Goal: Communication & Community: Ask a question

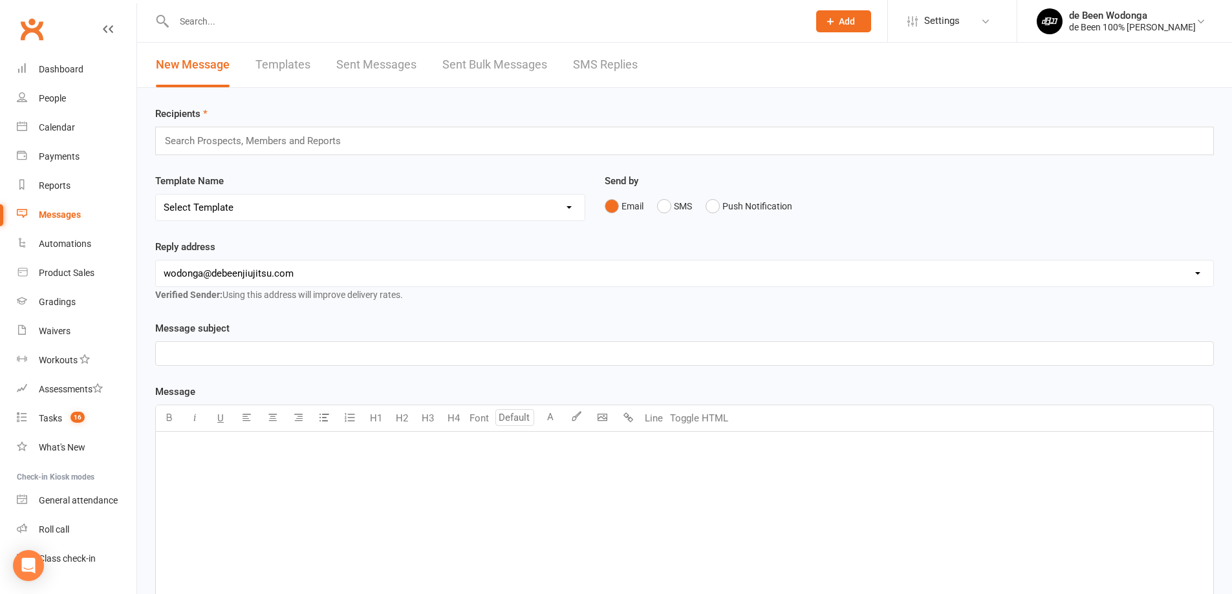
drag, startPoint x: 228, startPoint y: 8, endPoint x: 222, endPoint y: 25, distance: 17.4
click at [228, 14] on div at bounding box center [477, 21] width 644 height 42
click at [209, 20] on input "text" at bounding box center [484, 21] width 629 height 18
click at [53, 68] on div "Dashboard" at bounding box center [61, 69] width 45 height 10
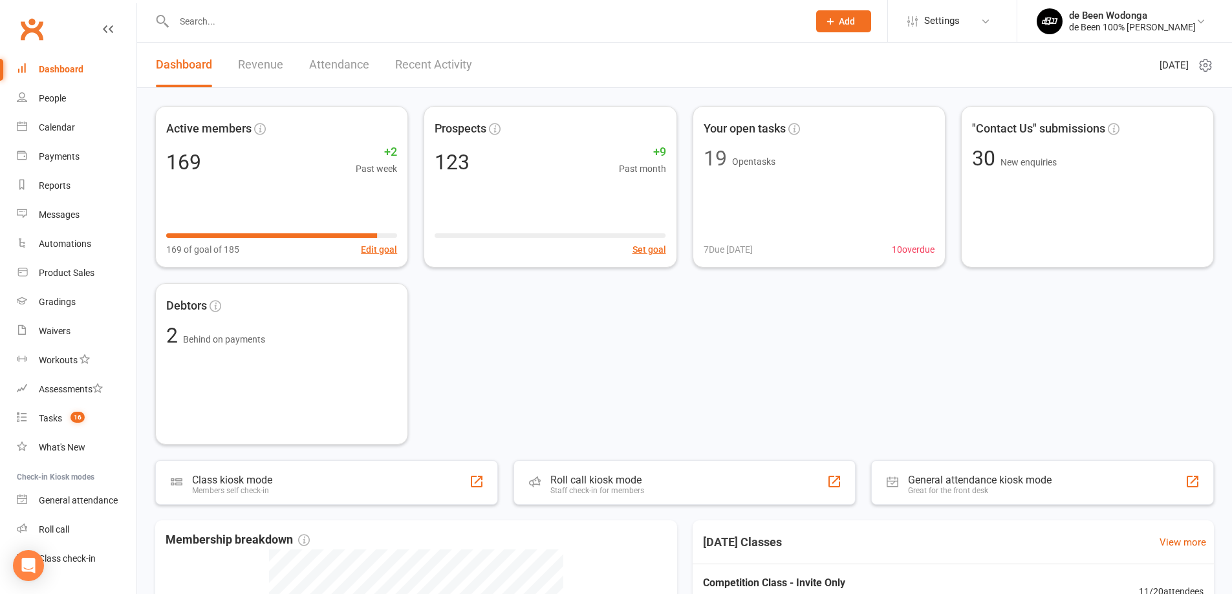
click at [231, 10] on div at bounding box center [477, 21] width 644 height 42
click at [212, 14] on input "text" at bounding box center [484, 21] width 629 height 18
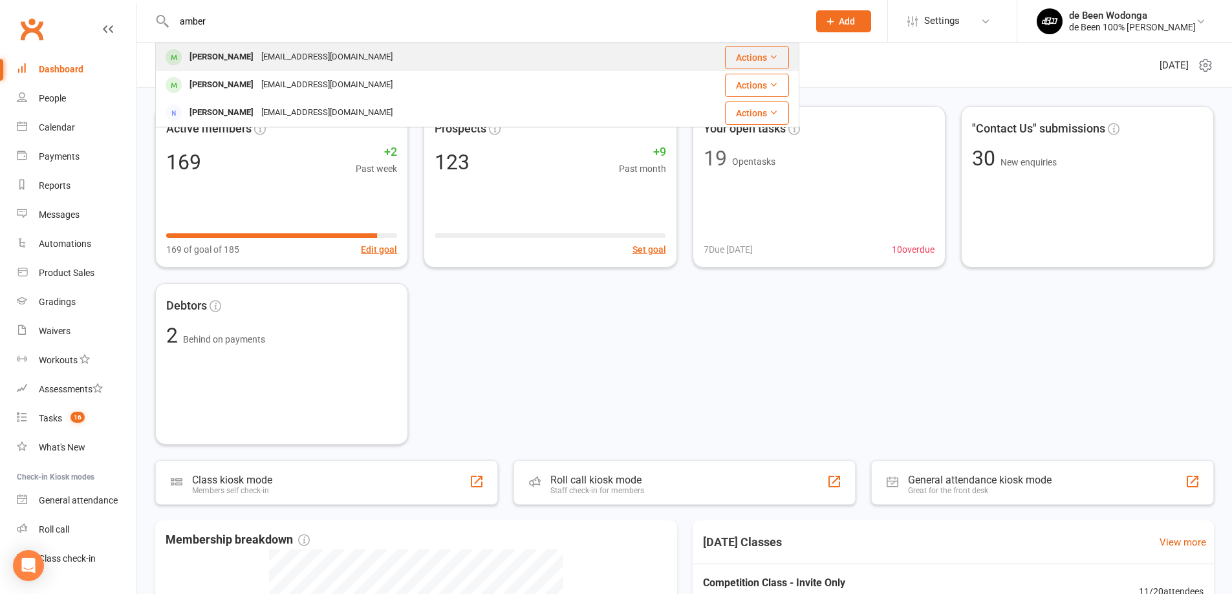
type input "amber"
click at [208, 60] on div "[PERSON_NAME]" at bounding box center [222, 57] width 72 height 19
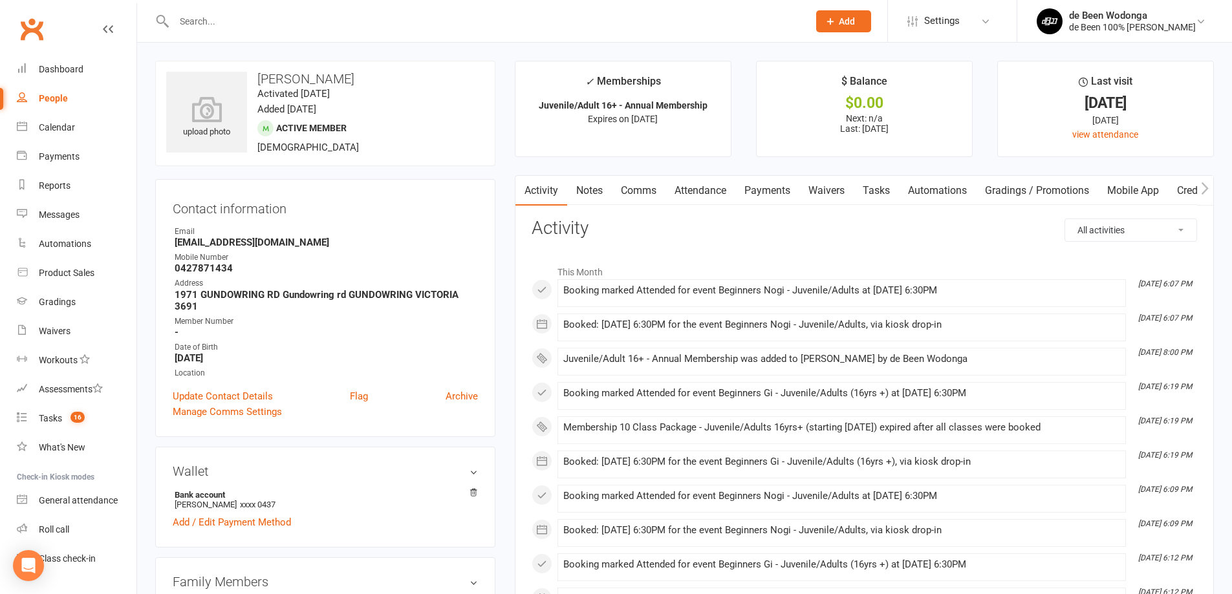
click at [777, 191] on link "Payments" at bounding box center [767, 191] width 64 height 30
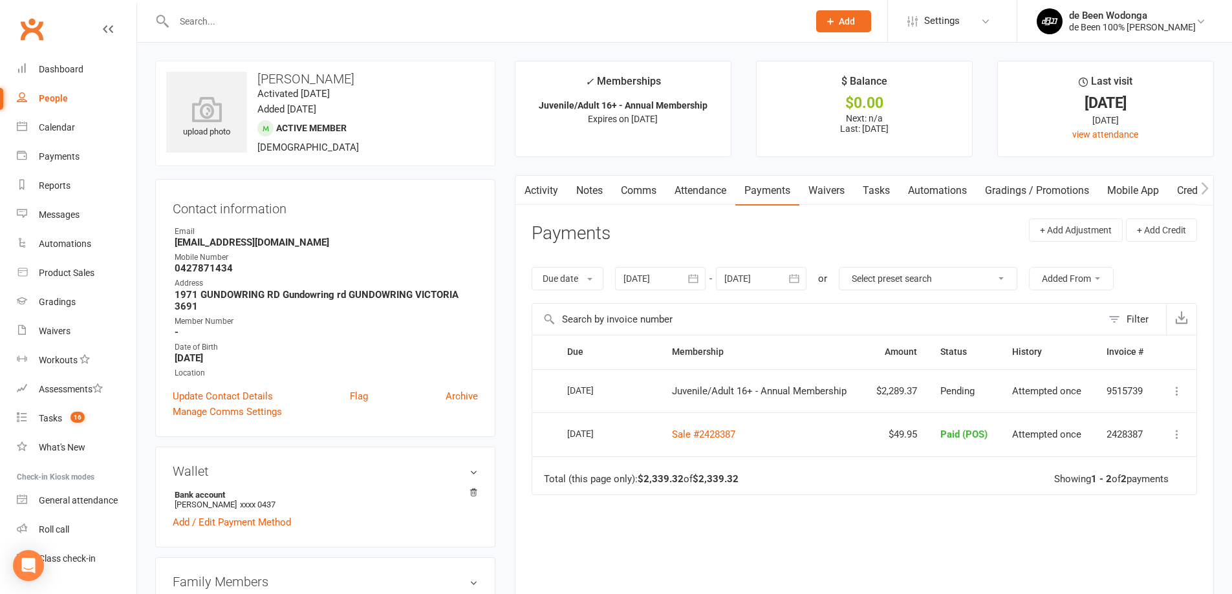
click at [1178, 391] on icon at bounding box center [1176, 391] width 13 height 13
click at [512, 122] on main "✓ Memberships Juvenile/Adult 16+ - Annual Membership Expires on [DATE] $ Balanc…" at bounding box center [864, 378] width 718 height 634
click at [38, 567] on div "Open Intercom Messenger" at bounding box center [29, 566] width 34 height 34
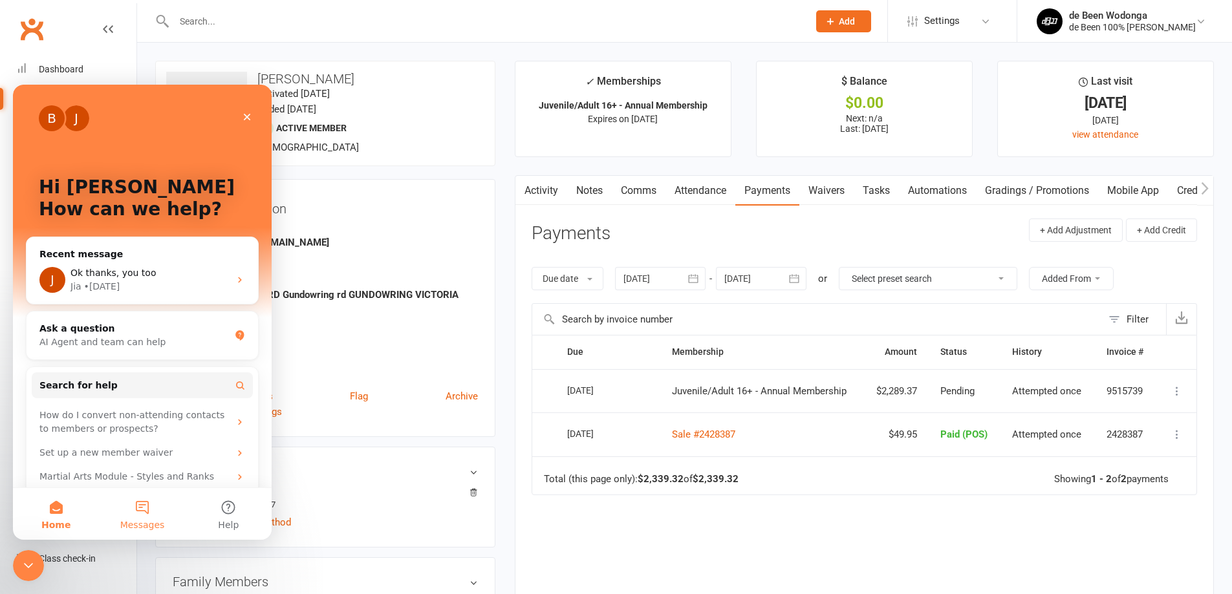
click at [149, 504] on button "Messages" at bounding box center [142, 514] width 86 height 52
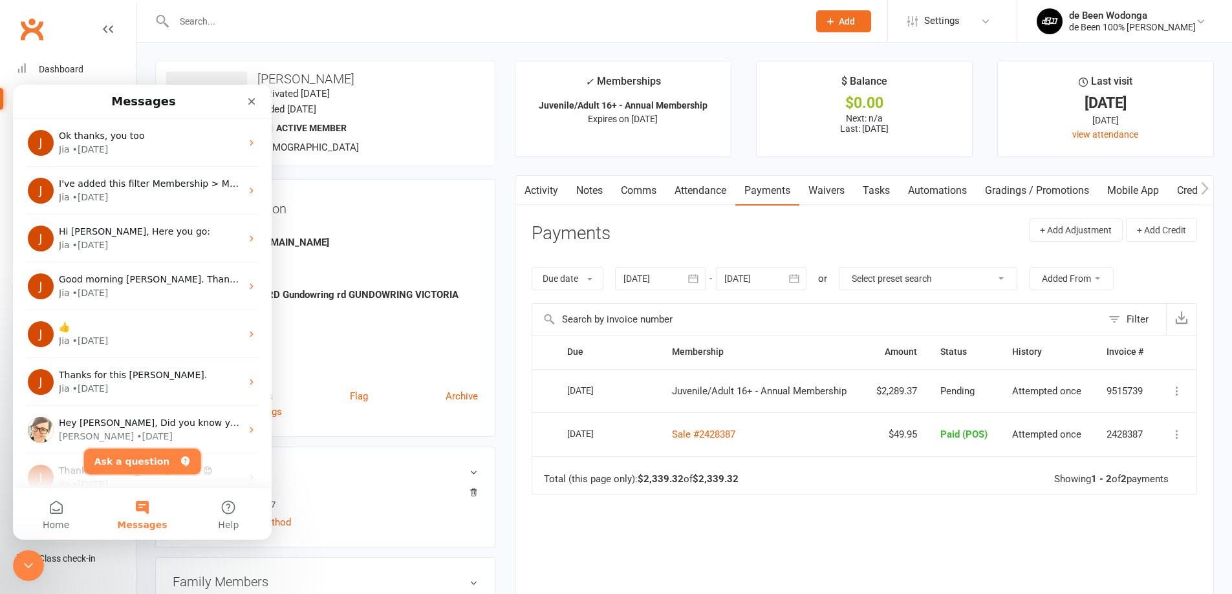
click at [140, 458] on button "Ask a question" at bounding box center [142, 462] width 117 height 26
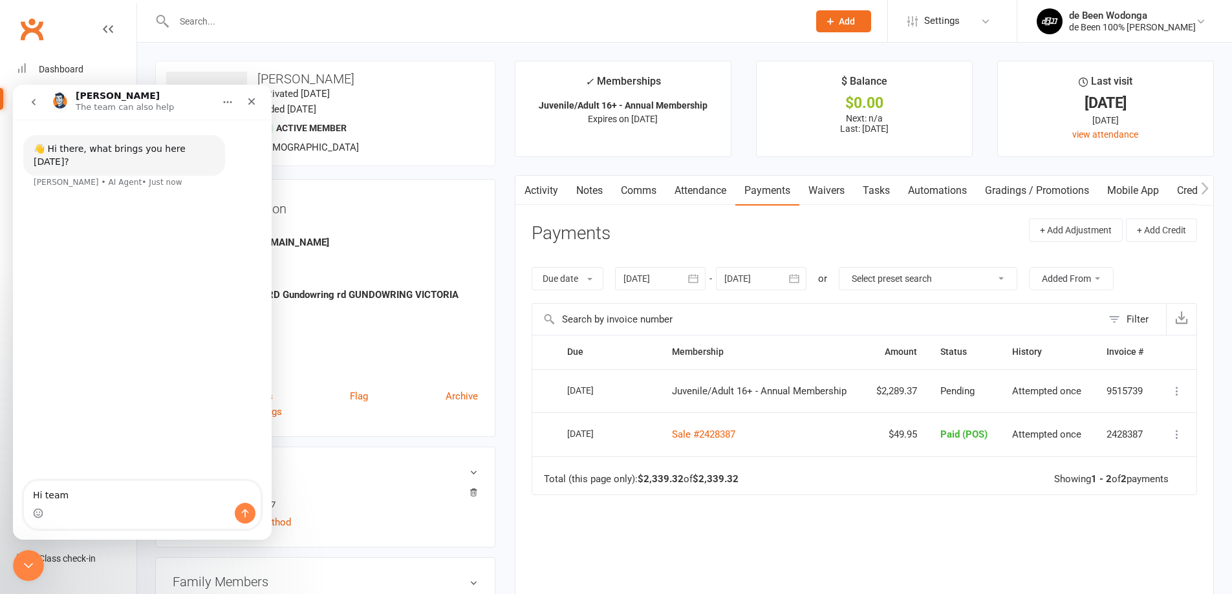
type textarea "Hi team."
type textarea "I"
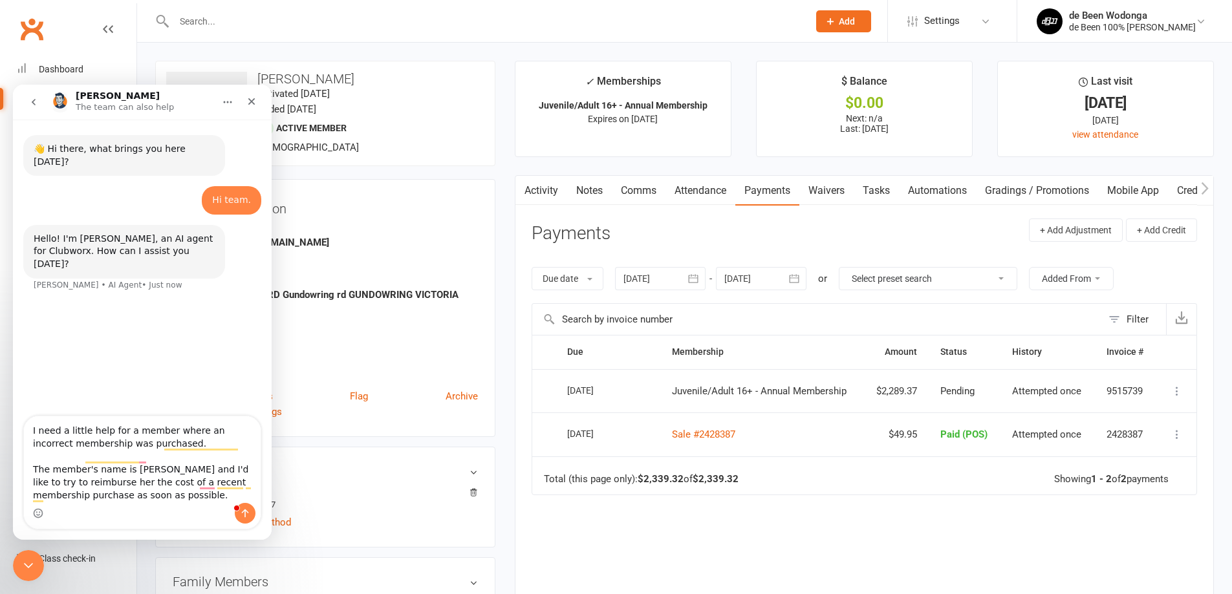
scroll to position [21, 0]
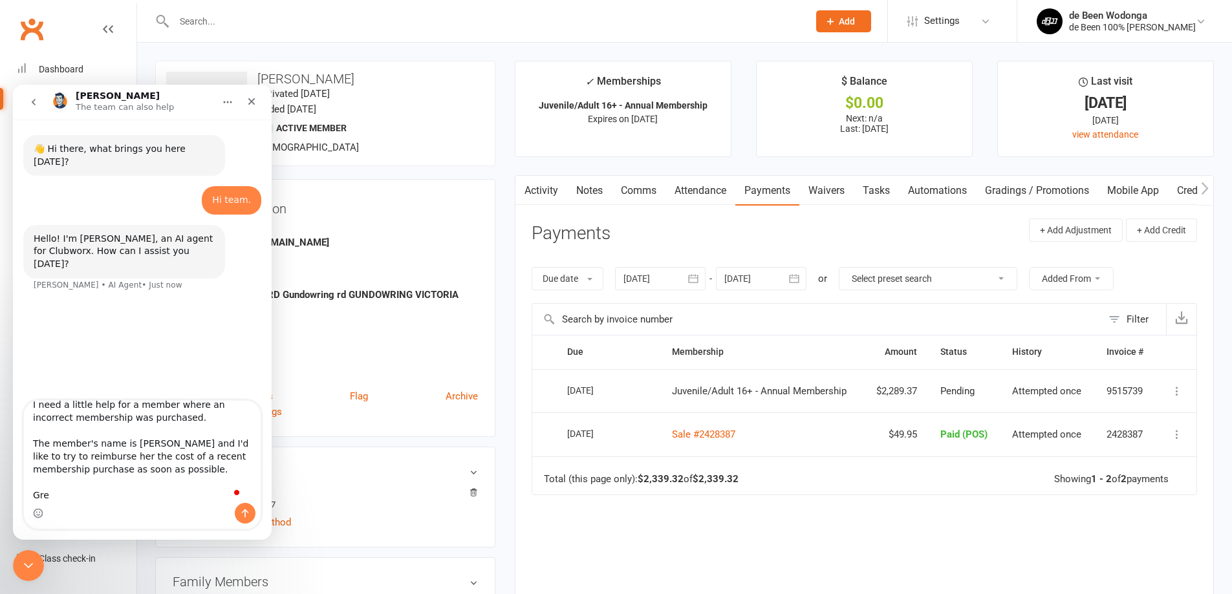
type textarea "I need a little help for a member where an incorrect membership was purchased. …"
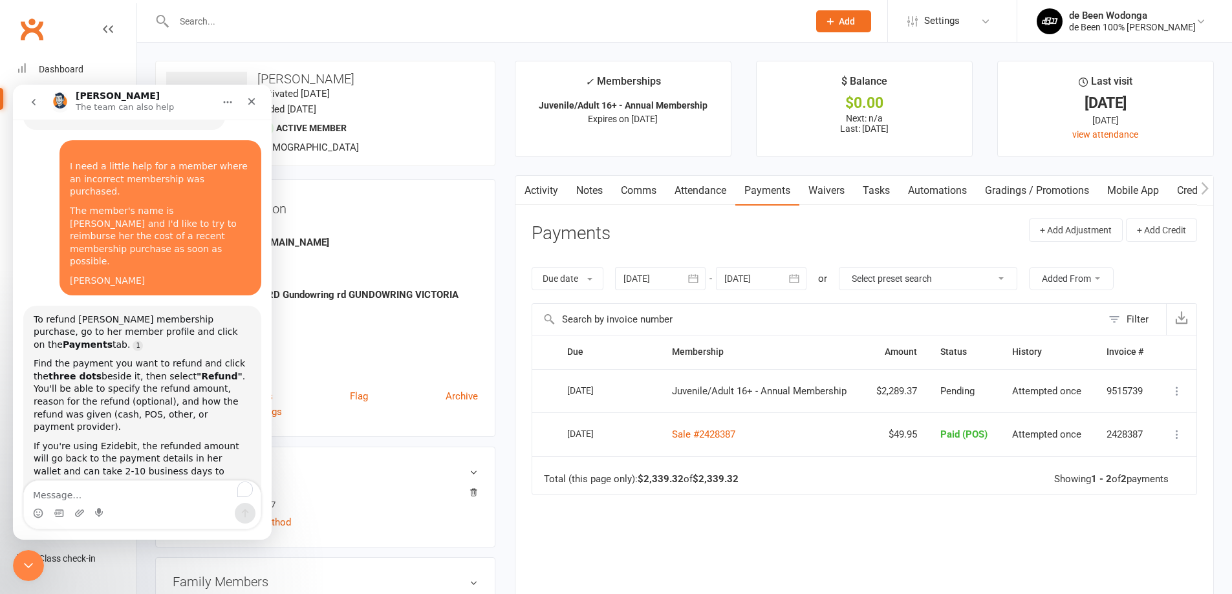
scroll to position [178, 0]
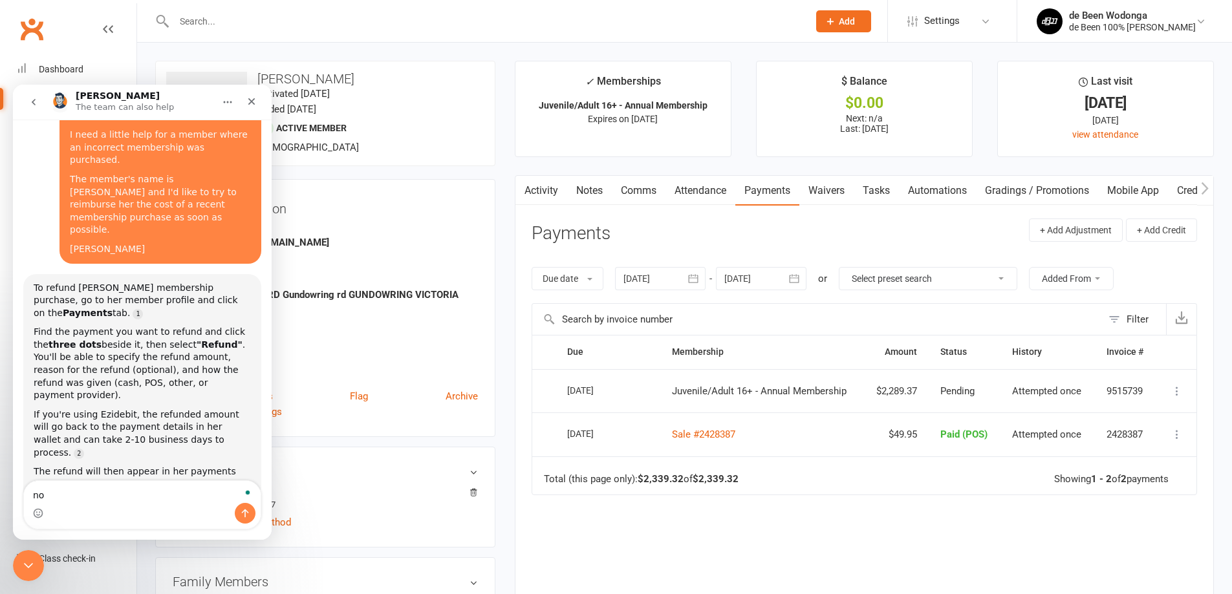
type textarea "no"
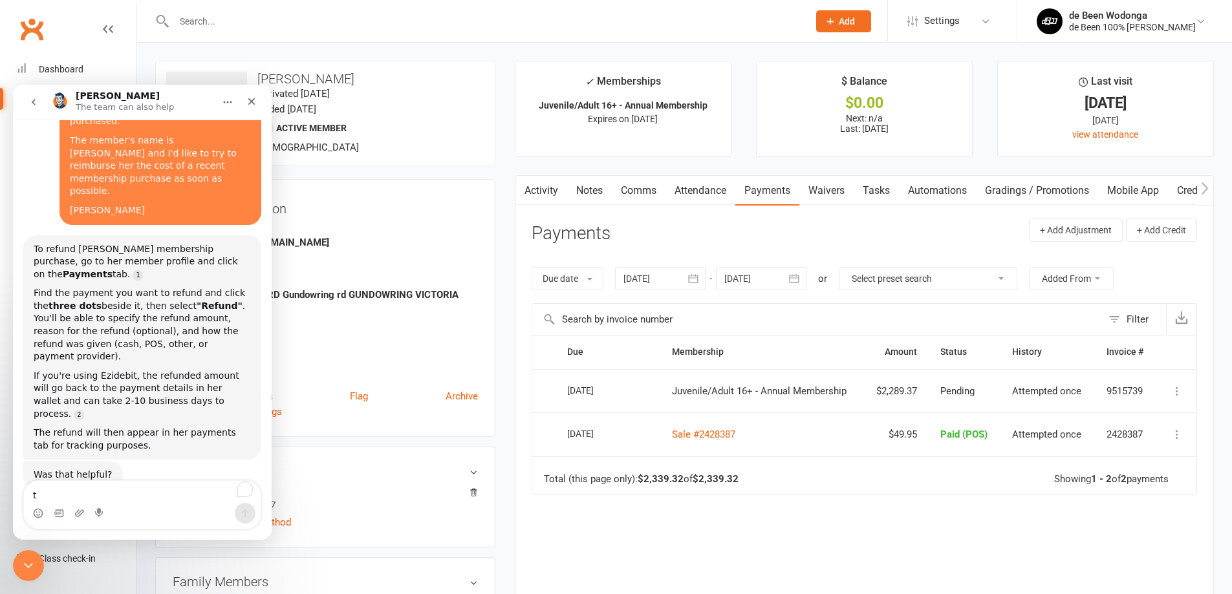
scroll to position [259, 0]
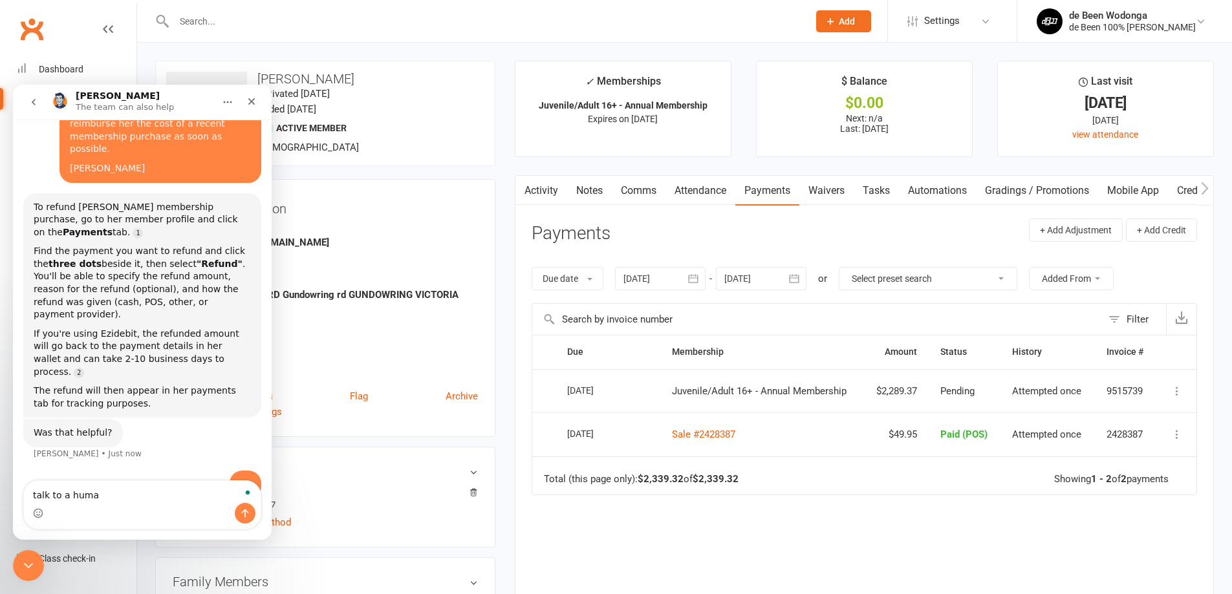
type textarea "talk to a human"
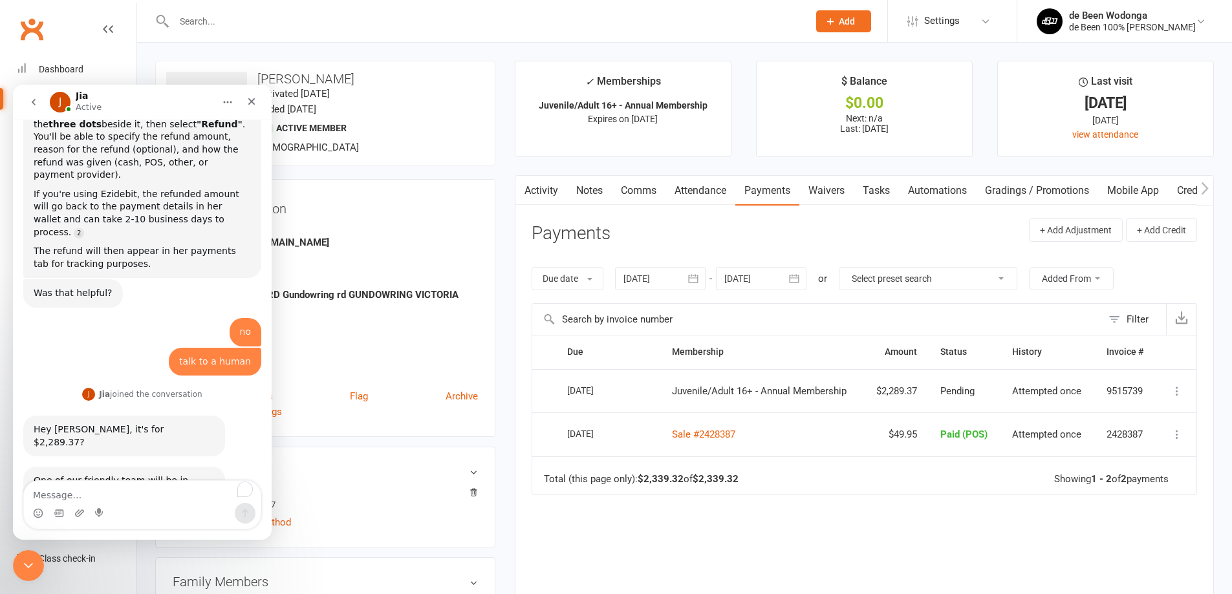
scroll to position [417, 0]
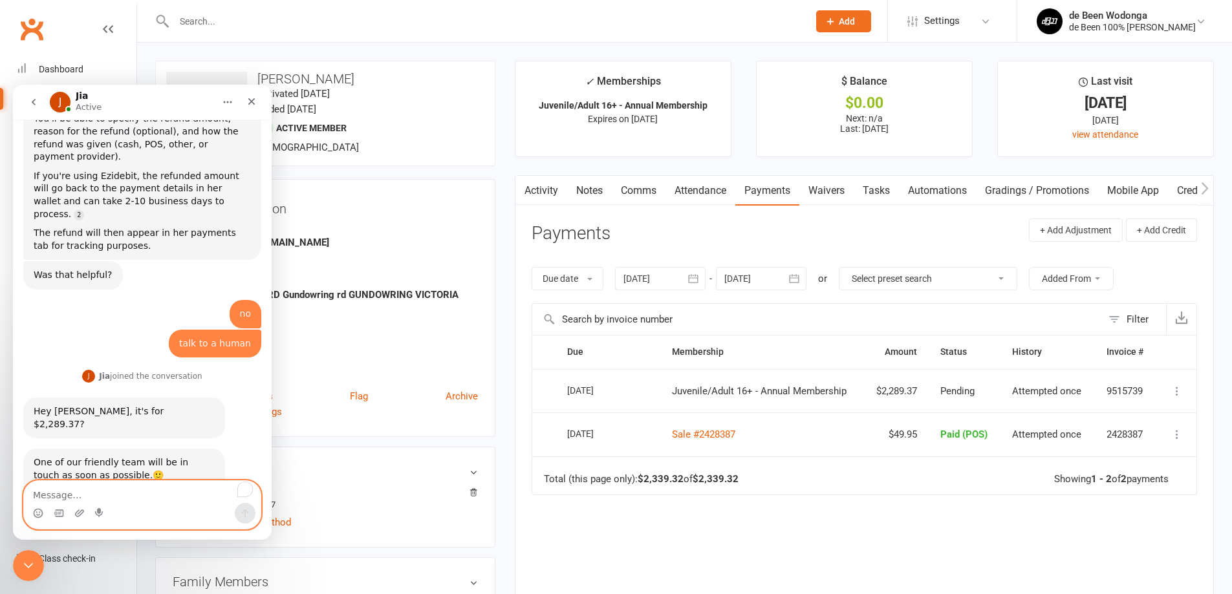
click at [65, 499] on textarea "To enrich screen reader interactions, please activate Accessibility in Grammarl…" at bounding box center [142, 492] width 237 height 22
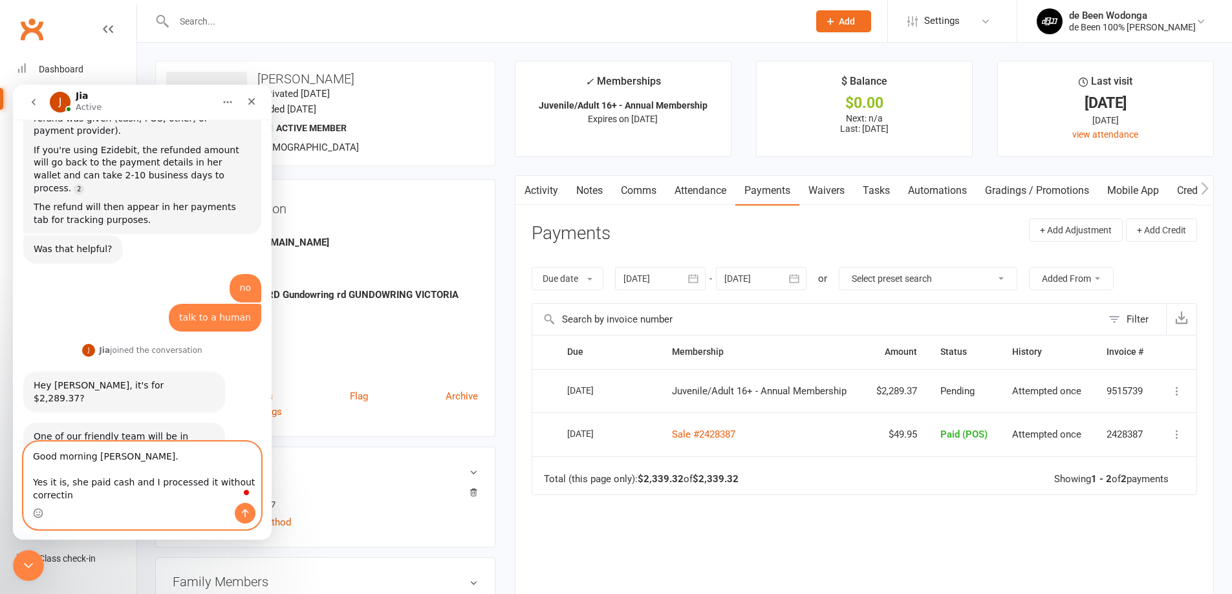
scroll to position [456, 0]
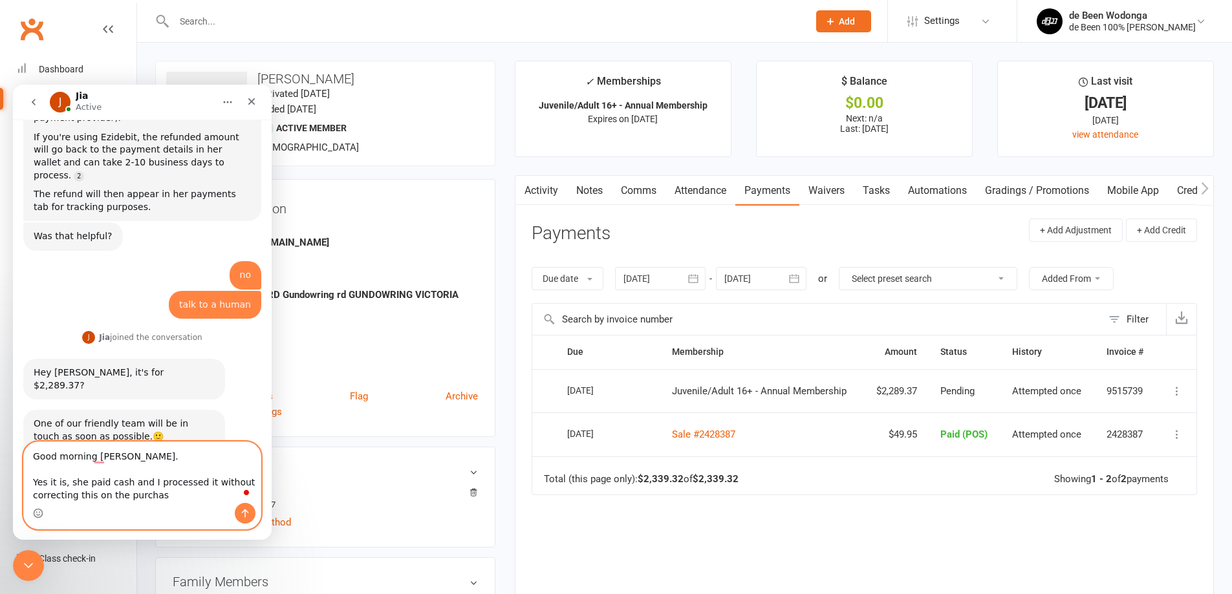
type textarea "Good morning [PERSON_NAME]. Yes it is, she paid cash and I processed it without…"
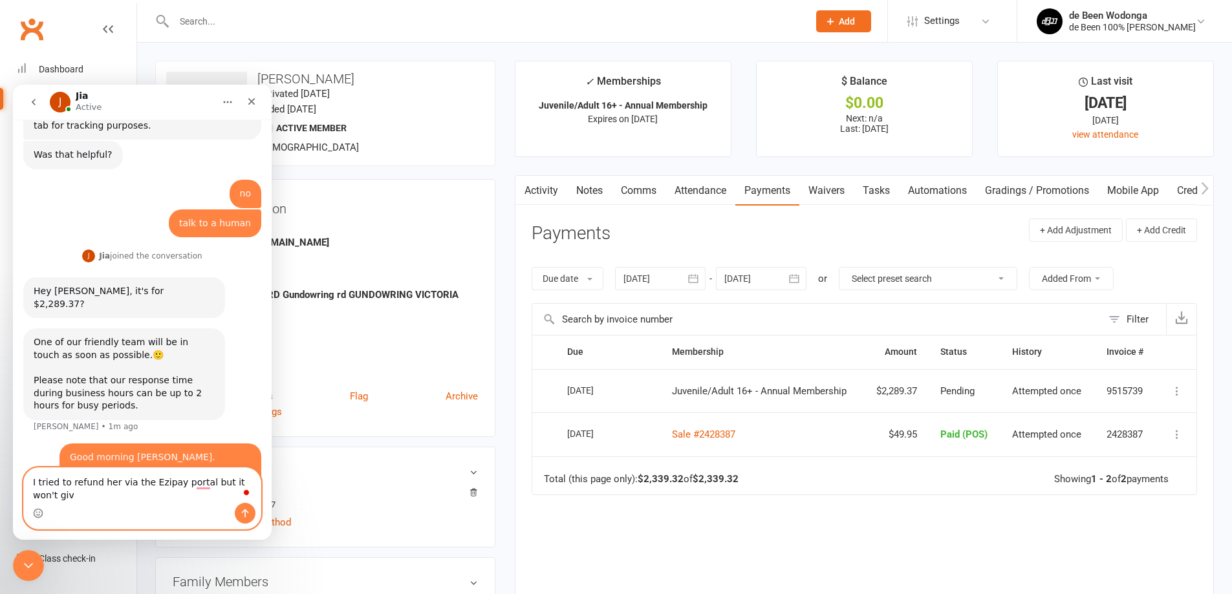
scroll to position [550, 0]
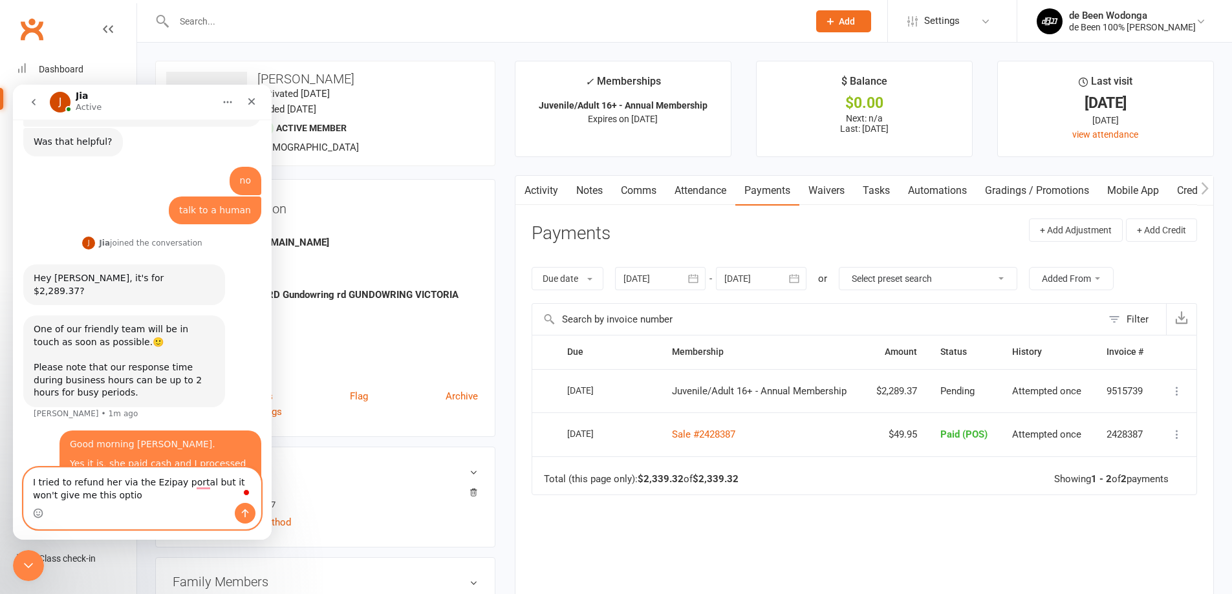
type textarea "I tried to refund her via the Ezipay portal but it won't give me this option"
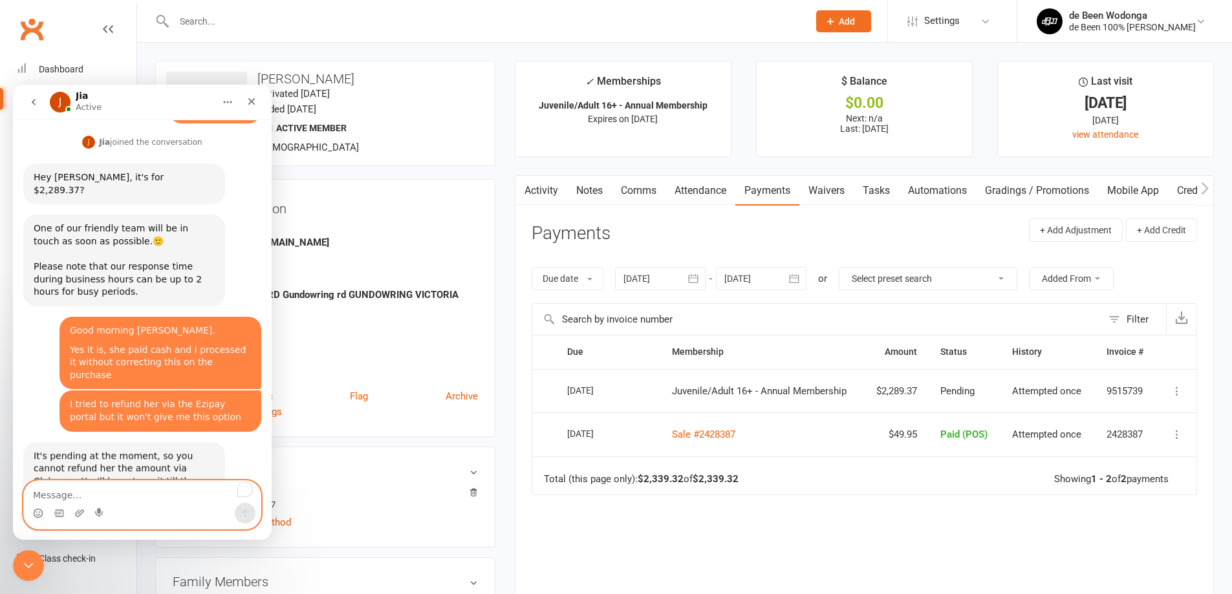
scroll to position [656, 0]
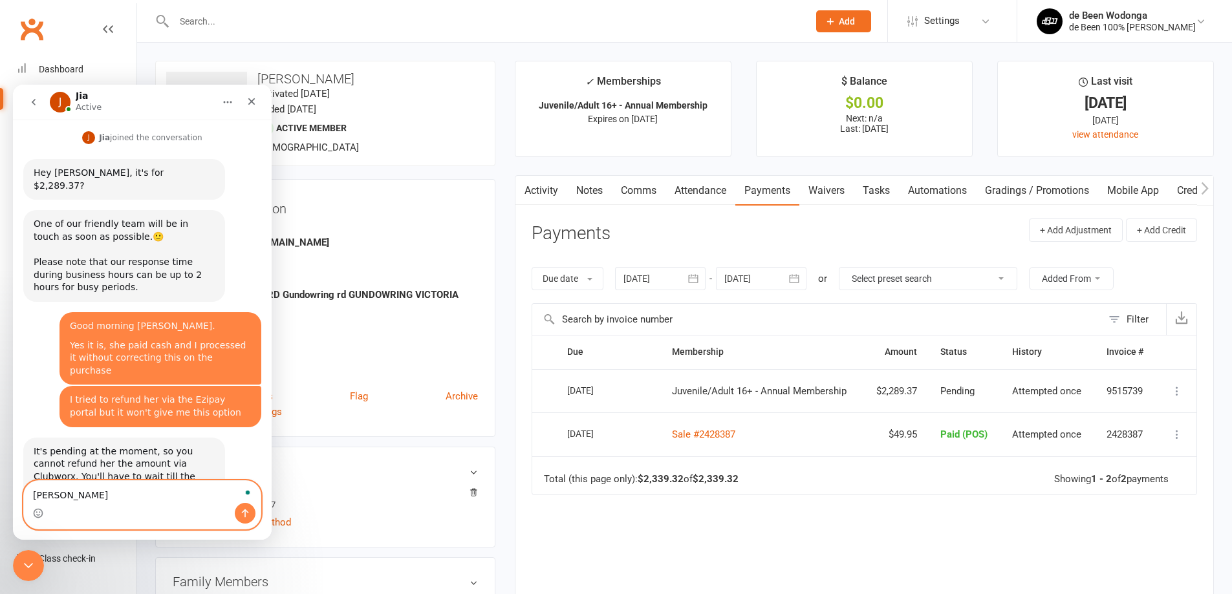
type textarea "Bugger"
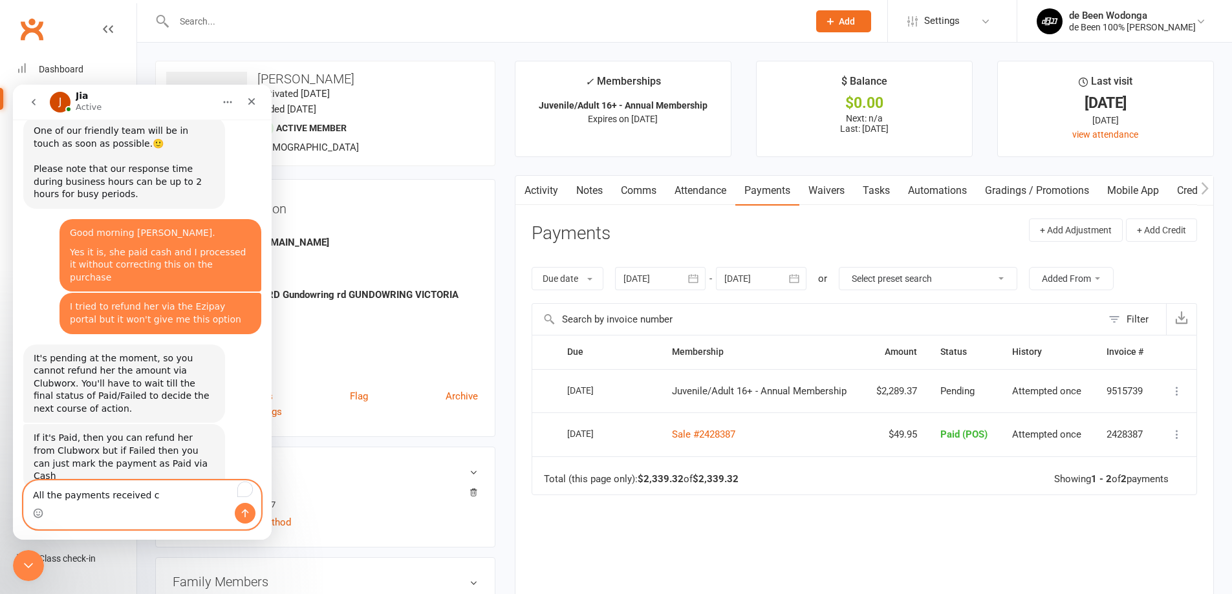
scroll to position [749, 0]
type textarea "All the payments received clear on Wednesdays"
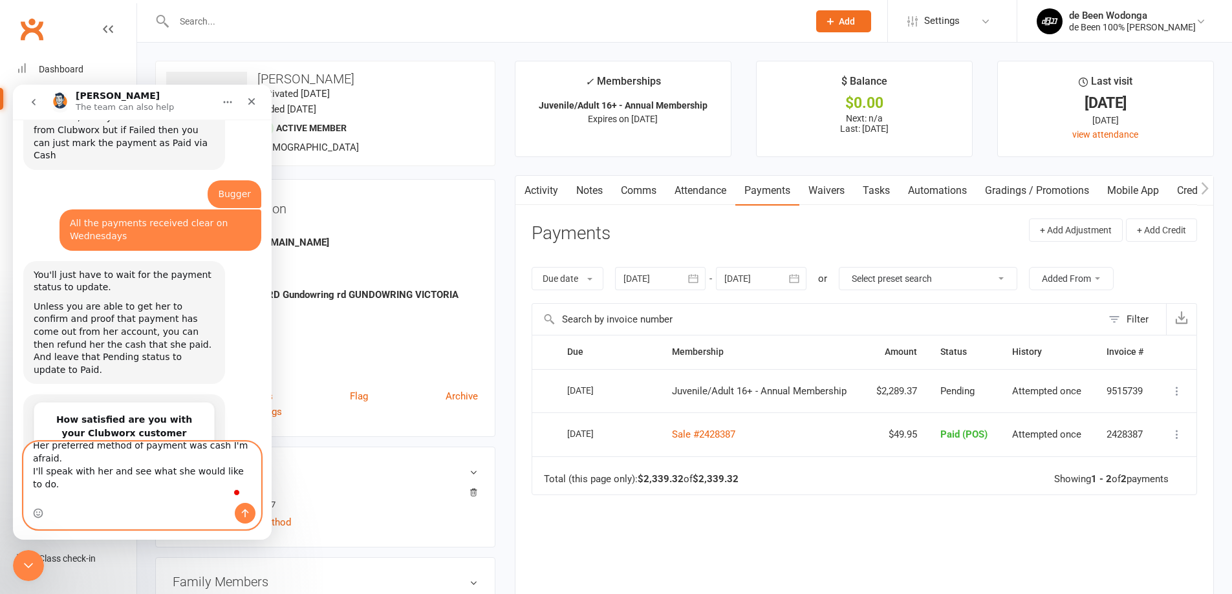
scroll to position [1082, 0]
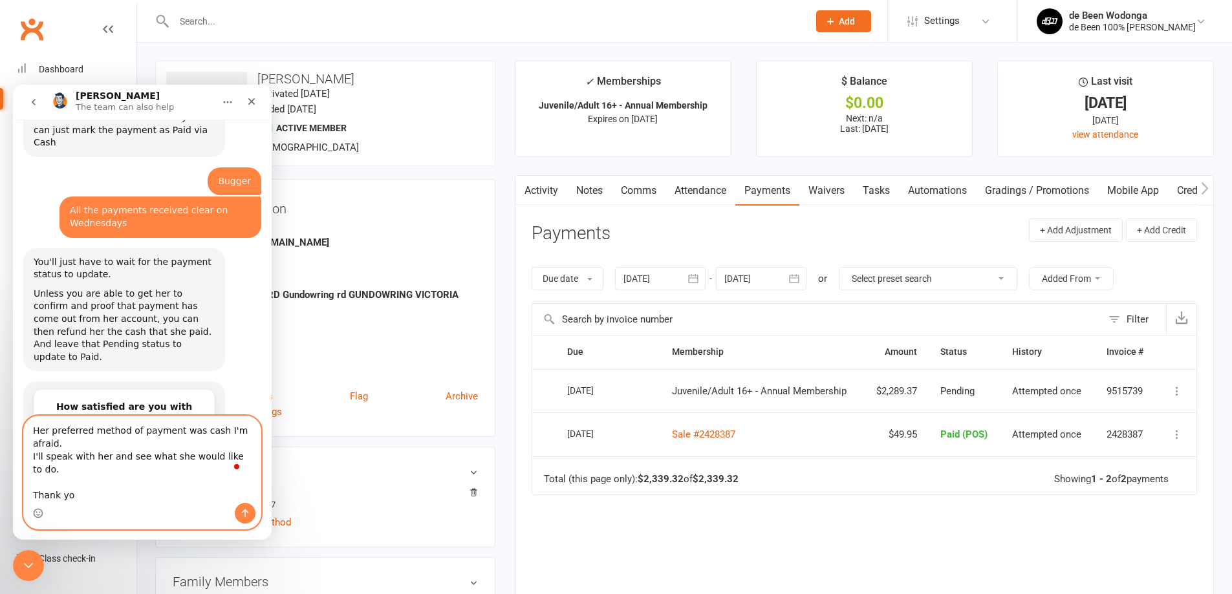
type textarea "Her preferred method of payment was cash I'm afraid. I'll speak with her and se…"
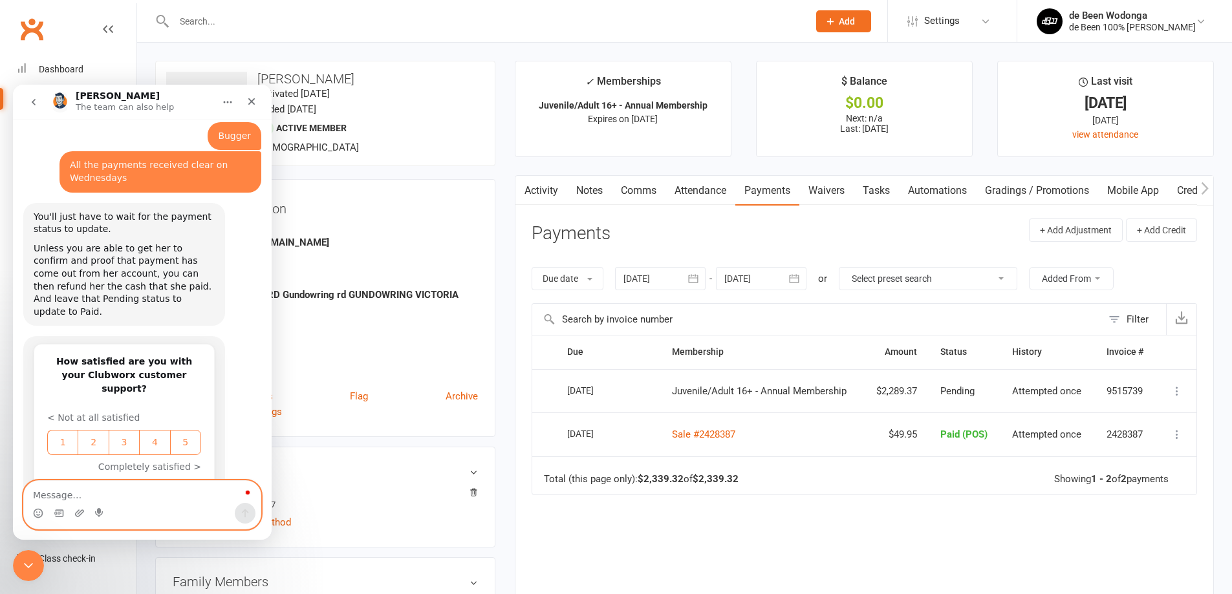
scroll to position [1139, 0]
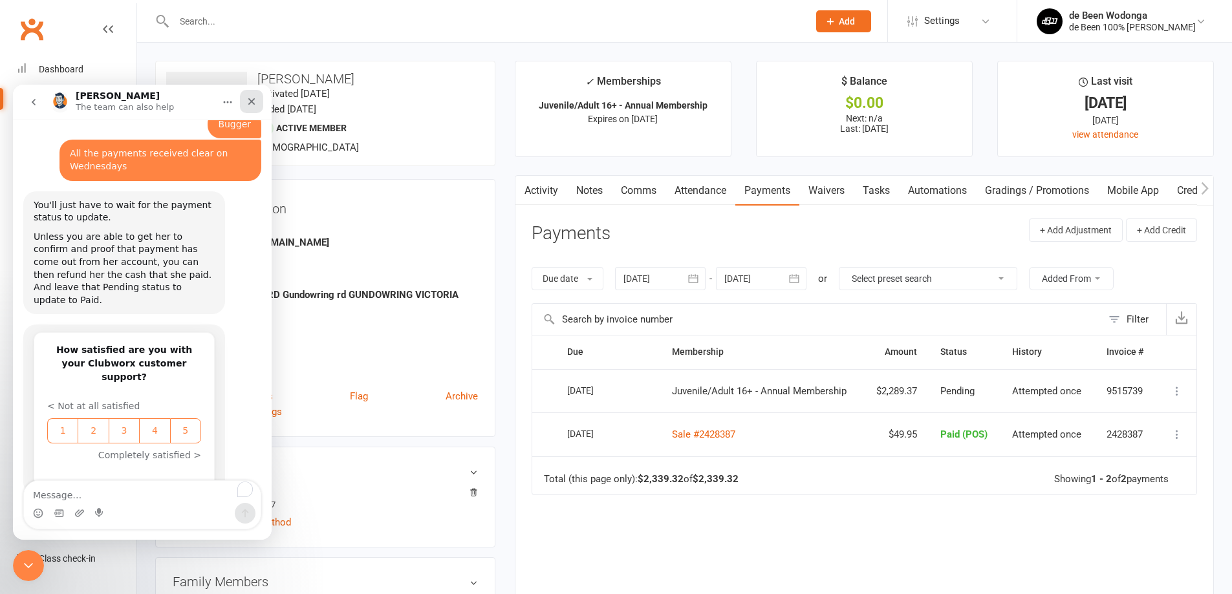
click at [255, 109] on div "Close" at bounding box center [251, 101] width 23 height 23
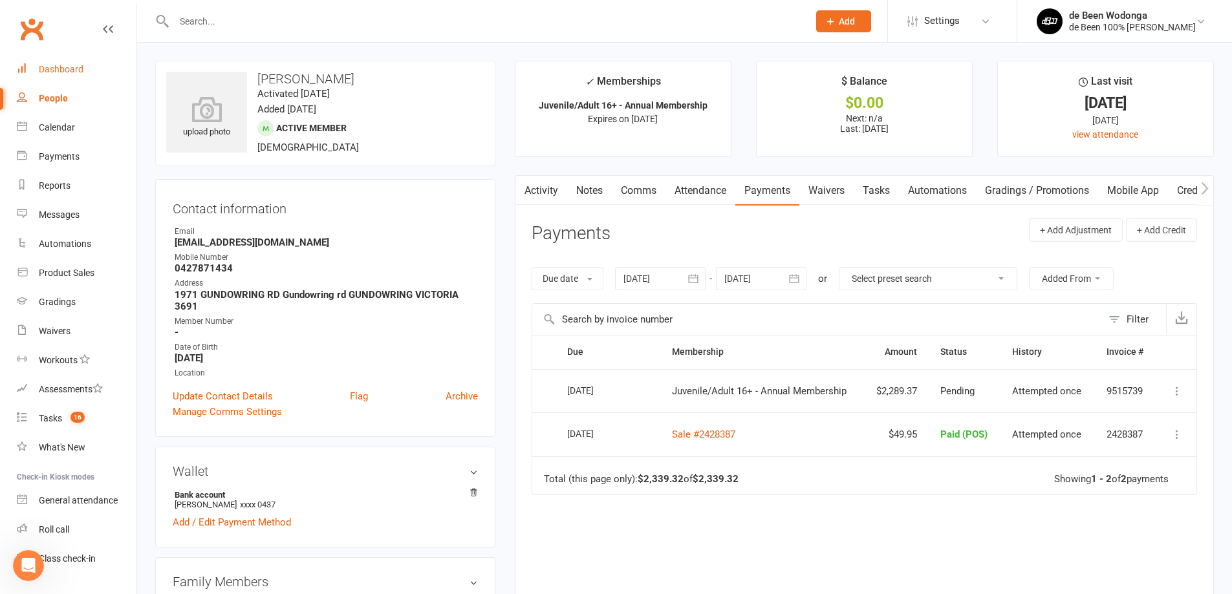
click at [39, 76] on link "Dashboard" at bounding box center [77, 69] width 120 height 29
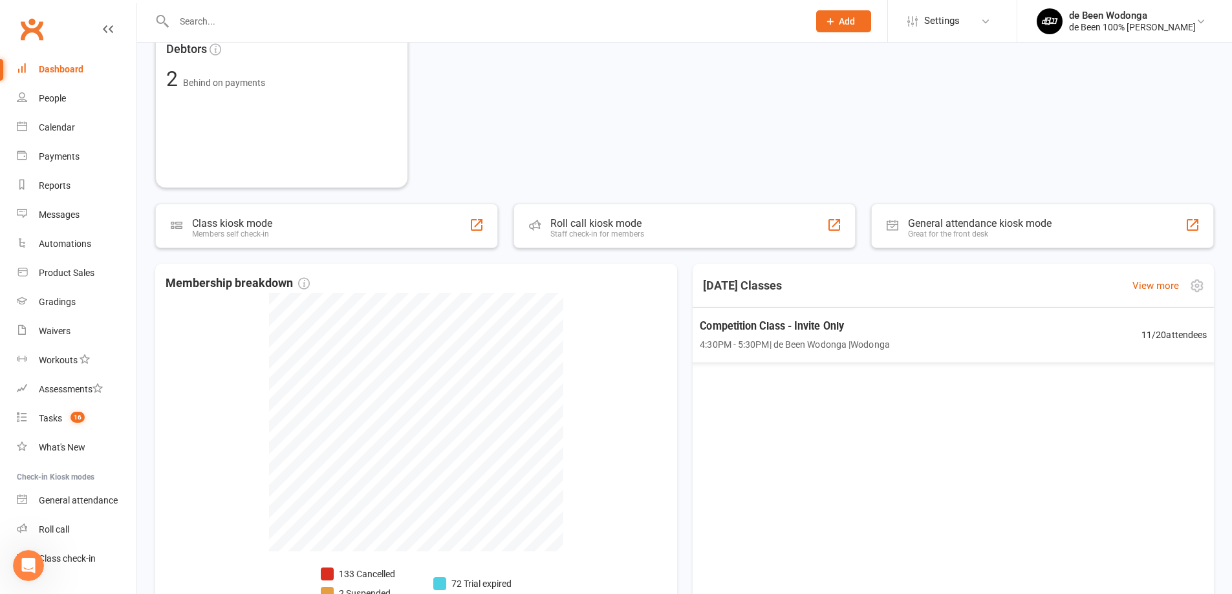
scroll to position [257, 0]
click at [1167, 336] on span "11 / 20 attendees" at bounding box center [1176, 334] width 66 height 15
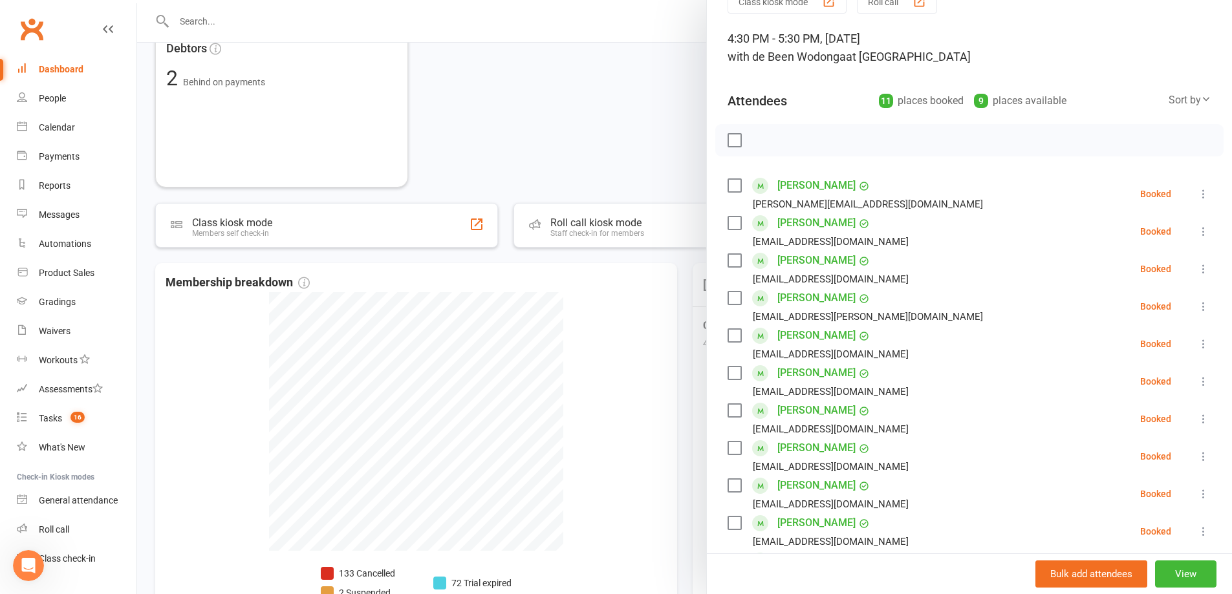
scroll to position [65, 0]
click at [624, 149] on div at bounding box center [684, 297] width 1095 height 594
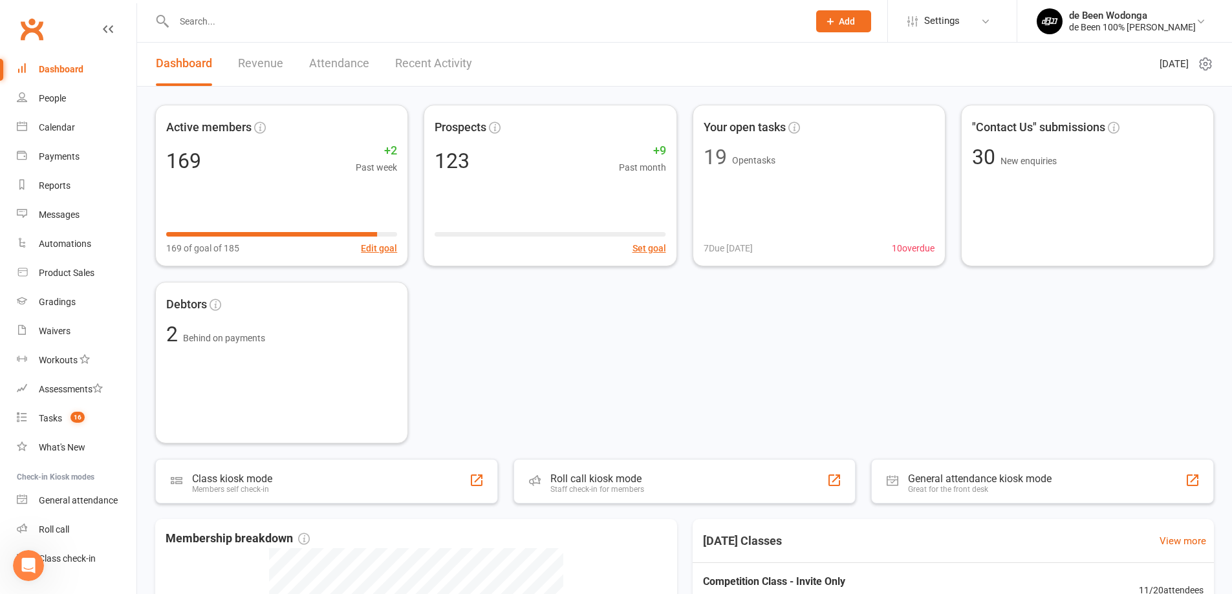
scroll to position [0, 0]
click at [796, 173] on div "Your open tasks 19 Open tasks 7 Due [DATE] 10 overdue" at bounding box center [819, 187] width 266 height 170
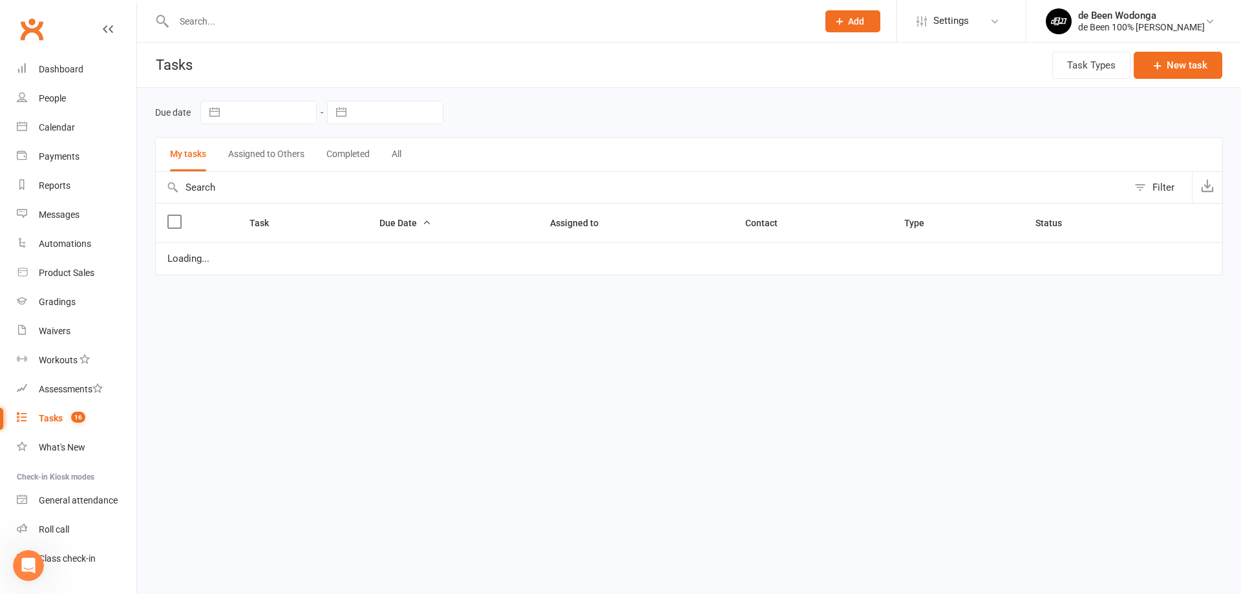
select select "started"
select select "waiting"
select select "started"
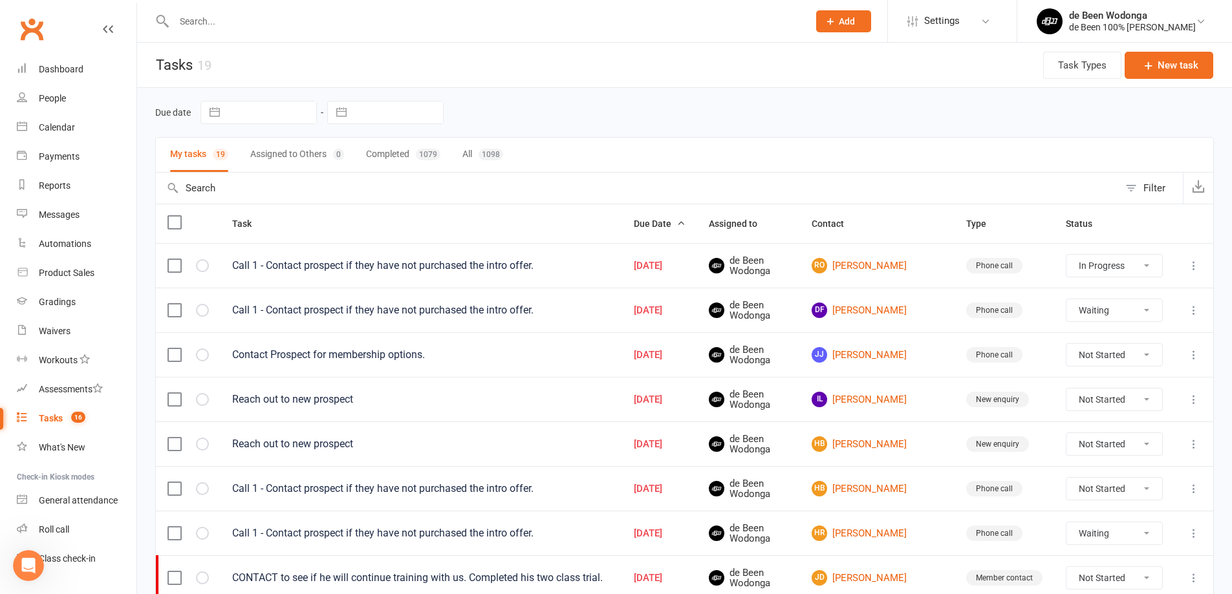
select select "started"
select select "waiting"
select select "started"
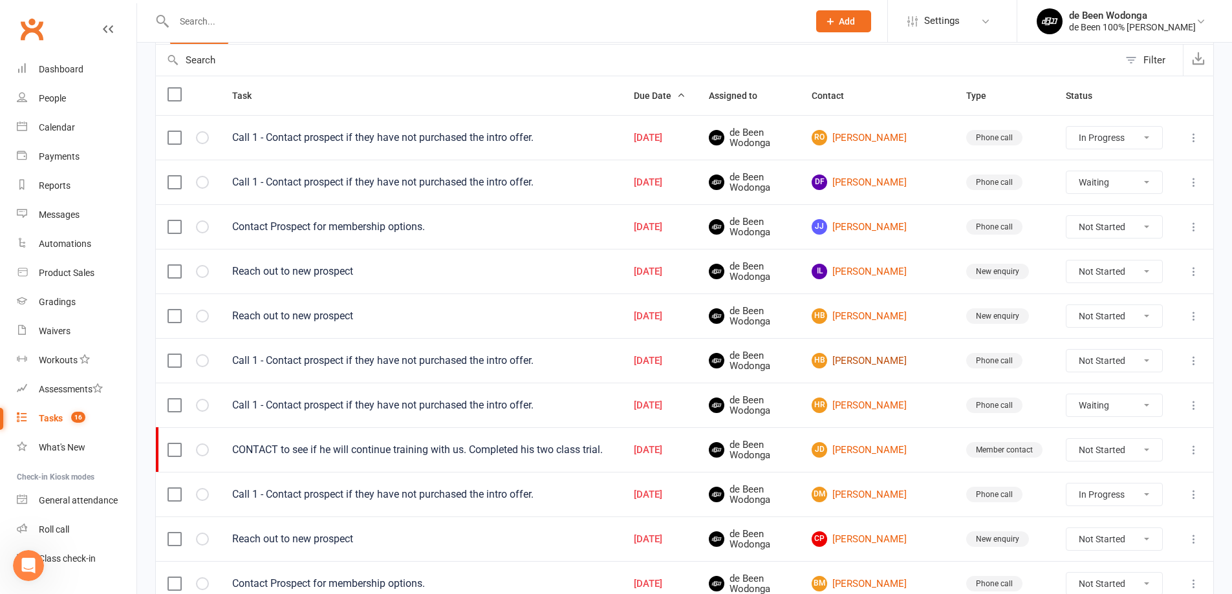
scroll to position [129, 0]
click at [871, 310] on link "[PERSON_NAME]" at bounding box center [876, 316] width 131 height 16
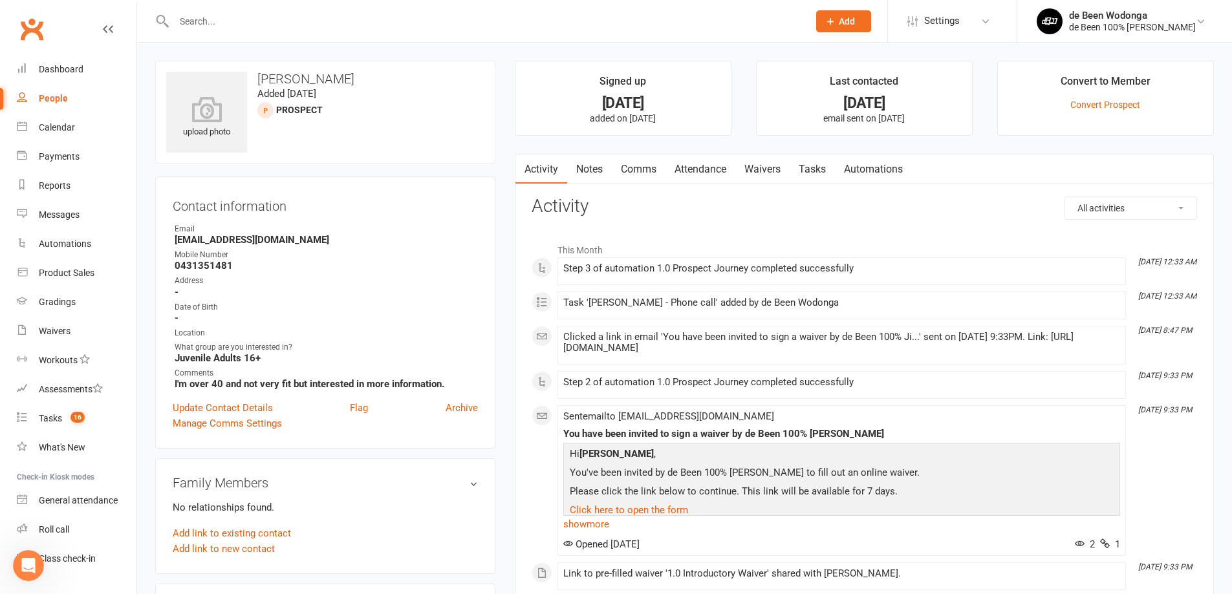
click at [635, 173] on link "Comms" at bounding box center [639, 170] width 54 height 30
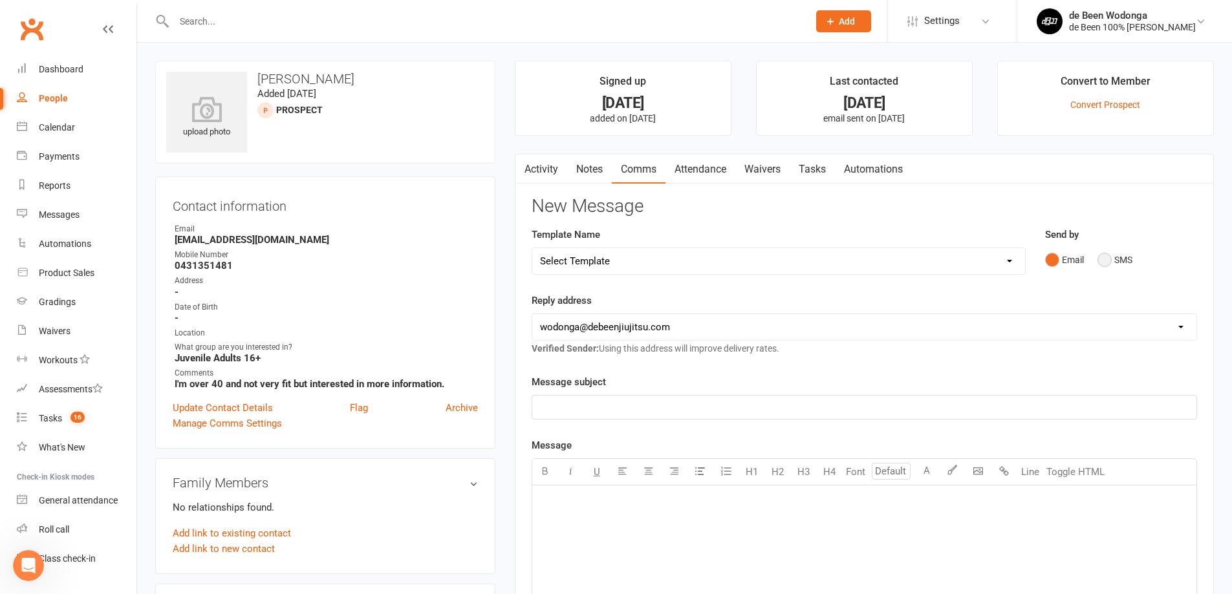
click at [1110, 259] on button "SMS" at bounding box center [1114, 260] width 35 height 25
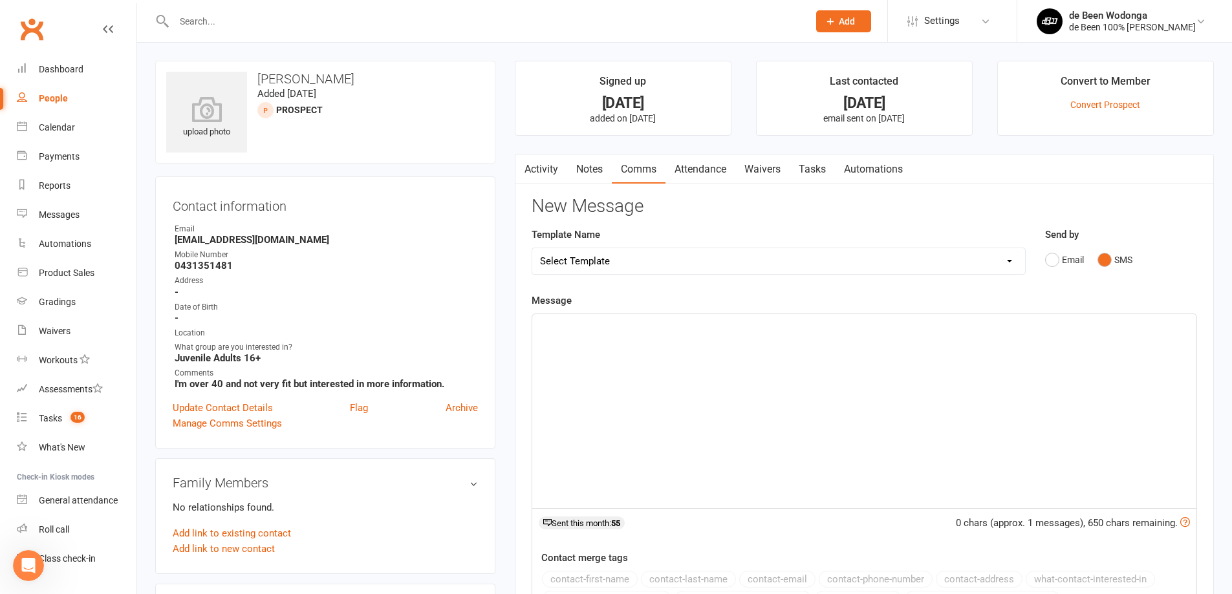
click at [896, 358] on div "﻿" at bounding box center [864, 411] width 664 height 194
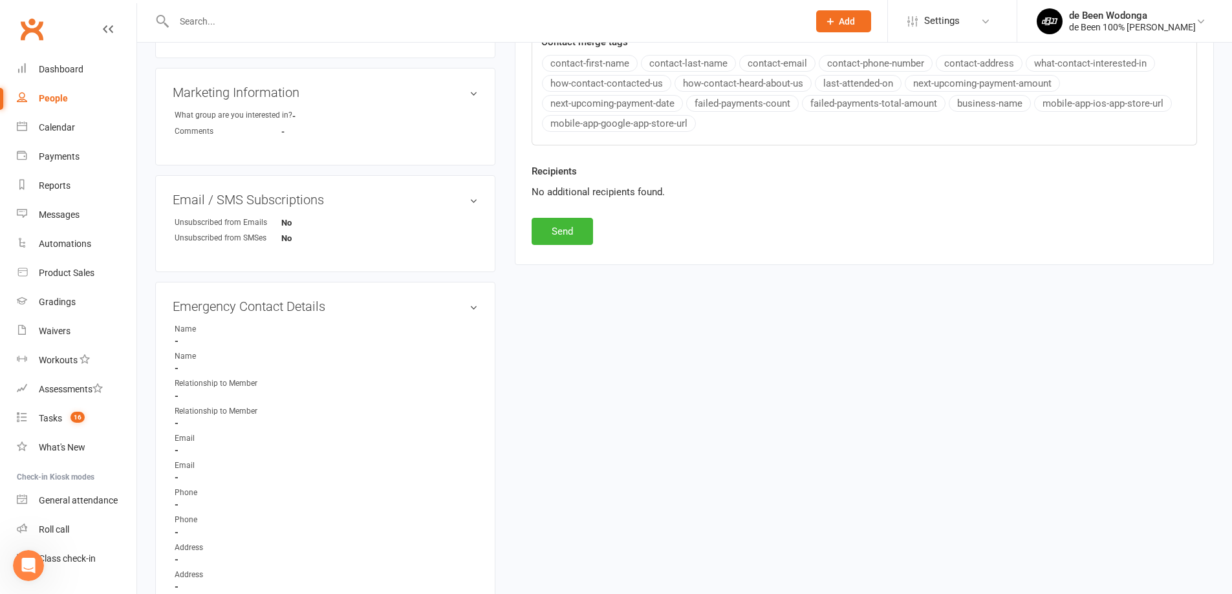
scroll to position [517, 0]
click at [561, 225] on button "Send" at bounding box center [562, 230] width 61 height 27
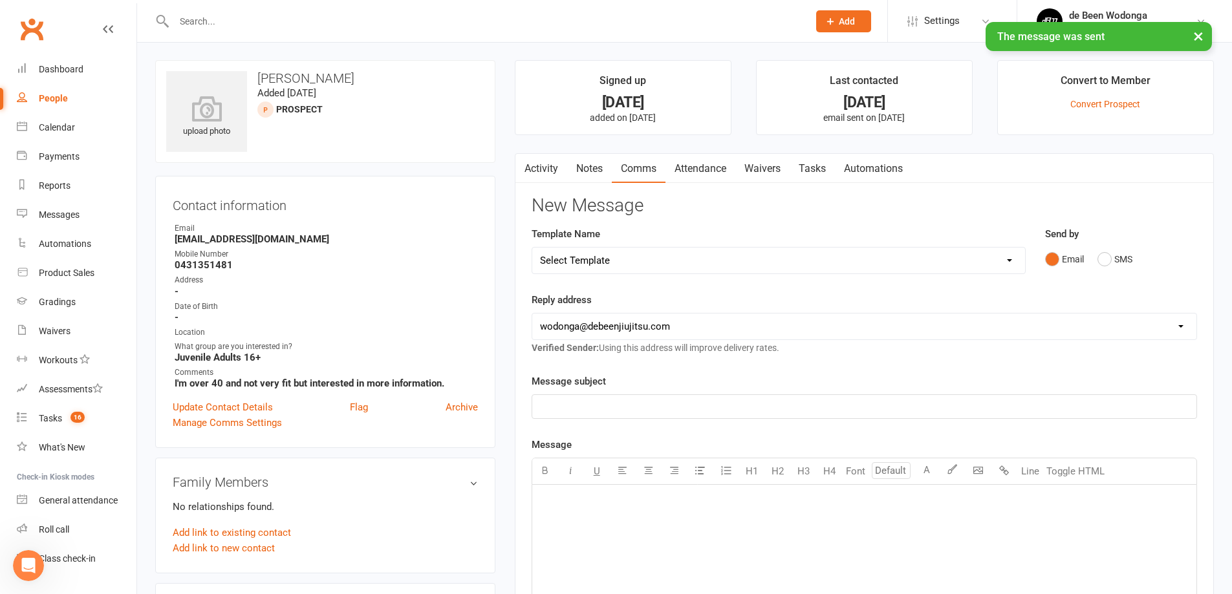
scroll to position [0, 0]
click at [821, 173] on link "Tasks" at bounding box center [812, 170] width 45 height 30
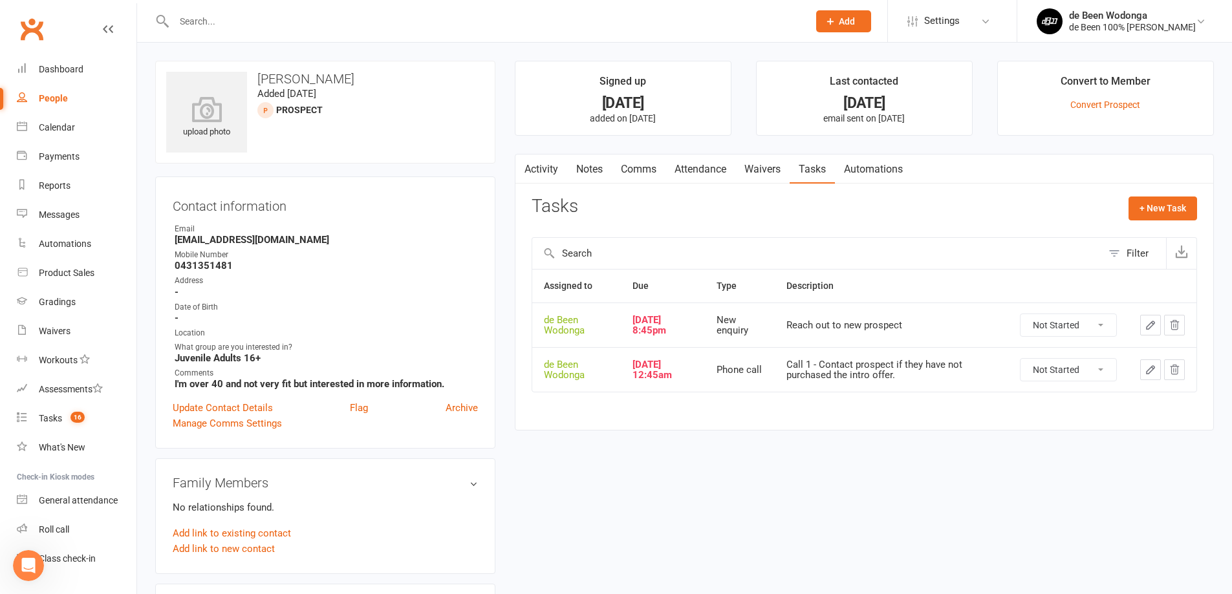
click at [1173, 325] on icon "button" at bounding box center [1174, 325] width 12 height 12
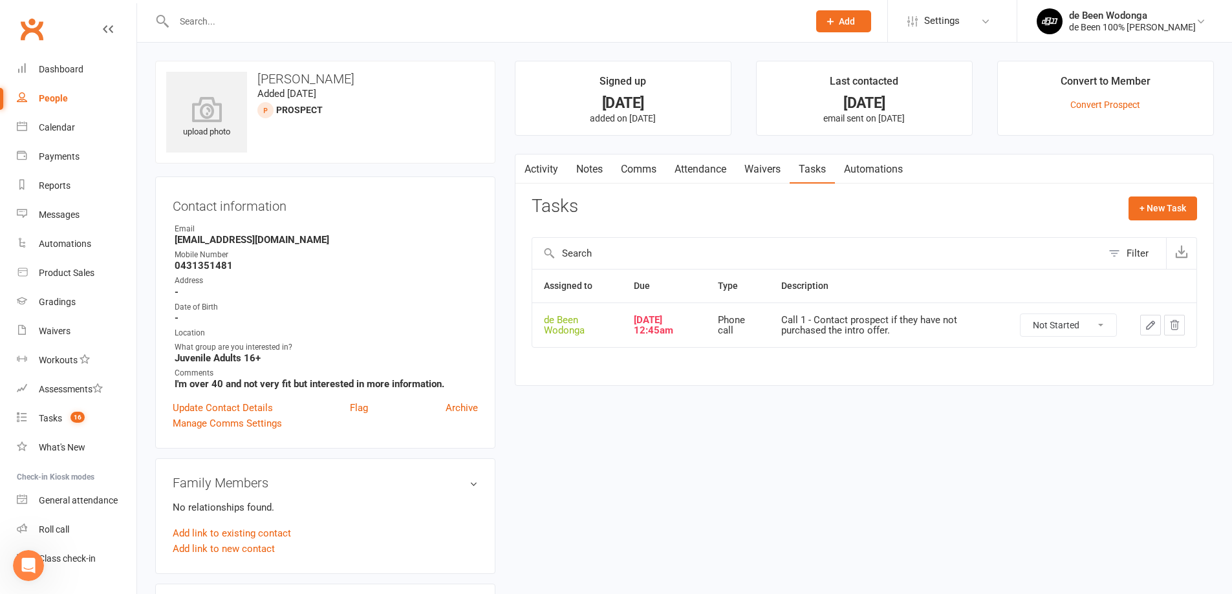
click at [1097, 317] on select "Not Started In Progress Waiting Complete" at bounding box center [1068, 325] width 96 height 22
click at [1020, 314] on select "Not Started In Progress Waiting Complete" at bounding box center [1068, 325] width 96 height 22
select select "waiting"
click at [51, 420] on div "Tasks" at bounding box center [50, 418] width 23 height 10
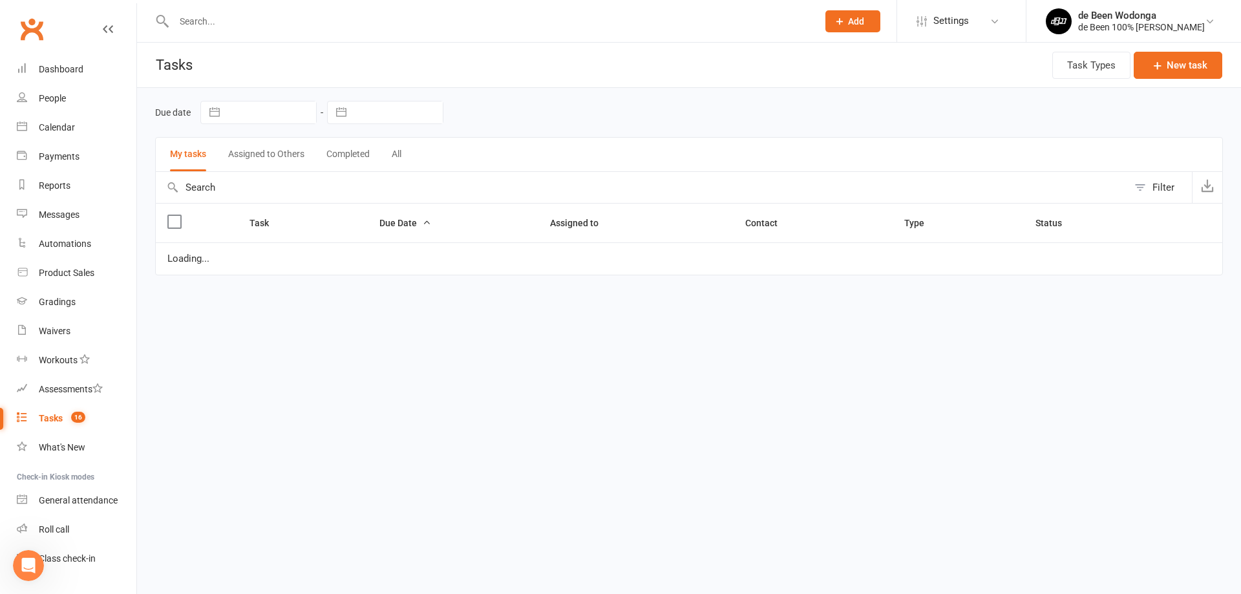
select select "started"
select select "waiting"
select select "started"
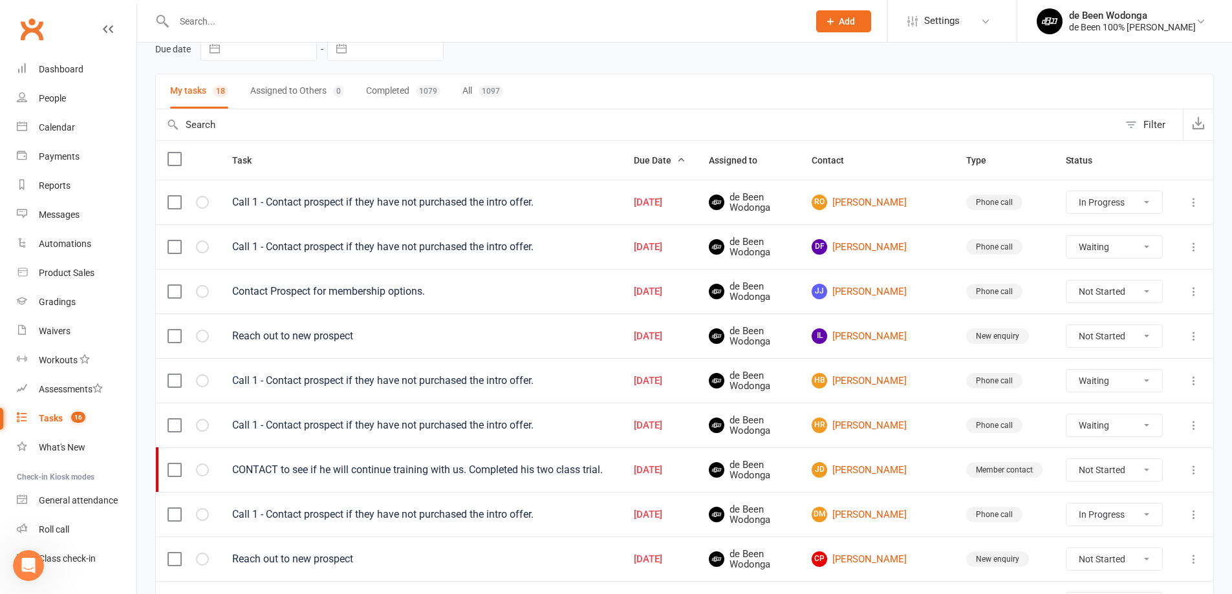
scroll to position [64, 0]
click at [865, 431] on link "HR [PERSON_NAME]" at bounding box center [876, 425] width 131 height 16
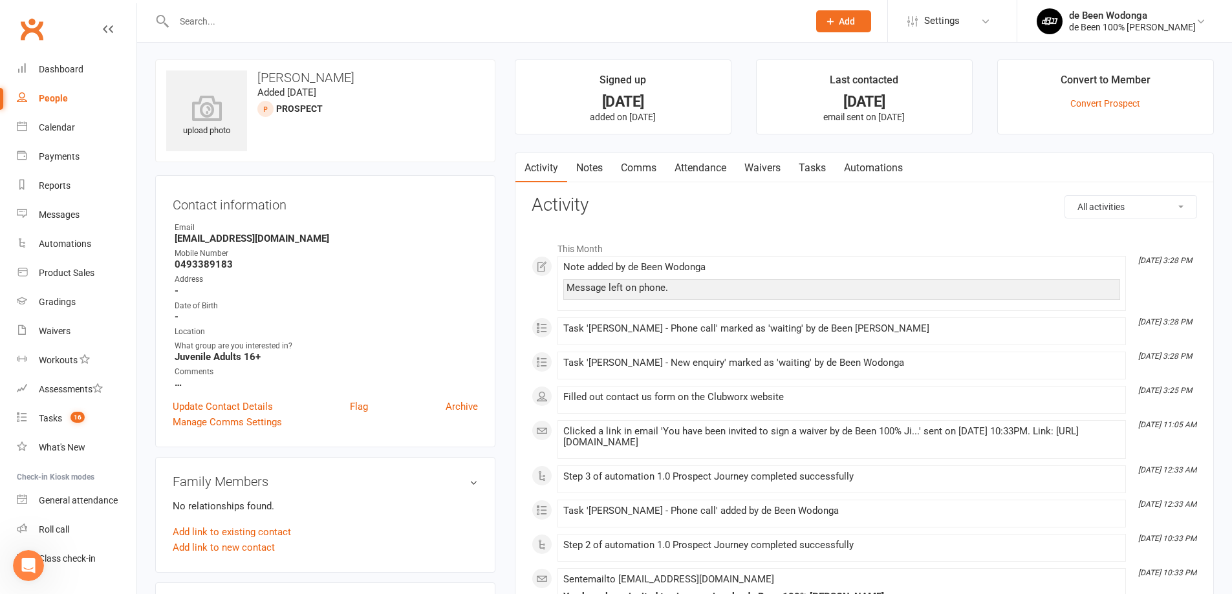
scroll to position [1, 0]
click at [63, 413] on link "Tasks 16" at bounding box center [77, 418] width 120 height 29
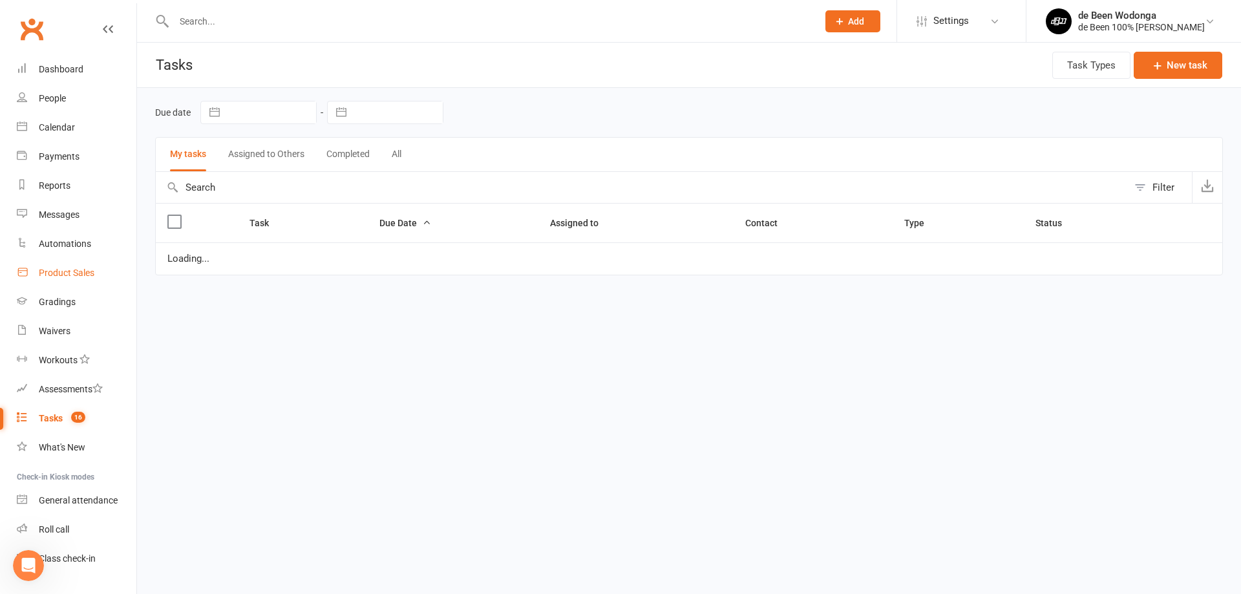
select select "started"
select select "waiting"
select select "started"
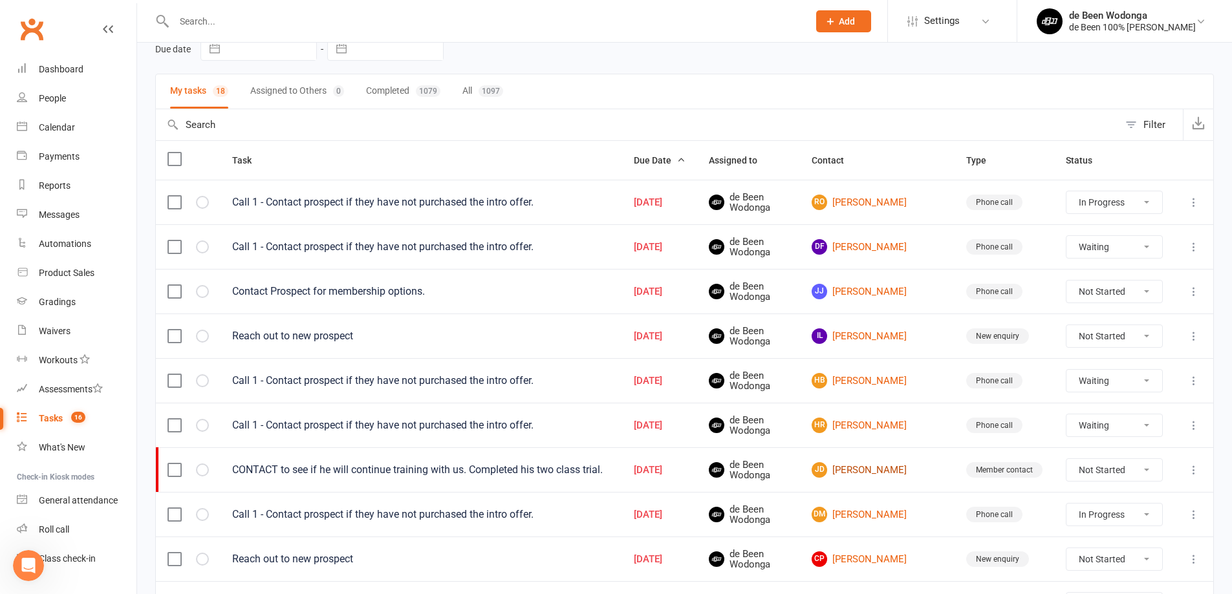
scroll to position [64, 0]
click at [865, 464] on link "[PERSON_NAME]" at bounding box center [876, 470] width 131 height 16
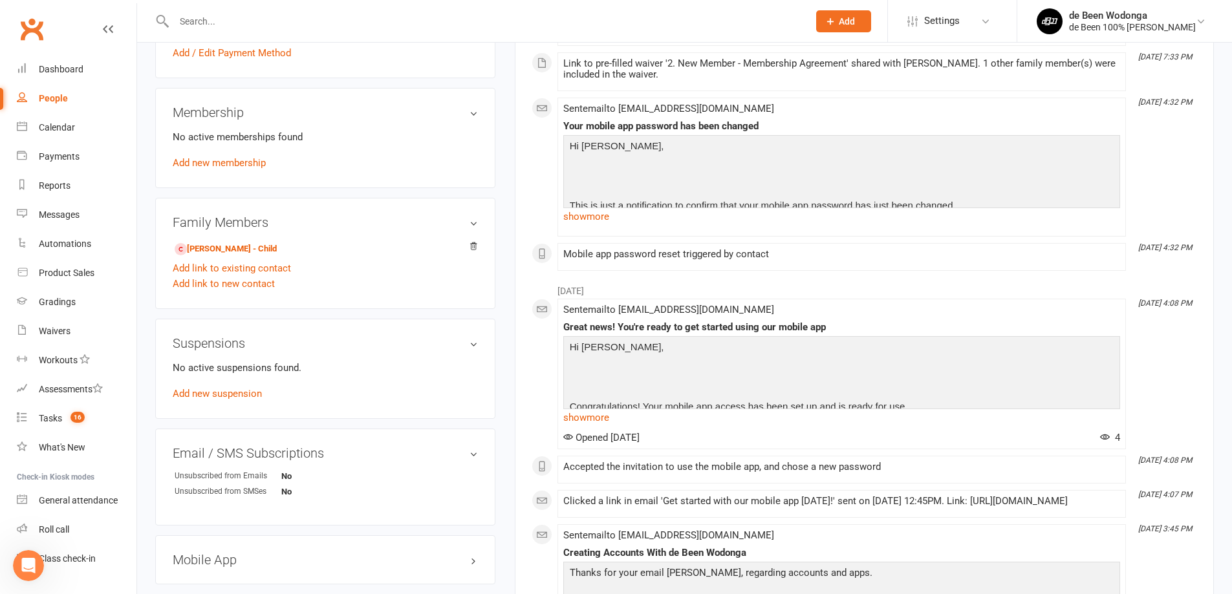
scroll to position [453, 0]
click at [224, 245] on link "[PERSON_NAME] - Child" at bounding box center [226, 249] width 102 height 14
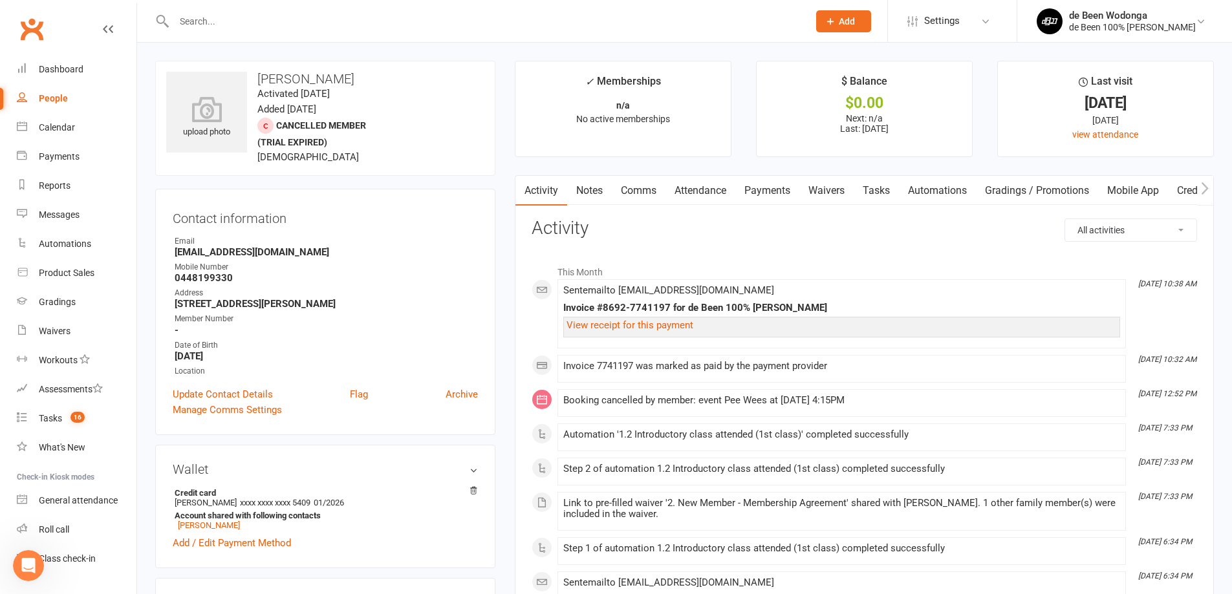
click at [879, 191] on link "Tasks" at bounding box center [876, 191] width 45 height 30
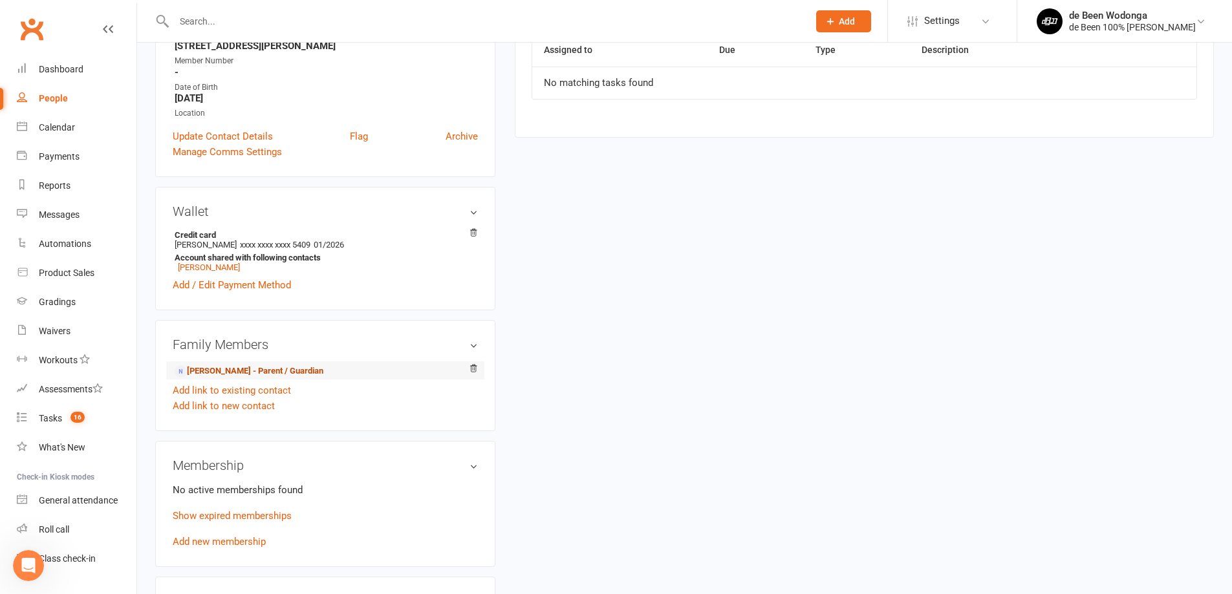
click at [190, 371] on link "[PERSON_NAME] - Parent / Guardian" at bounding box center [249, 372] width 149 height 14
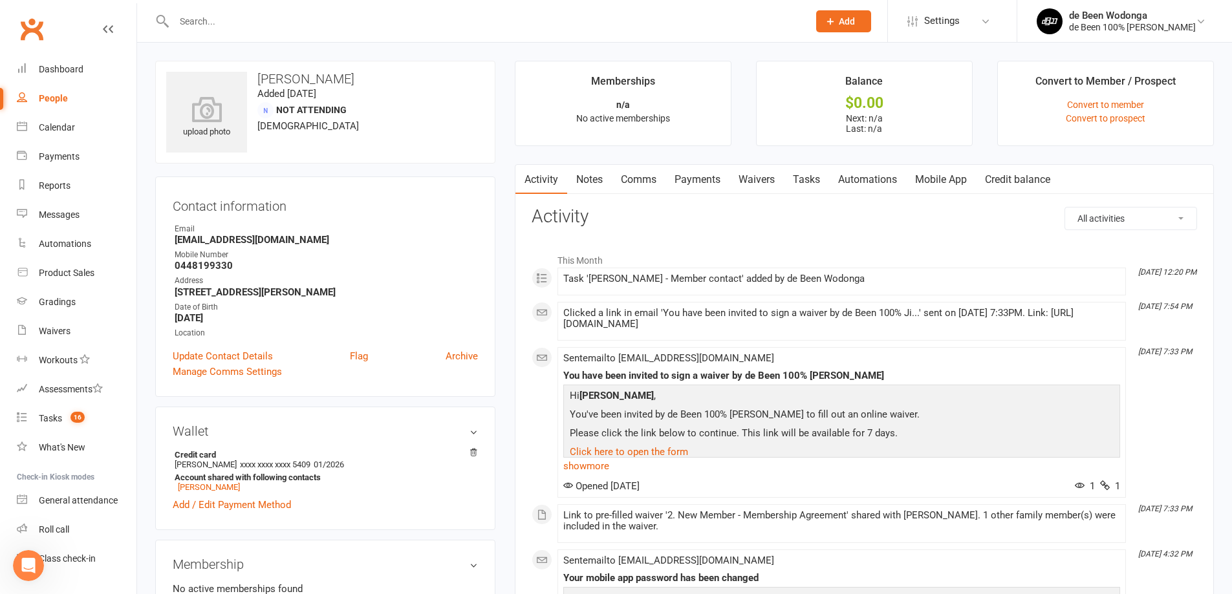
click at [799, 181] on link "Tasks" at bounding box center [806, 180] width 45 height 30
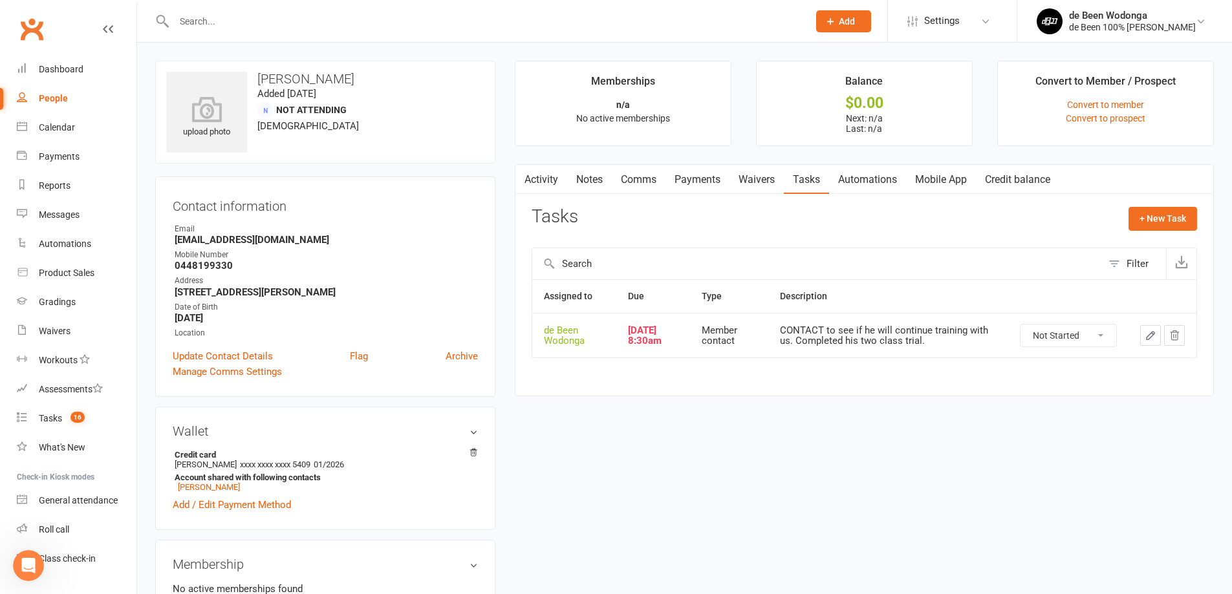
click at [1178, 330] on icon "button" at bounding box center [1174, 336] width 12 height 12
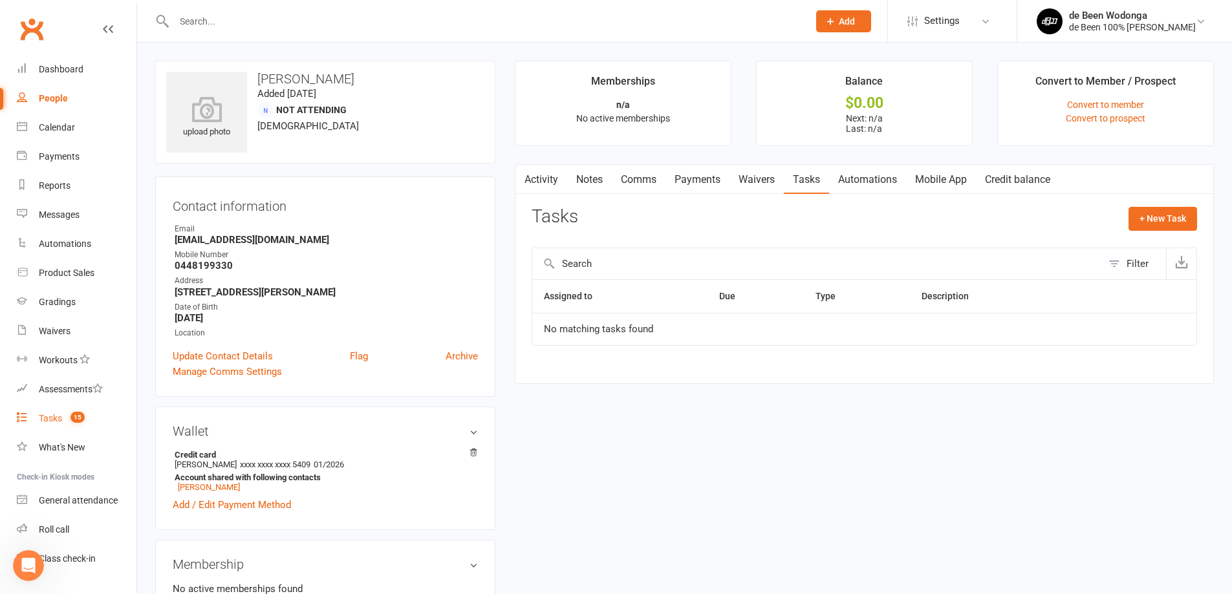
click at [48, 414] on div "Tasks" at bounding box center [50, 418] width 23 height 10
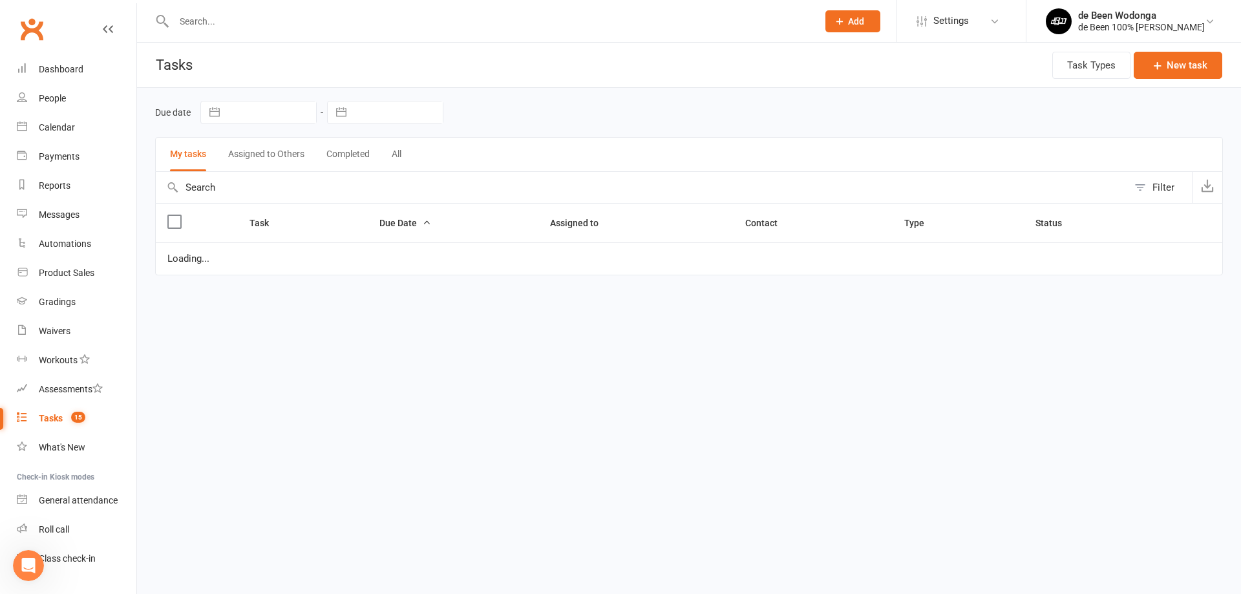
select select "started"
select select "waiting"
select select "started"
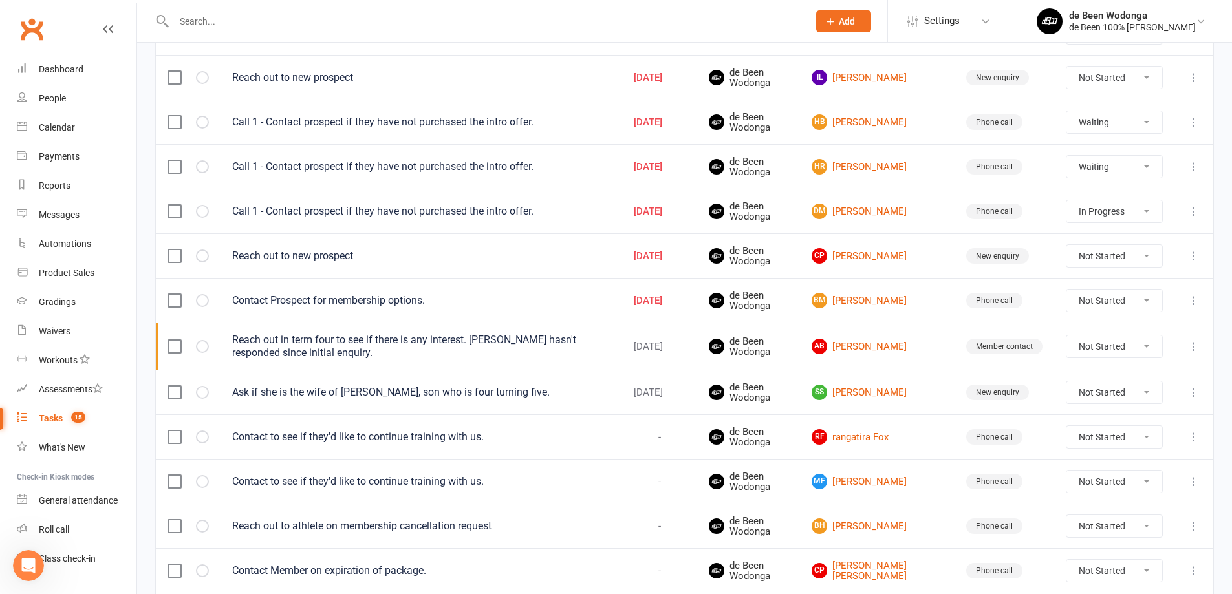
scroll to position [323, 0]
click at [863, 253] on link "[PERSON_NAME]" at bounding box center [876, 256] width 131 height 16
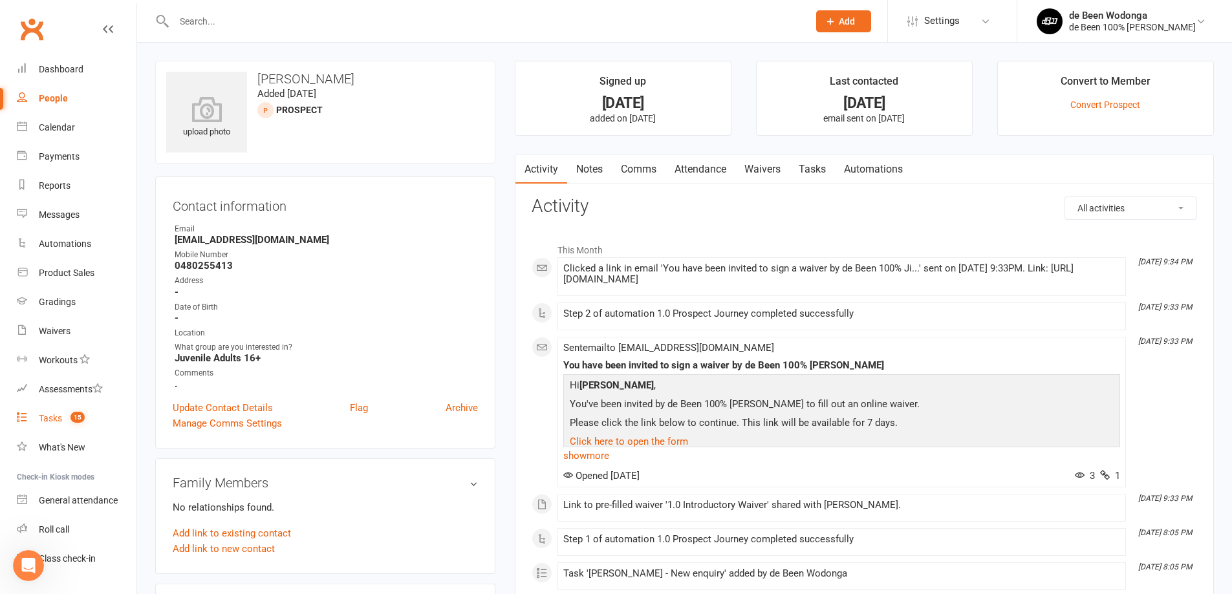
click at [43, 418] on div "Tasks" at bounding box center [50, 418] width 23 height 10
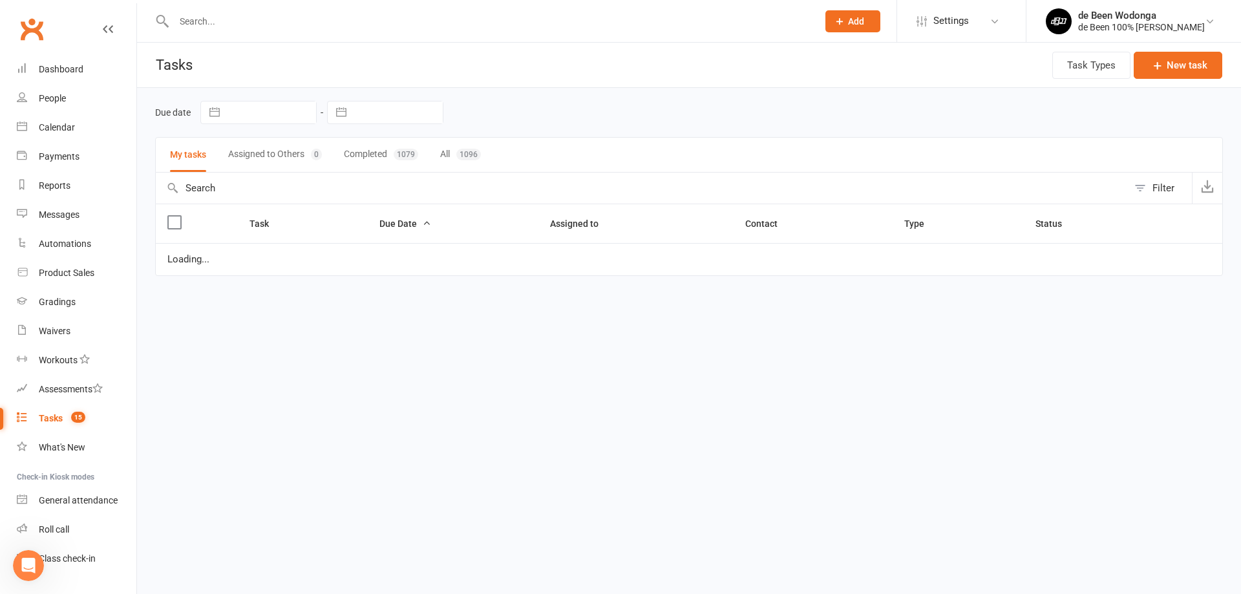
select select "started"
select select "waiting"
select select "started"
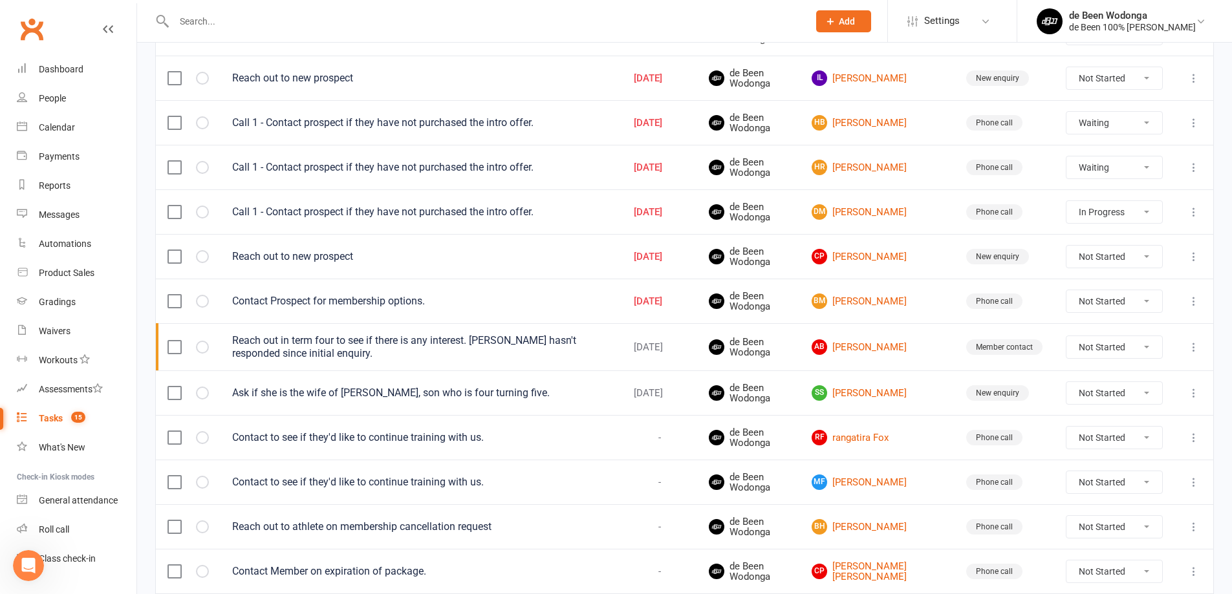
scroll to position [322, 0]
click at [1151, 301] on select "Not Started In Progress Waiting Complete" at bounding box center [1114, 301] width 96 height 22
click at [1066, 290] on select "Not Started In Progress Waiting Complete" at bounding box center [1114, 301] width 96 height 22
select select "unstarted"
select select "started"
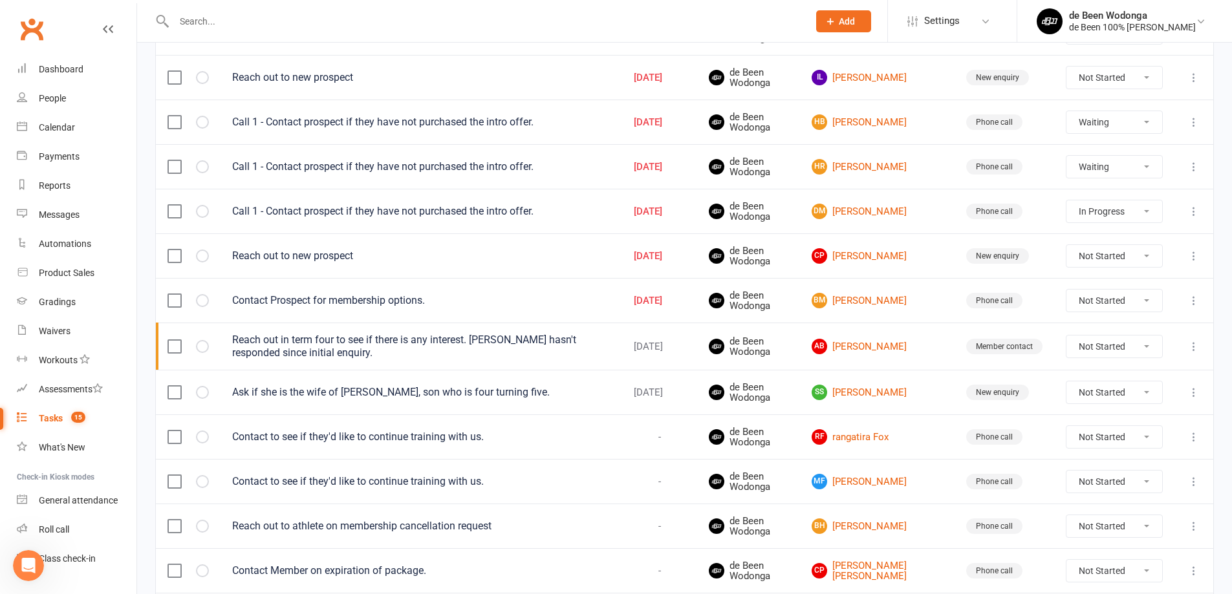
select select "waiting"
select select "started"
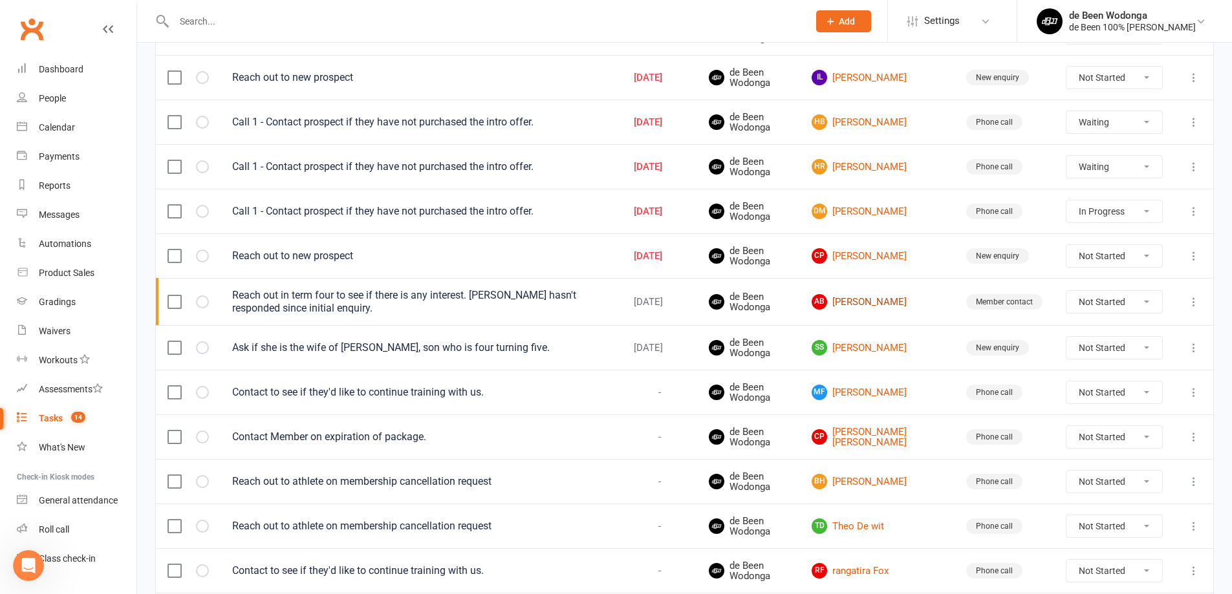
click at [910, 302] on link "AB [PERSON_NAME]" at bounding box center [876, 302] width 131 height 16
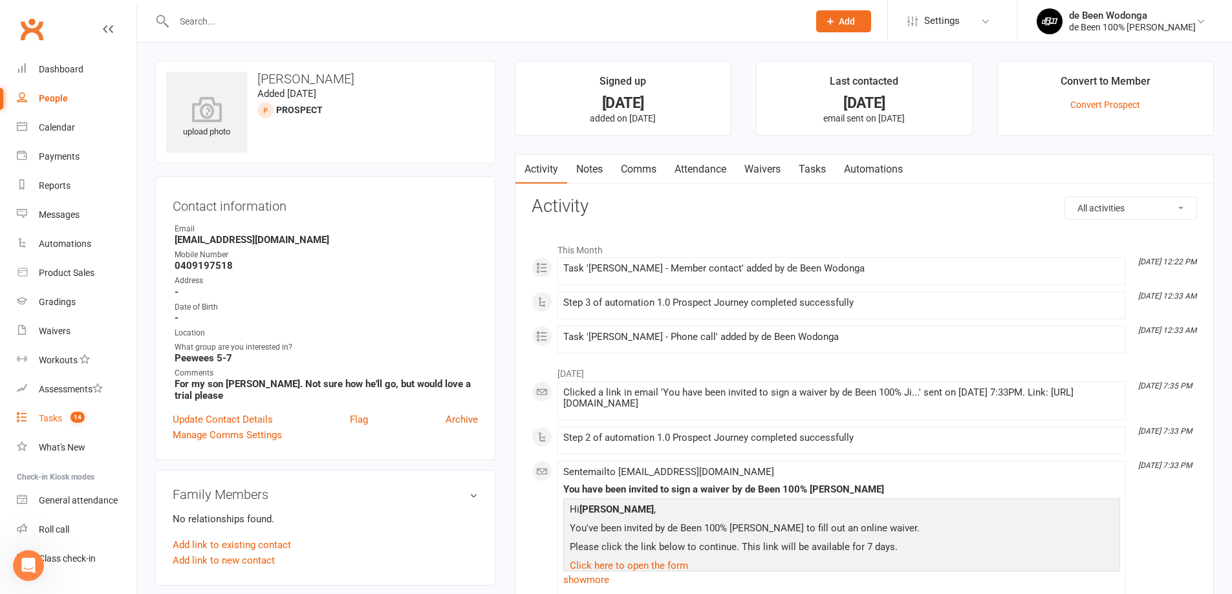
click at [41, 420] on div "Tasks" at bounding box center [50, 418] width 23 height 10
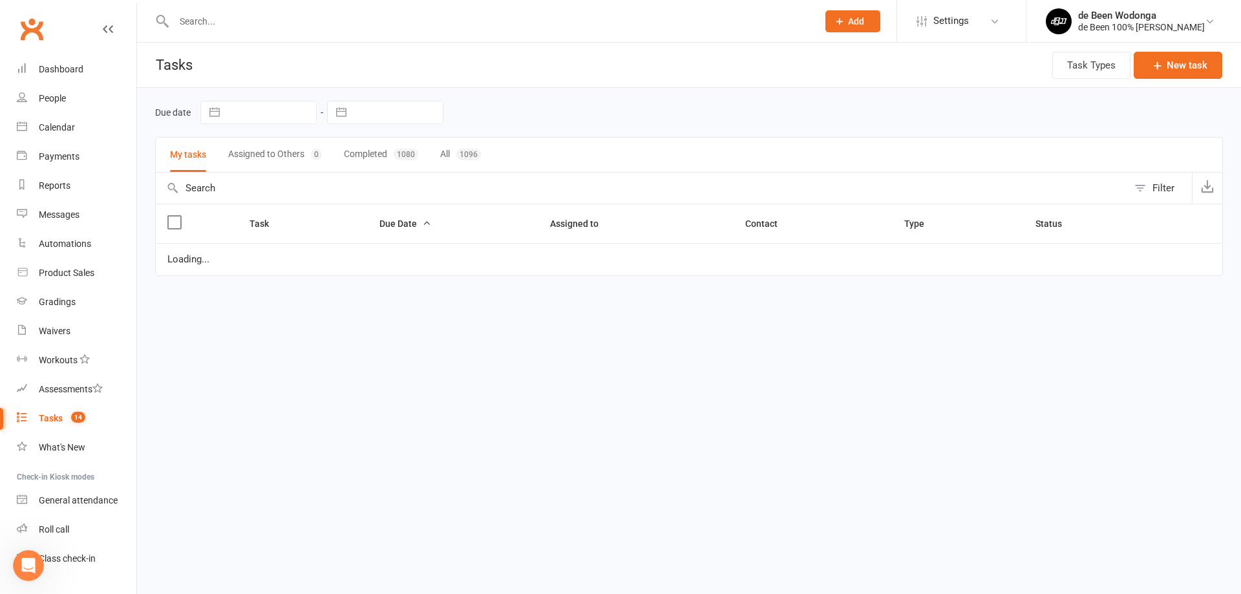
select select "started"
select select "waiting"
select select "started"
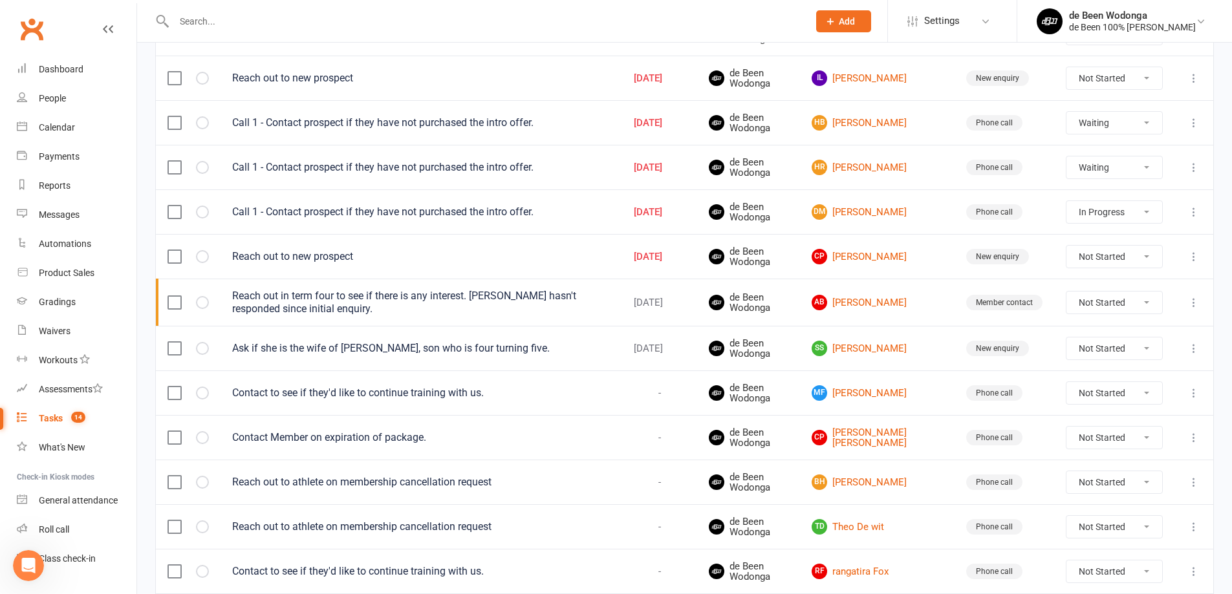
scroll to position [322, 0]
click at [1133, 437] on select "Not Started In Progress Waiting Complete" at bounding box center [1114, 437] width 96 height 22
click at [1066, 426] on select "Not Started In Progress Waiting Complete" at bounding box center [1114, 437] width 96 height 22
select select "unstarted"
select select "started"
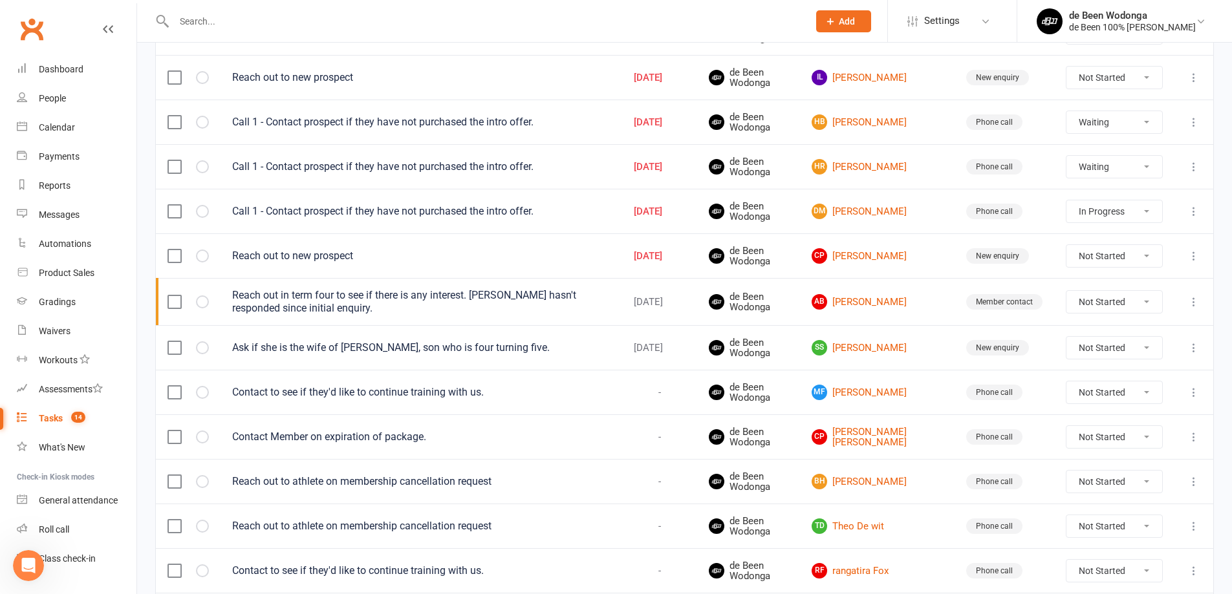
select select "waiting"
select select "started"
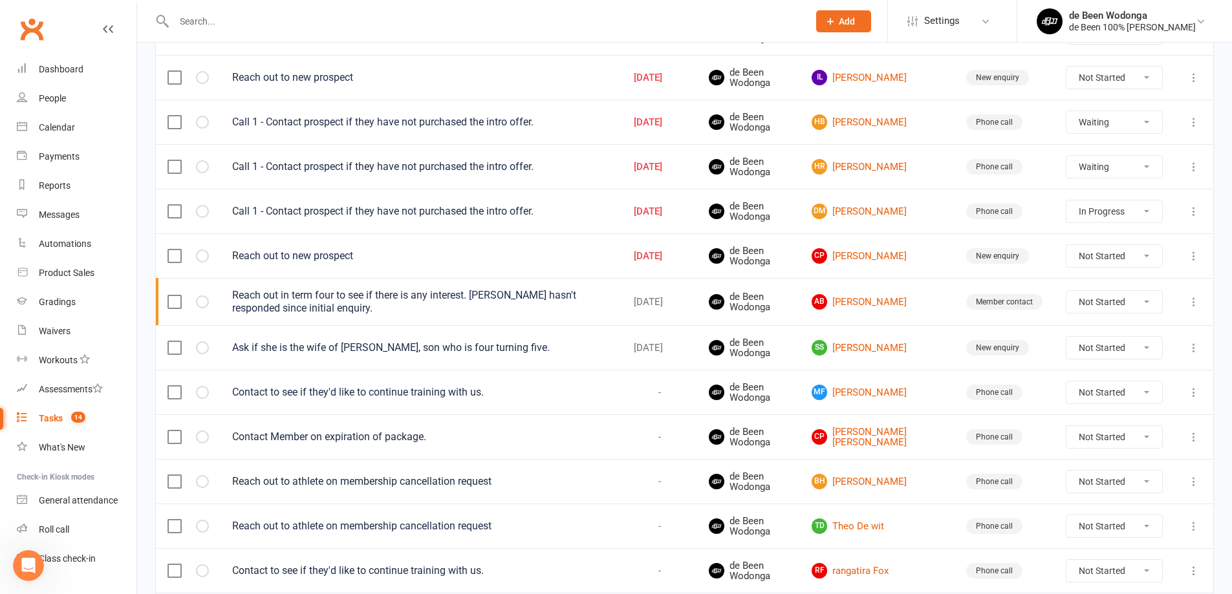
select select "waiting"
select select "started"
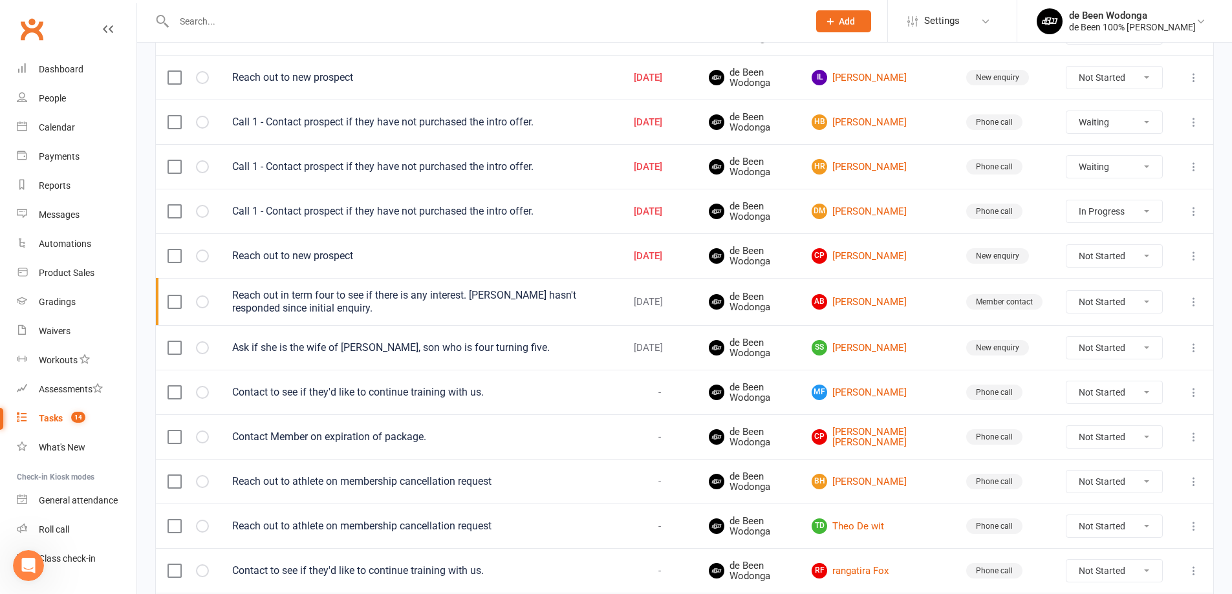
select select "waiting"
select select "started"
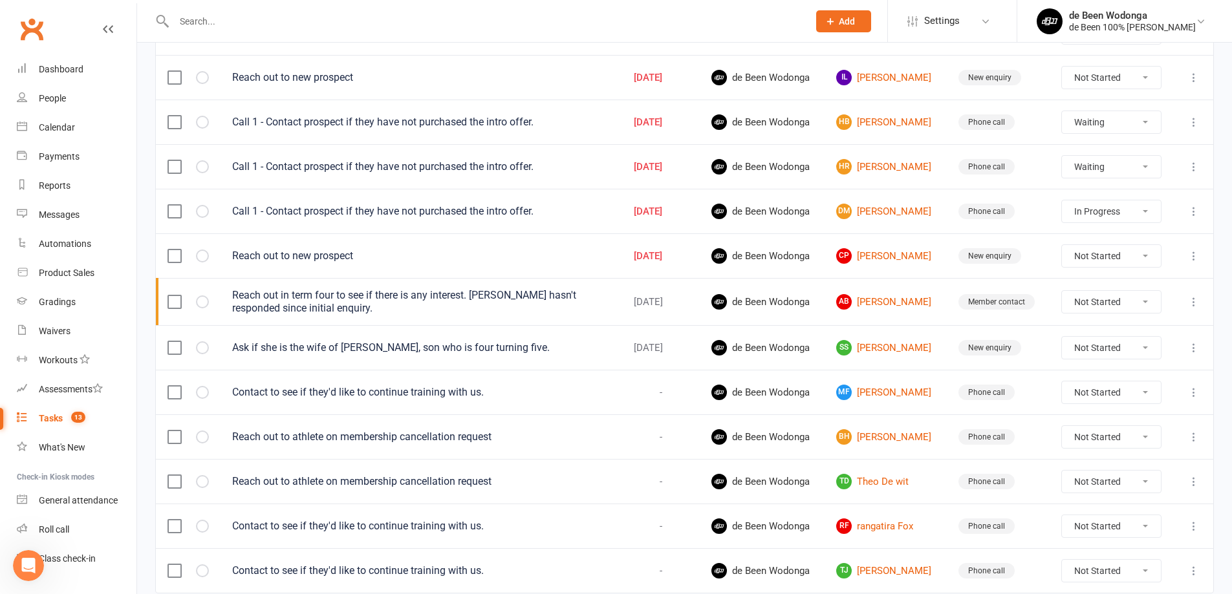
click at [1119, 435] on select "Not Started In Progress Waiting Complete" at bounding box center [1112, 437] width 100 height 22
click at [1066, 426] on select "Not Started In Progress Waiting Complete" at bounding box center [1112, 437] width 100 height 22
select select "unstarted"
select select "started"
select select "waiting"
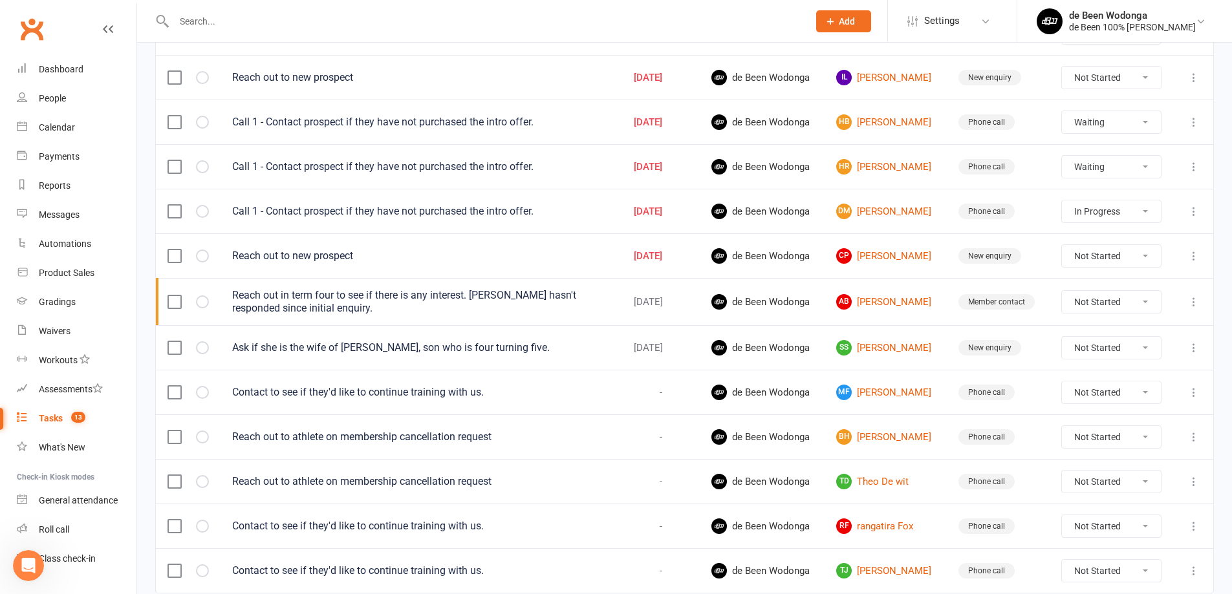
select select "waiting"
select select "started"
select select "waiting"
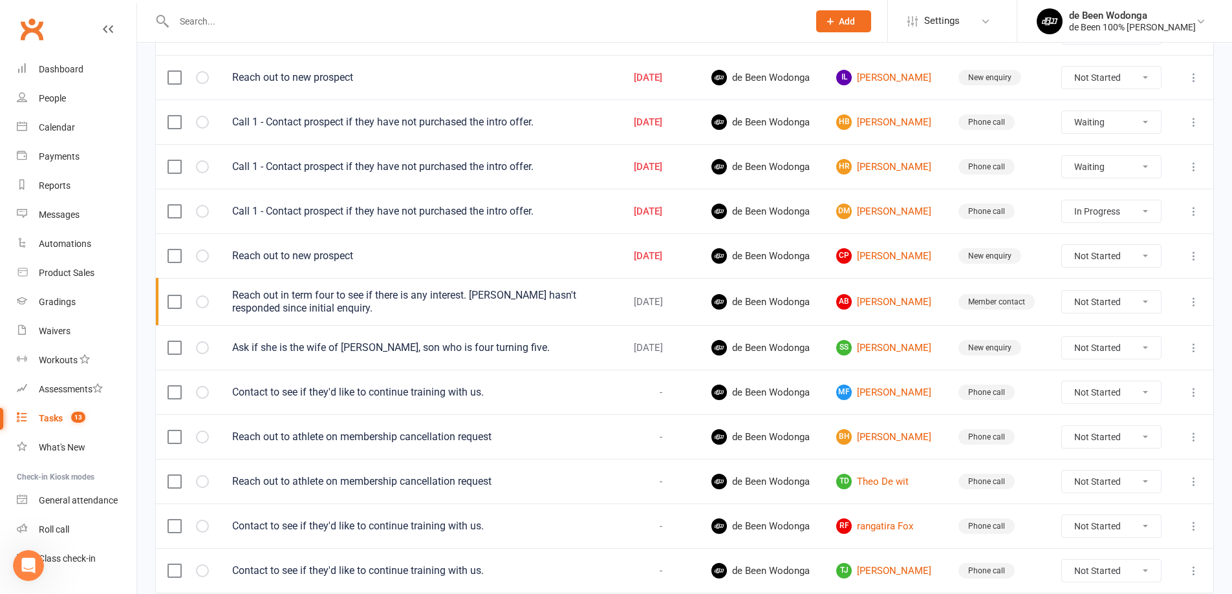
select select "waiting"
select select "started"
select select "waiting"
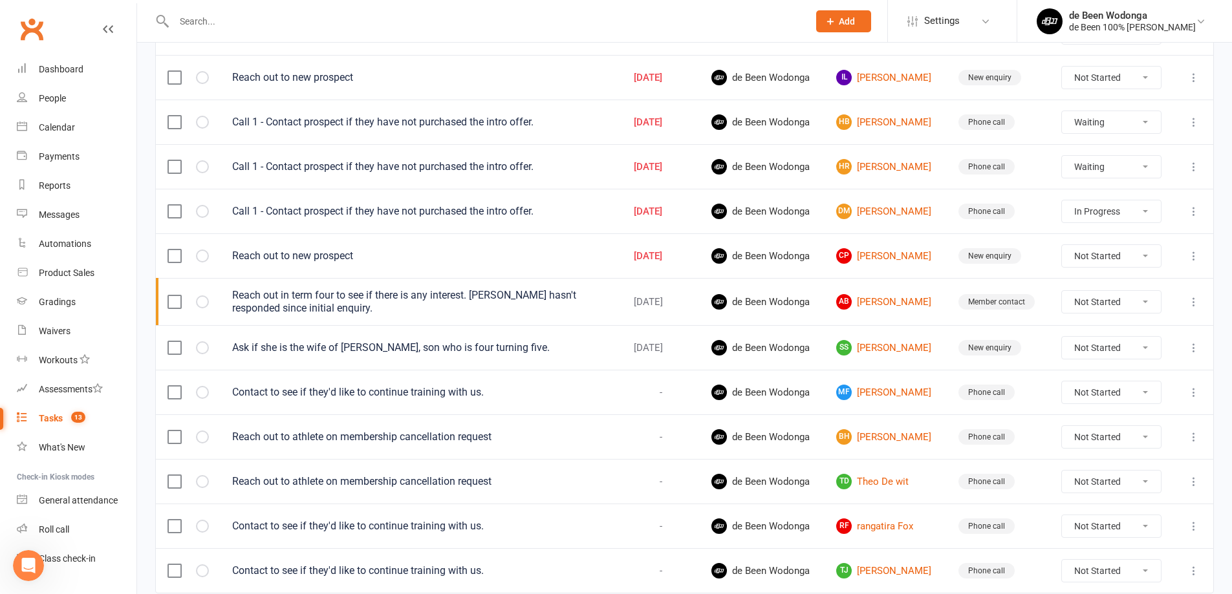
select select "waiting"
select select "started"
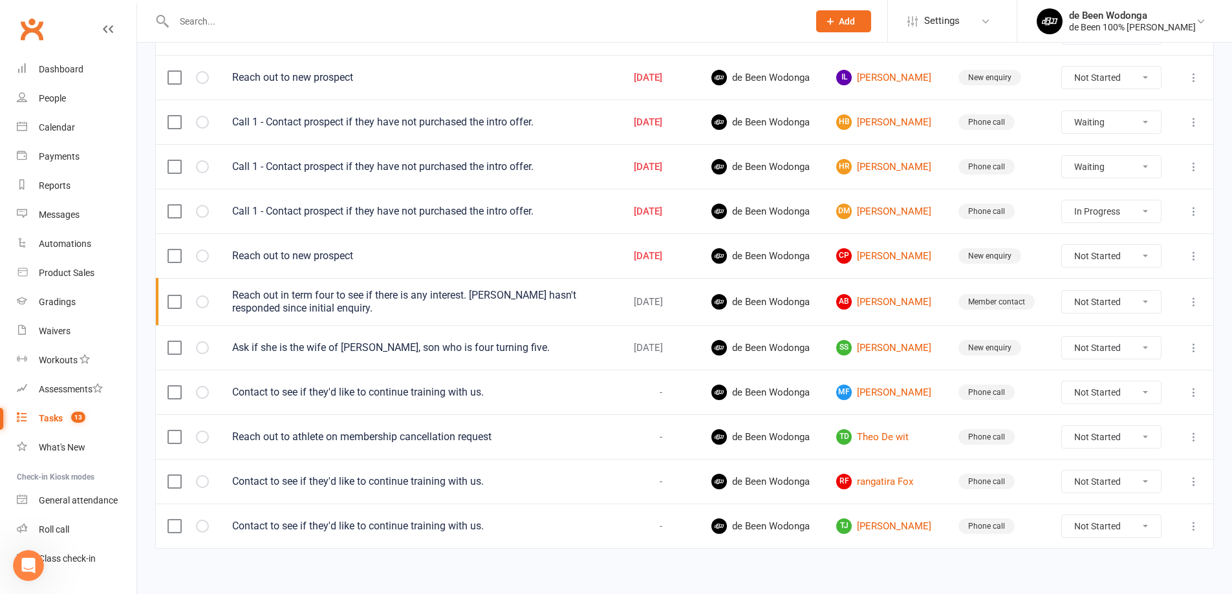
click at [1119, 433] on select "Not Started In Progress Waiting Complete" at bounding box center [1112, 437] width 100 height 22
click at [1066, 426] on select "Not Started In Progress Waiting Complete" at bounding box center [1112, 437] width 100 height 22
select select "unstarted"
select select "started"
select select "waiting"
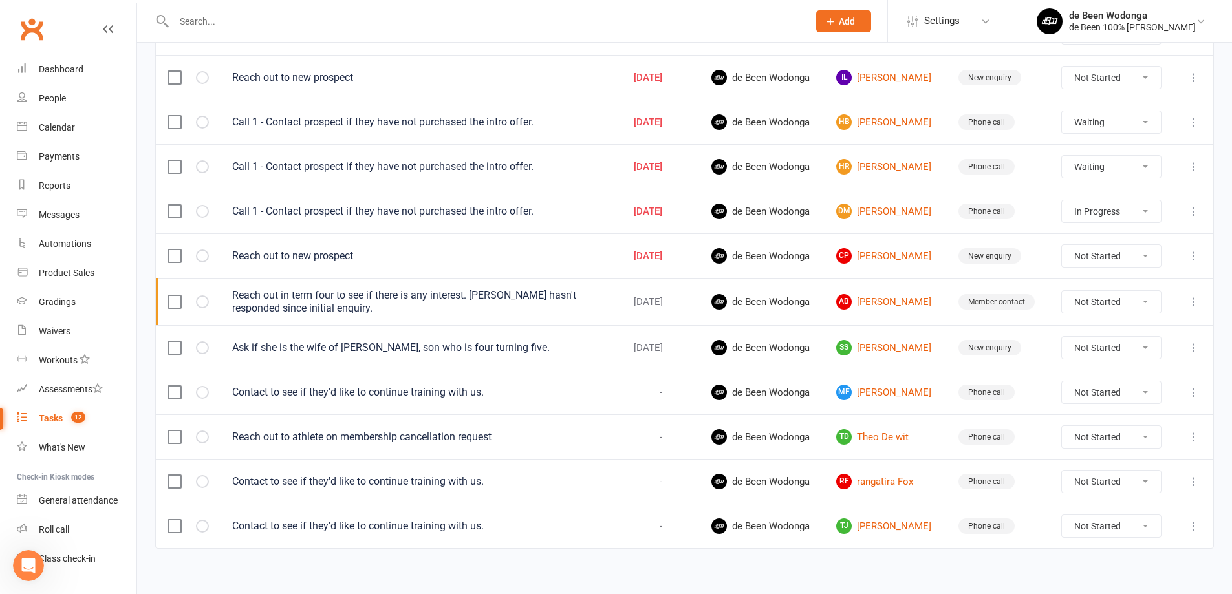
select select "waiting"
select select "started"
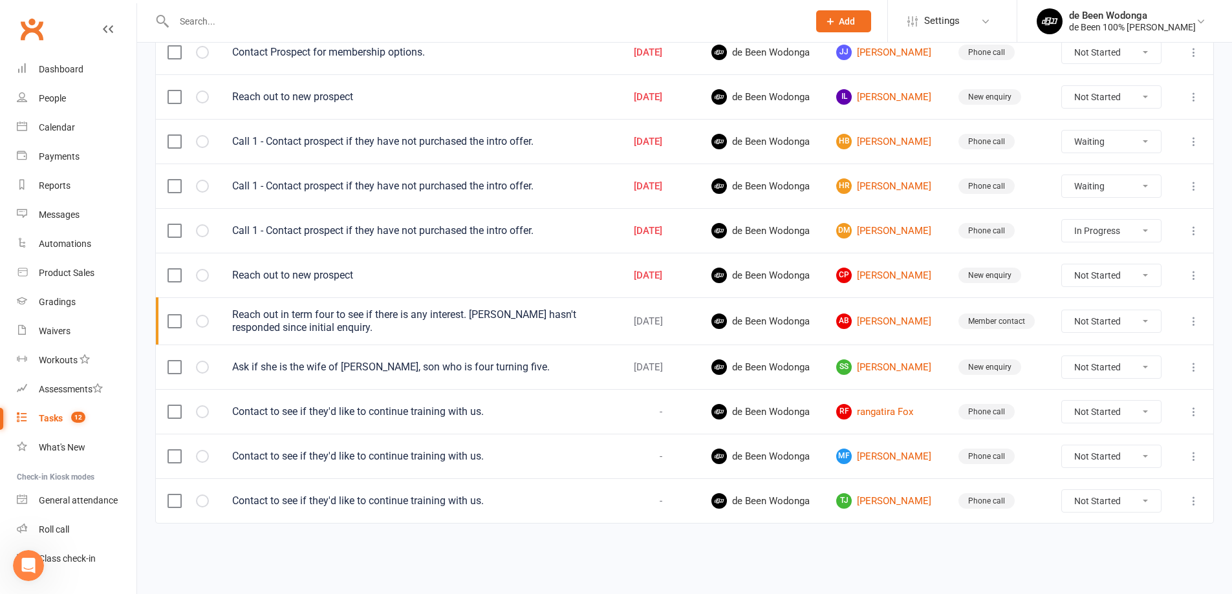
scroll to position [286, 0]
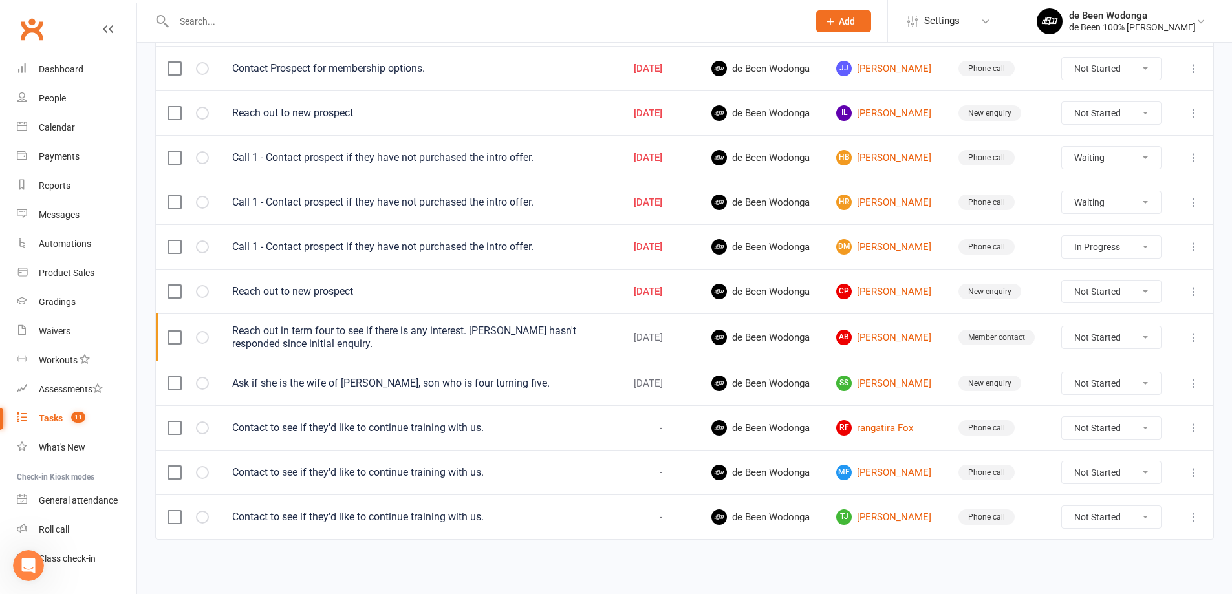
click at [1110, 427] on select "Not Started In Progress Waiting Complete" at bounding box center [1112, 428] width 100 height 22
click at [1066, 417] on select "Not Started In Progress Waiting Complete" at bounding box center [1112, 428] width 100 height 22
select select "unstarted"
select select "started"
select select "waiting"
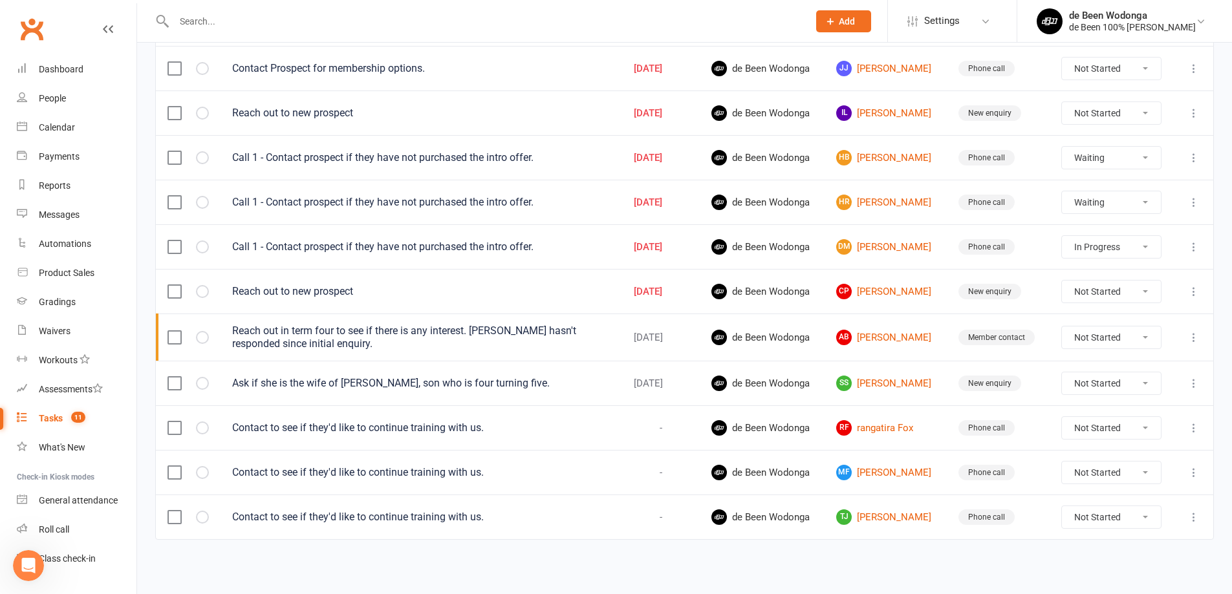
select select "waiting"
select select "started"
select select "waiting"
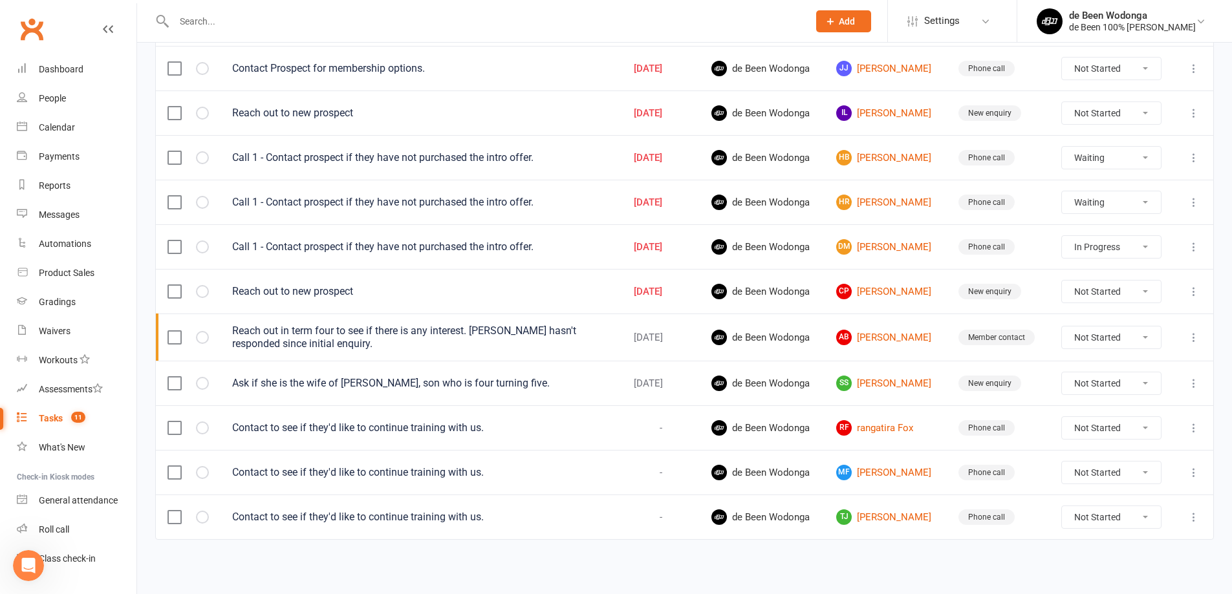
select select "waiting"
select select "started"
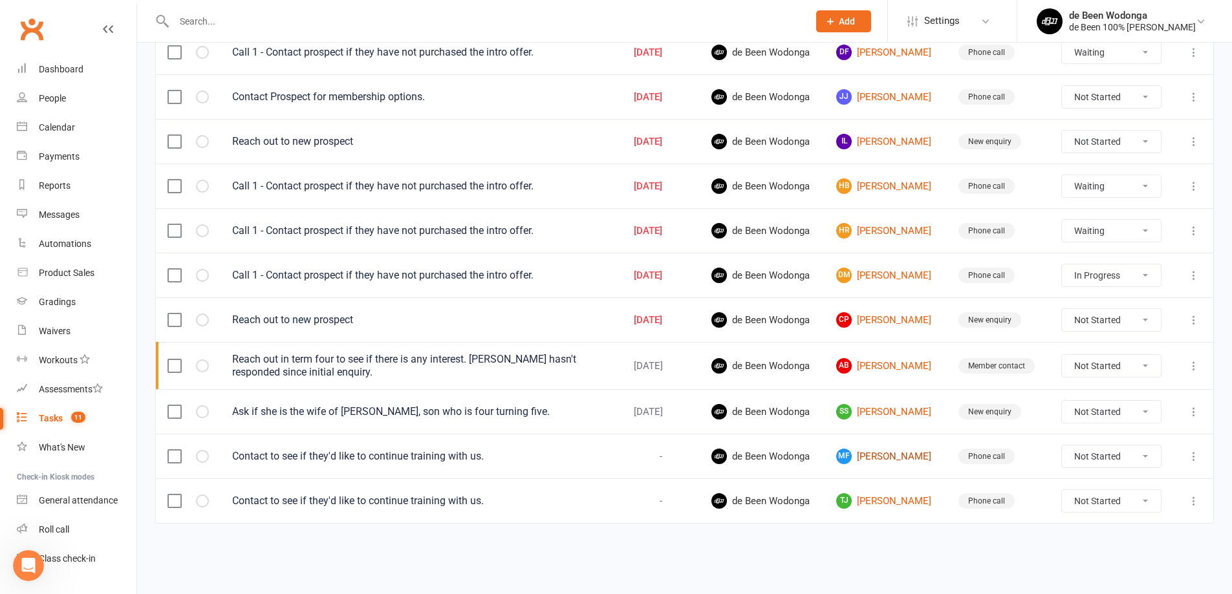
scroll to position [242, 0]
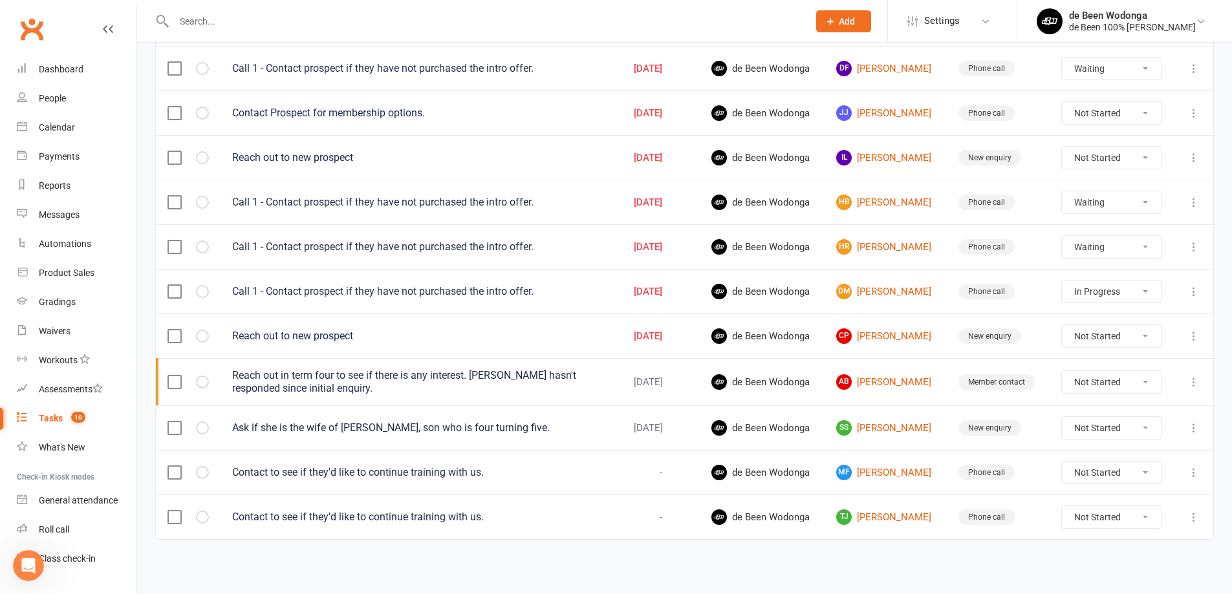
click at [1126, 467] on select "Not Started In Progress Waiting Complete" at bounding box center [1112, 473] width 100 height 22
click at [179, 474] on label at bounding box center [173, 472] width 13 height 13
click at [179, 466] on input "checkbox" at bounding box center [173, 466] width 13 height 0
select select "started"
select select "waiting"
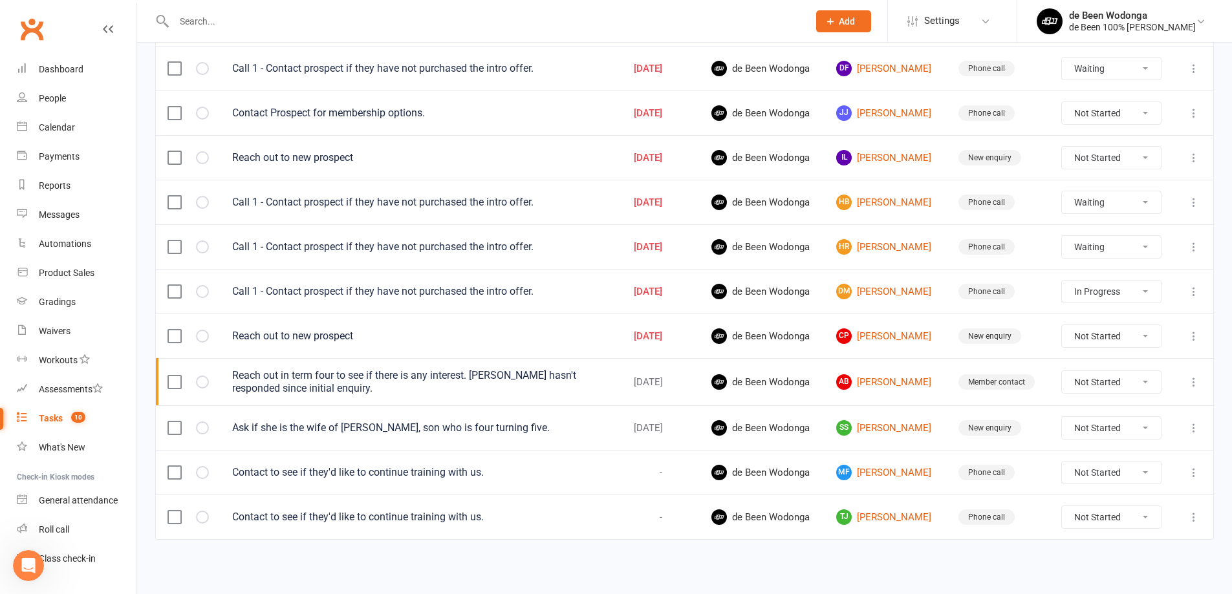
select select "waiting"
select select "started"
click at [1064, 567] on icon "button" at bounding box center [1057, 564] width 13 height 13
select select "started"
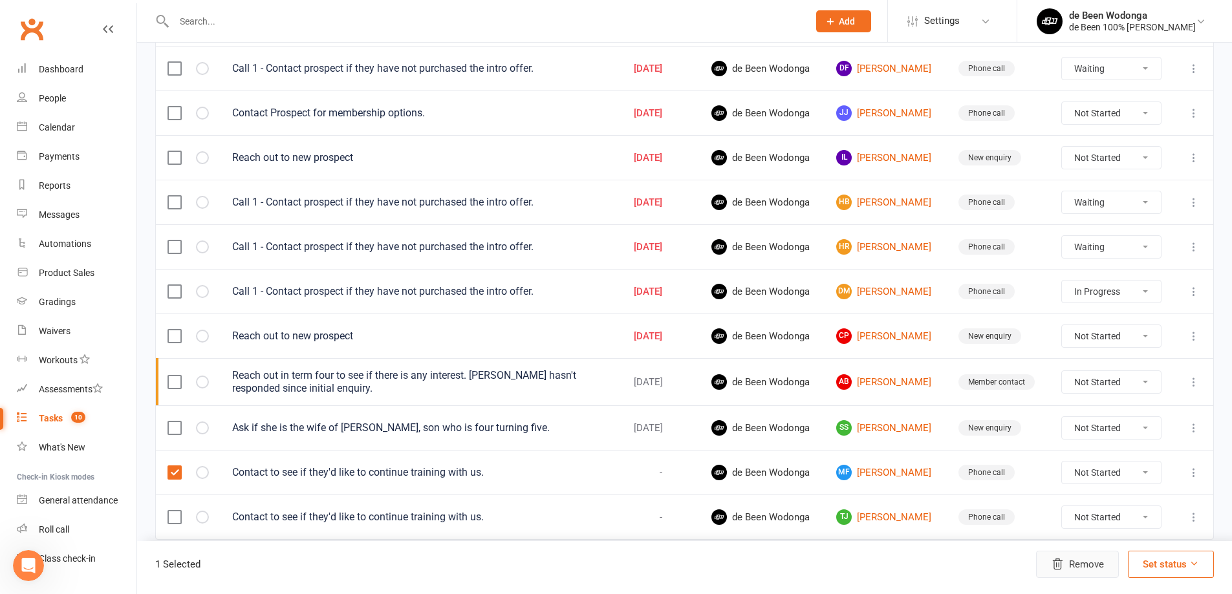
select select "waiting"
select select "started"
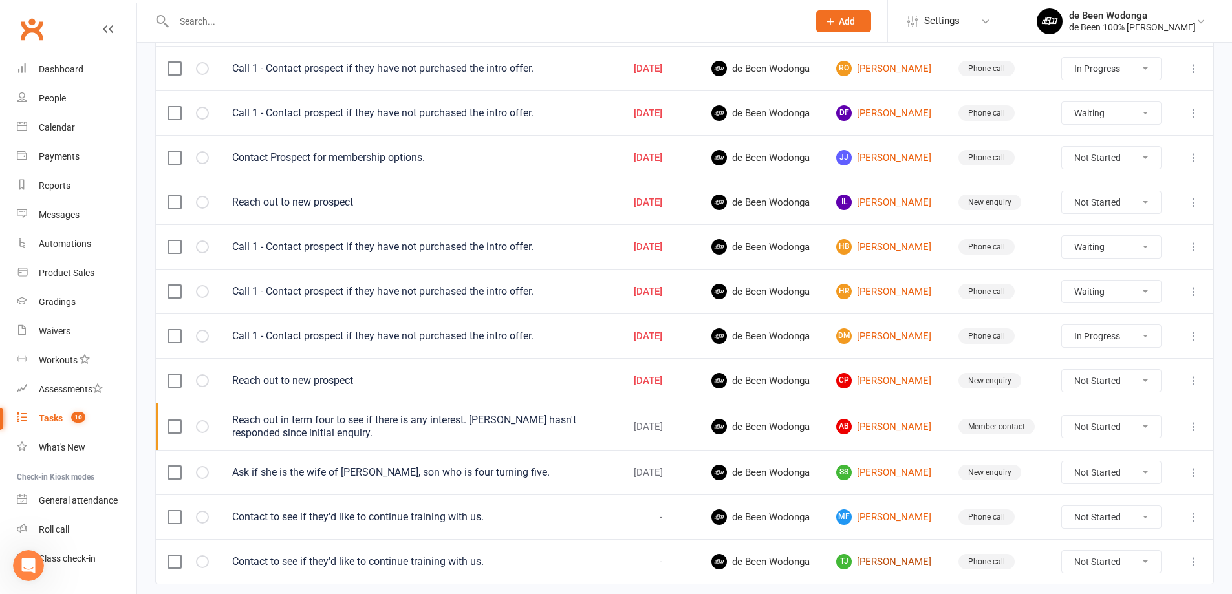
select select "started"
select select "waiting"
select select "started"
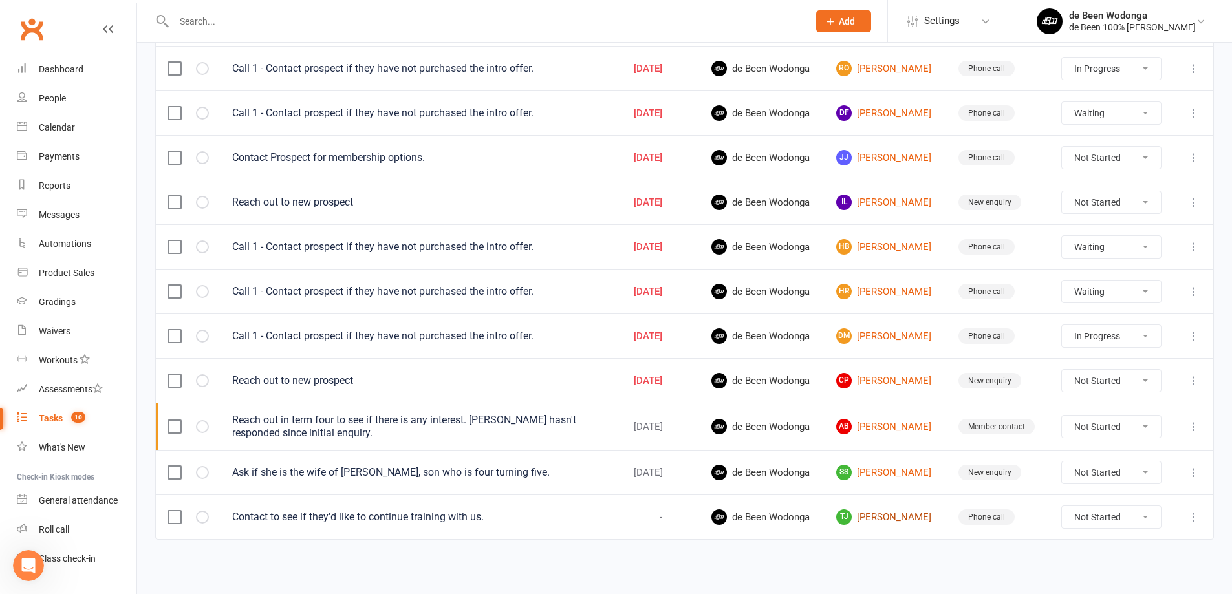
click at [886, 511] on link "[PERSON_NAME] [PERSON_NAME]" at bounding box center [885, 518] width 99 height 16
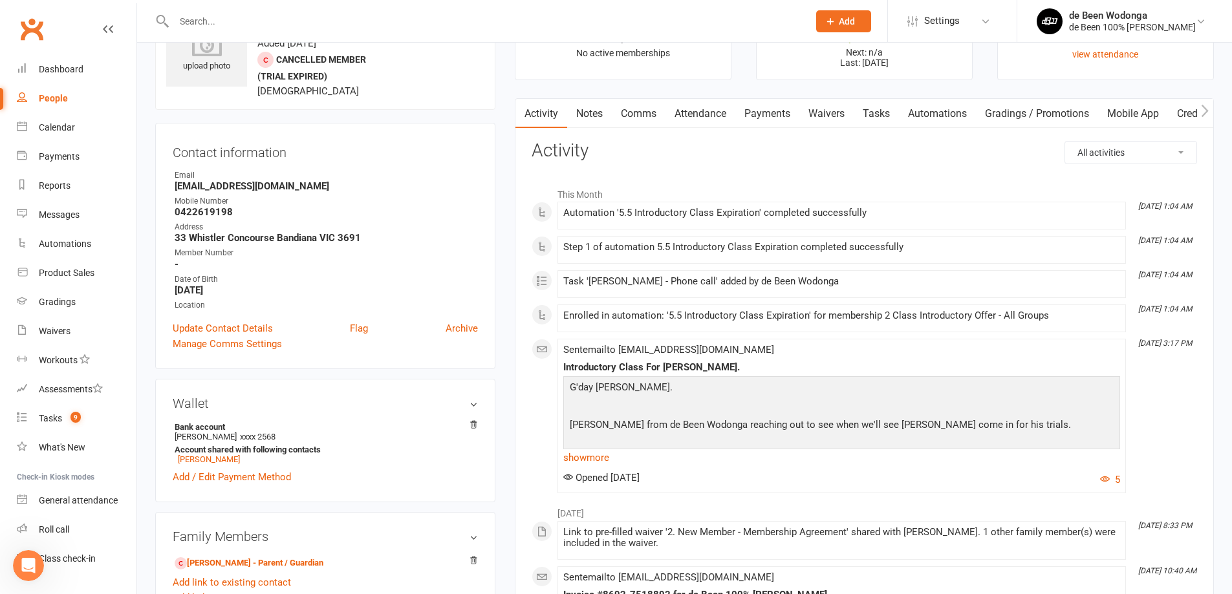
scroll to position [65, 0]
click at [244, 559] on link "[PERSON_NAME] - Parent / Guardian" at bounding box center [249, 564] width 149 height 14
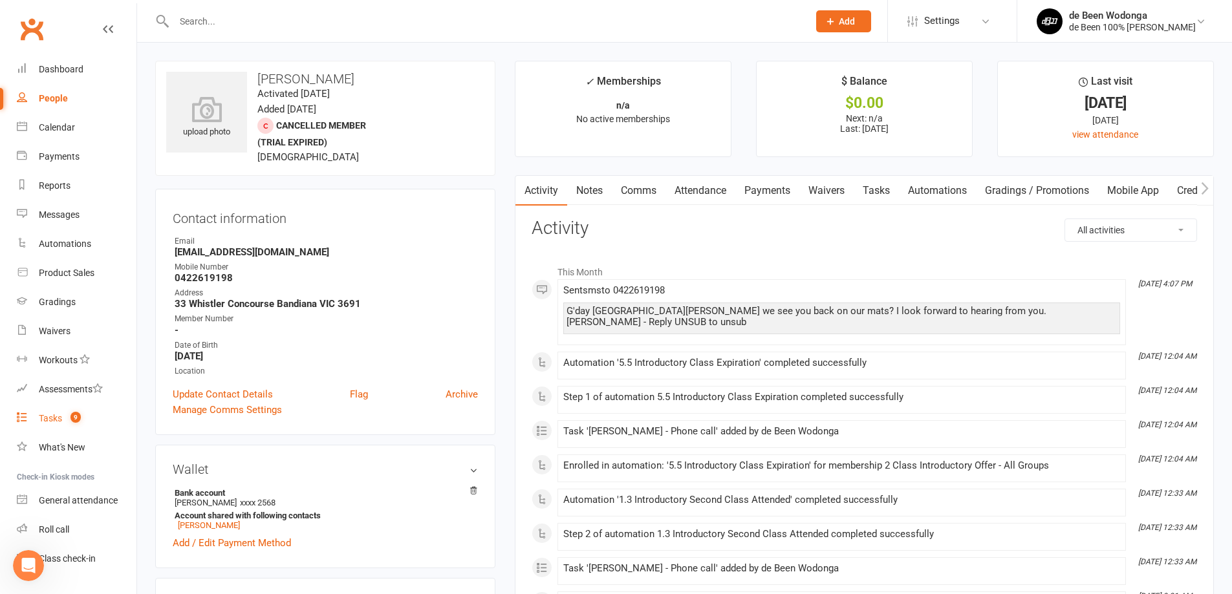
click at [55, 408] on link "Tasks 9" at bounding box center [77, 418] width 120 height 29
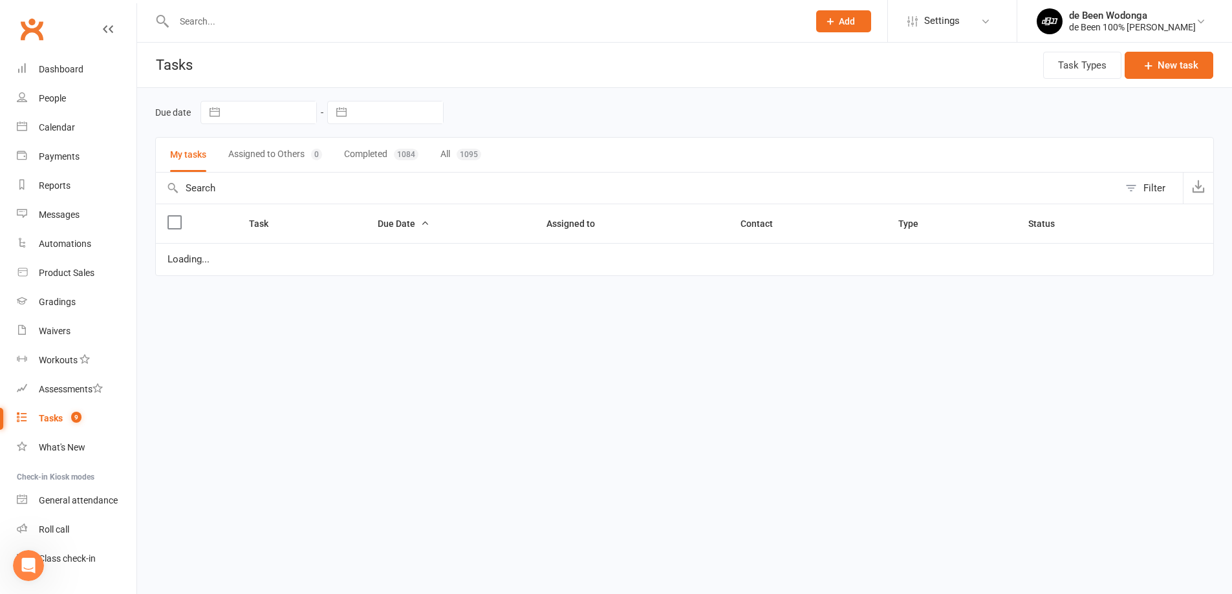
select select "started"
select select "waiting"
select select "started"
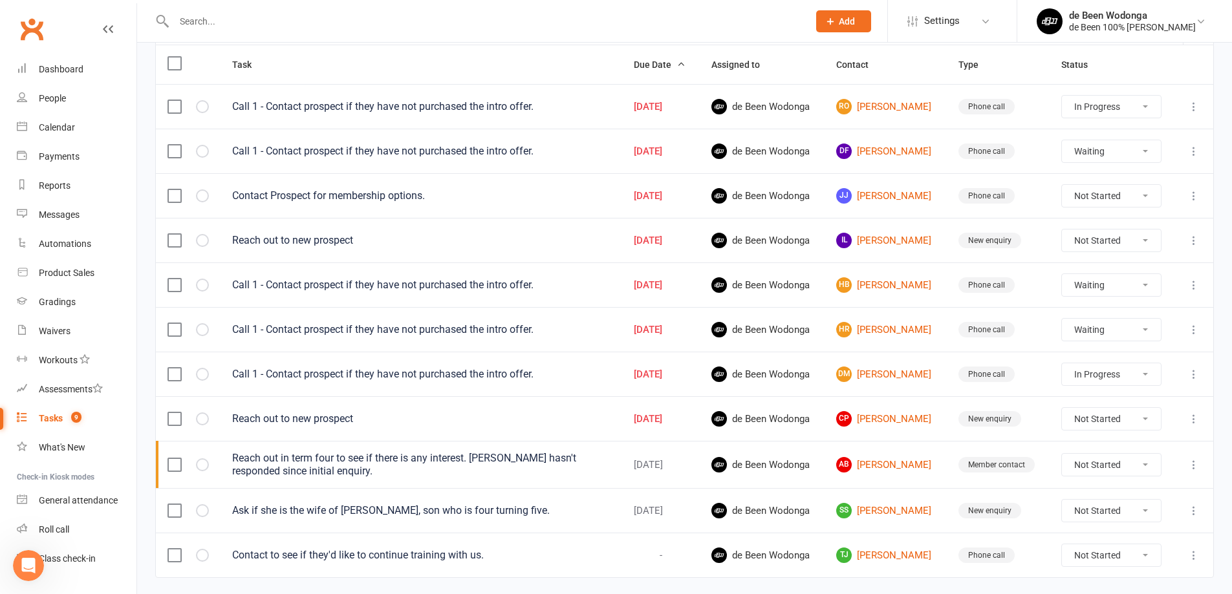
scroll to position [197, 0]
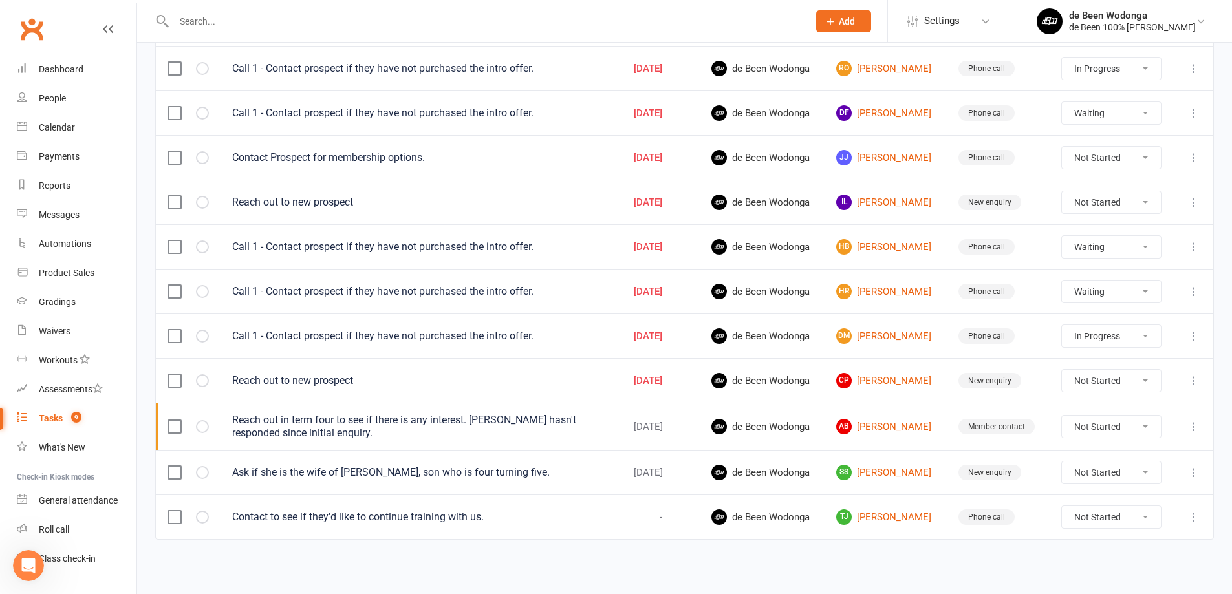
click at [179, 515] on label at bounding box center [173, 517] width 13 height 13
click at [179, 511] on input "checkbox" at bounding box center [173, 511] width 13 height 0
select select "started"
select select "waiting"
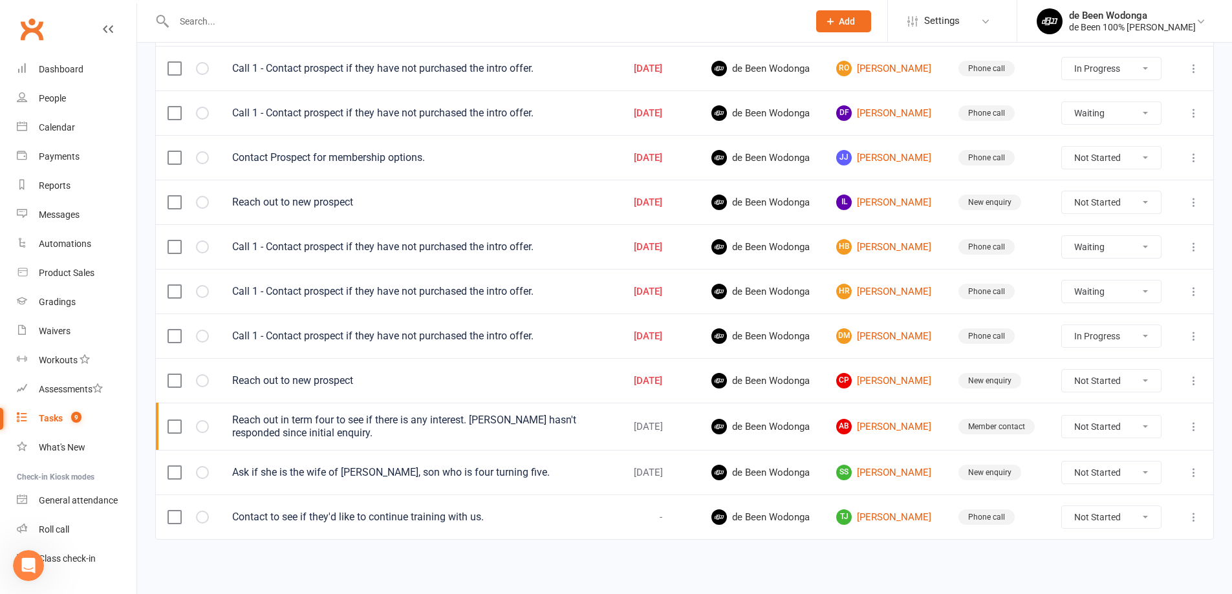
select select "waiting"
select select "started"
click at [1072, 563] on button "Remove" at bounding box center [1077, 564] width 83 height 27
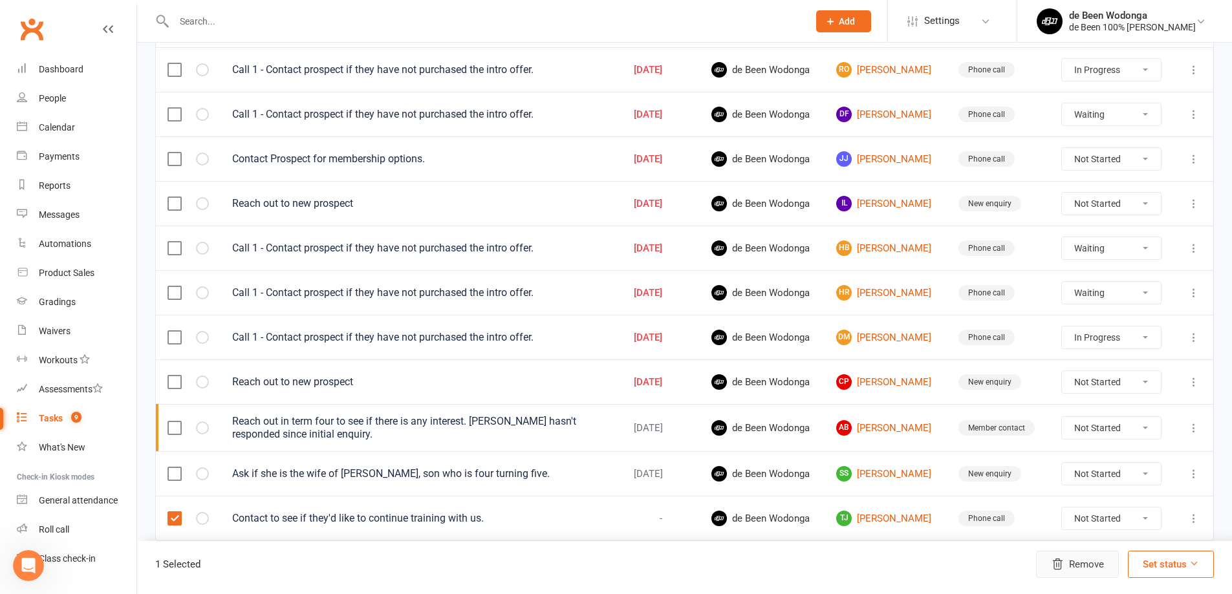
select select "started"
select select "waiting"
select select "started"
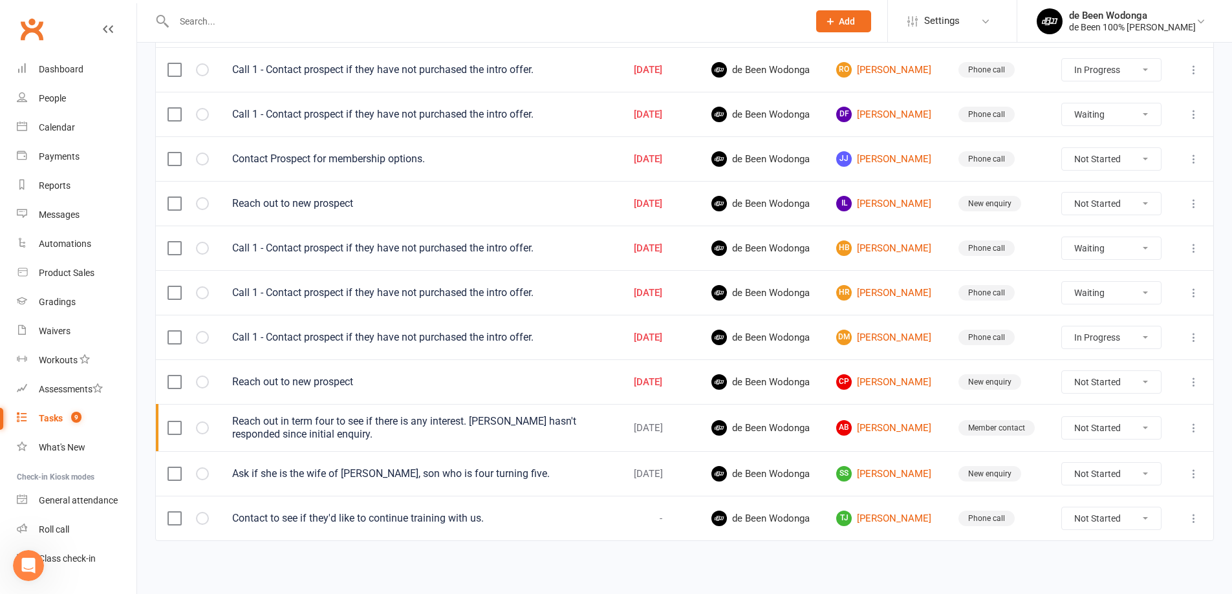
select select "started"
select select "waiting"
select select "started"
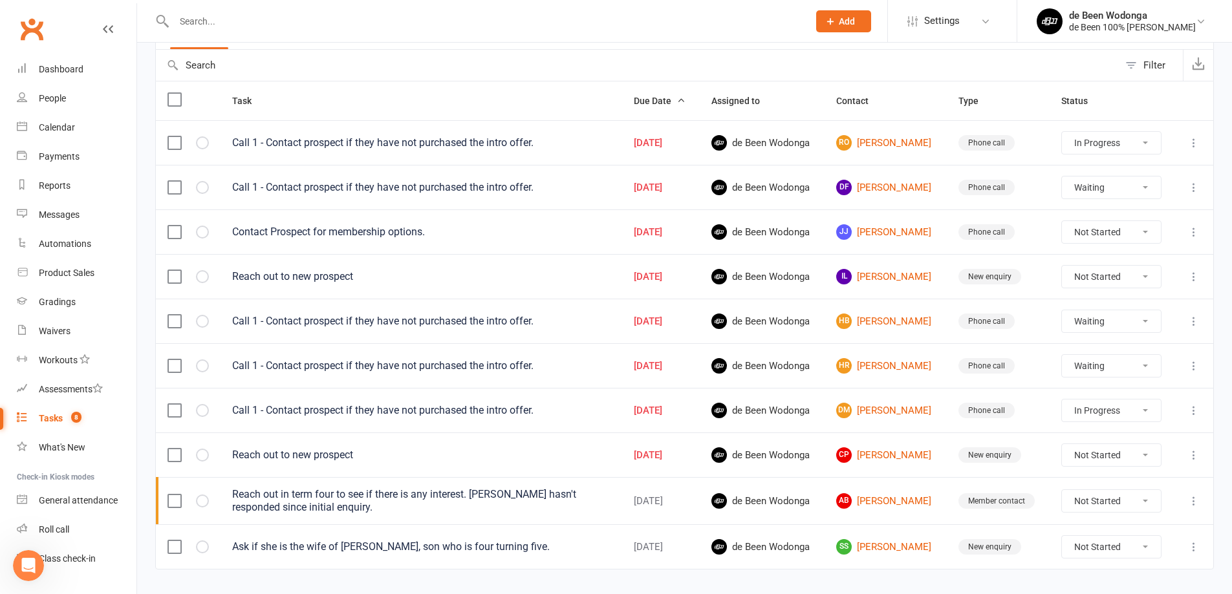
scroll to position [124, 0]
click at [235, 14] on input "text" at bounding box center [484, 21] width 629 height 18
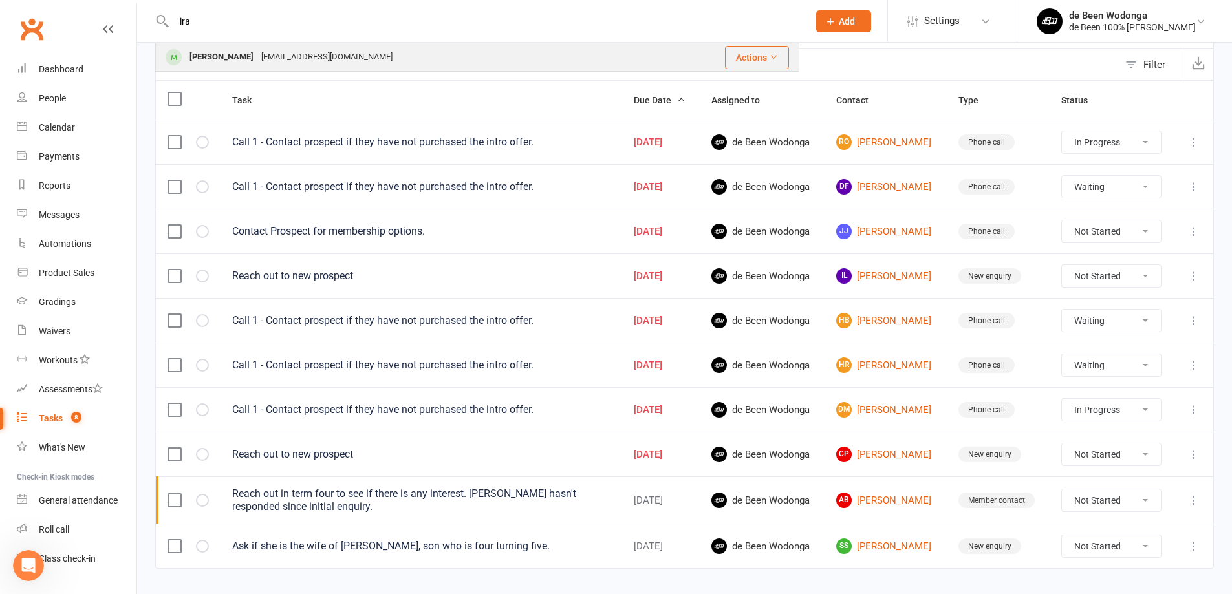
type input "ira"
click at [257, 52] on div "[EMAIL_ADDRESS][DOMAIN_NAME]" at bounding box center [326, 57] width 139 height 19
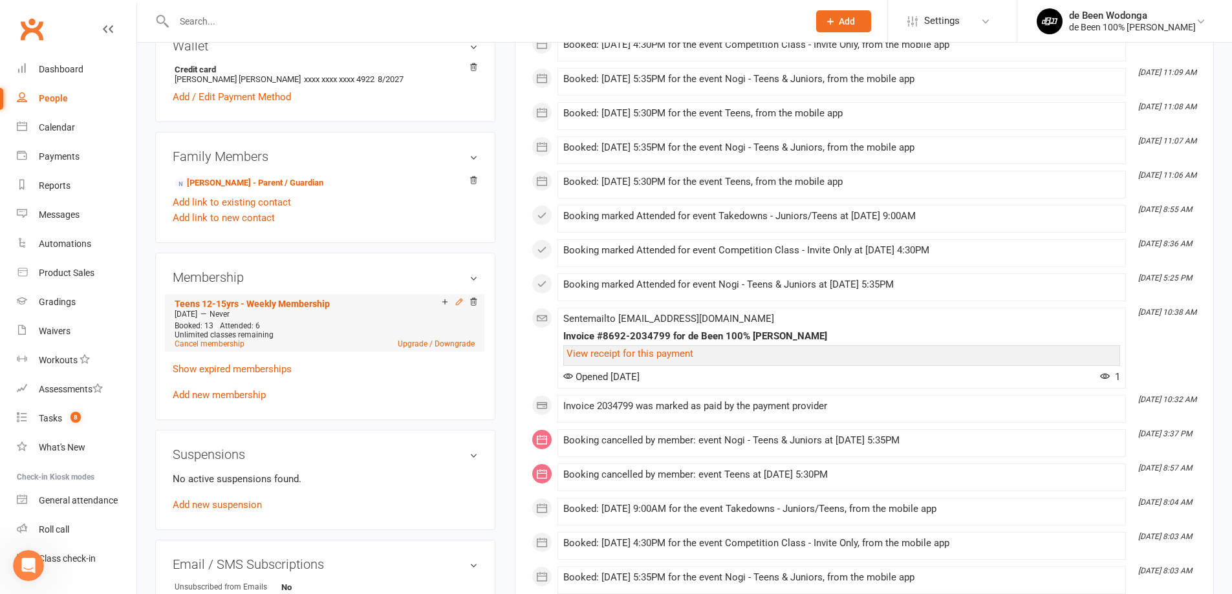
scroll to position [452, 0]
click at [458, 301] on icon at bounding box center [459, 301] width 9 height 9
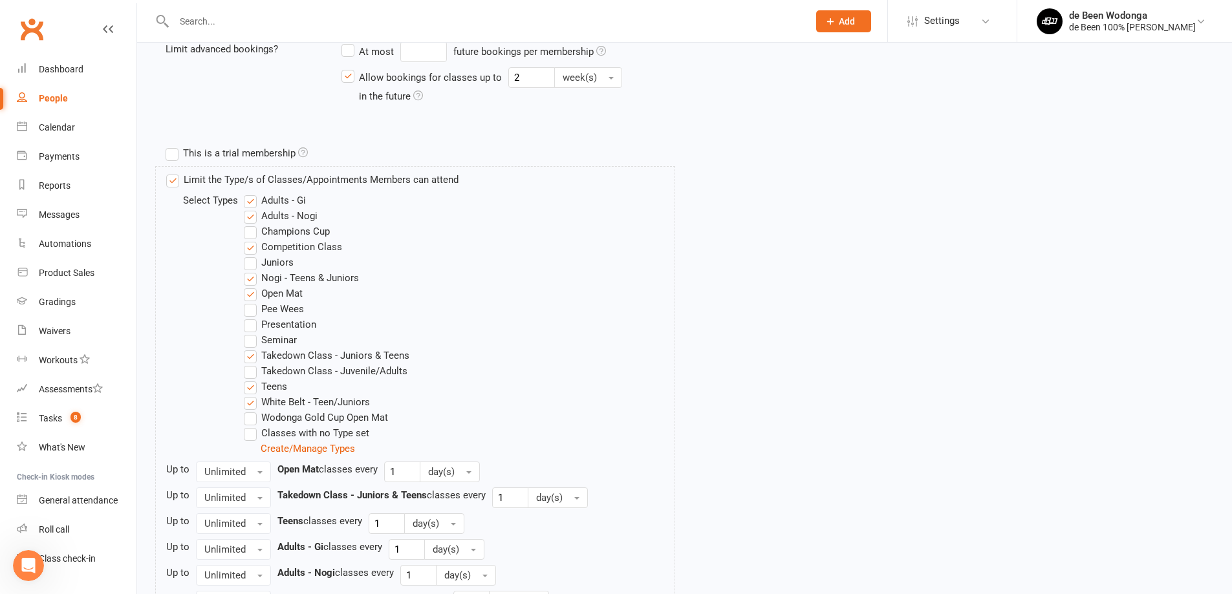
scroll to position [387, 0]
click at [257, 371] on label "Takedown Class - Juvenile/Adults" at bounding box center [326, 371] width 164 height 16
click at [252, 363] on input "Takedown Class - Juvenile/Adults" at bounding box center [248, 363] width 8 height 0
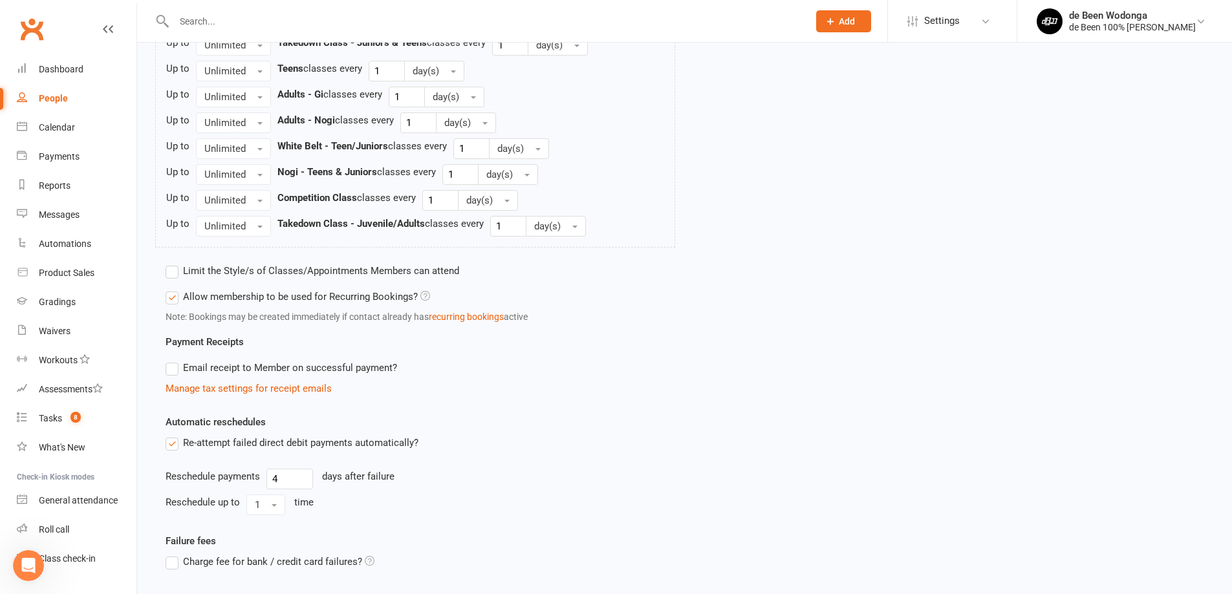
scroll to position [840, 0]
click at [181, 370] on label "Email receipt to Member on successful payment?" at bounding box center [281, 368] width 231 height 16
click at [174, 360] on input "Email receipt to Member on successful payment?" at bounding box center [170, 360] width 8 height 0
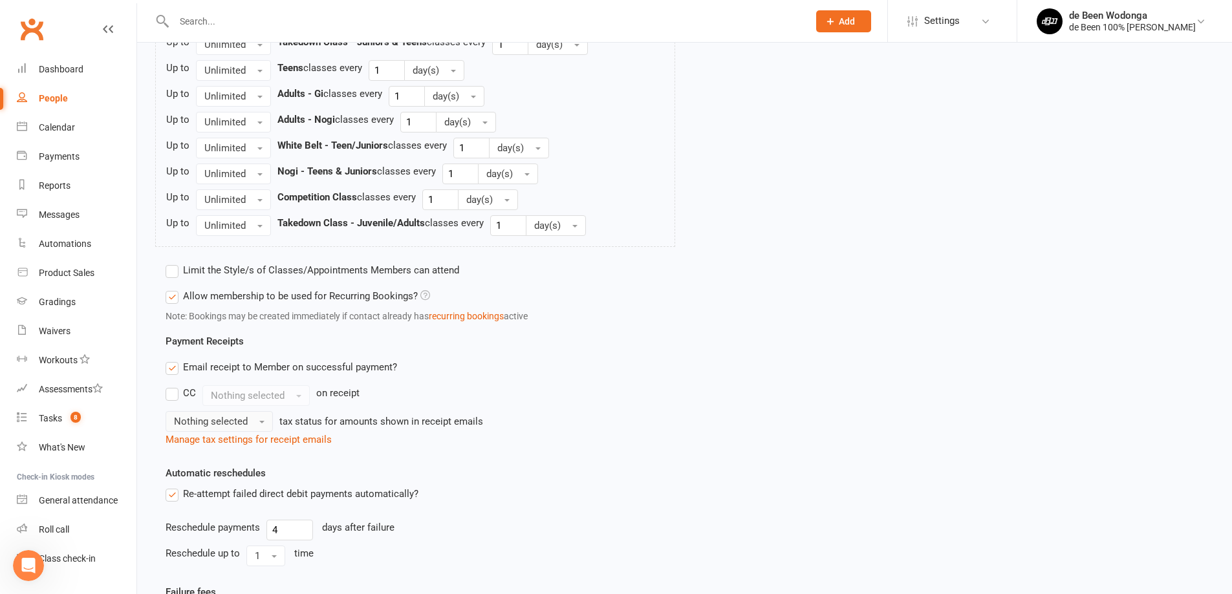
click at [259, 424] on span "button" at bounding box center [261, 422] width 5 height 3
click at [216, 455] on link "Inc tax" at bounding box center [230, 449] width 128 height 26
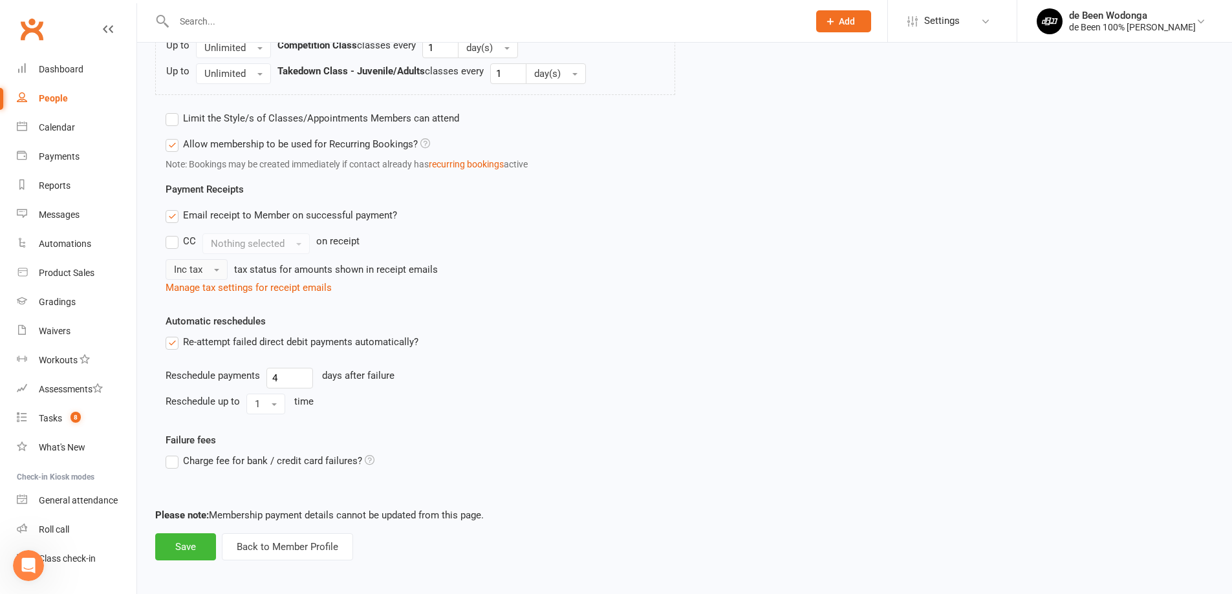
scroll to position [995, 0]
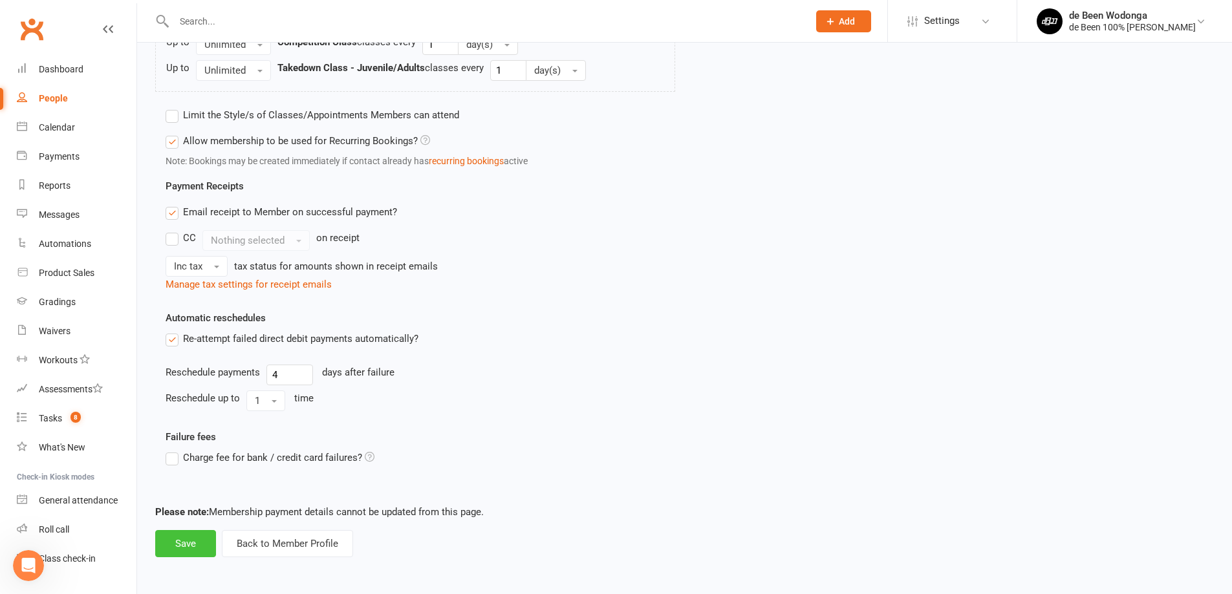
click at [184, 542] on button "Save" at bounding box center [185, 543] width 61 height 27
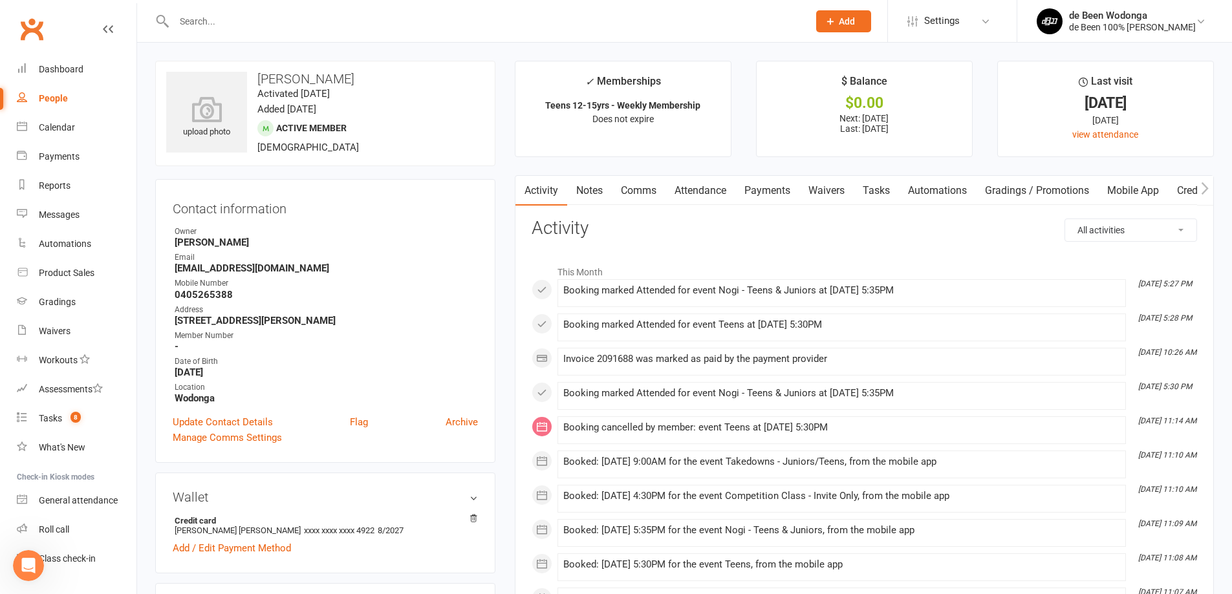
click at [644, 193] on link "Comms" at bounding box center [639, 191] width 54 height 30
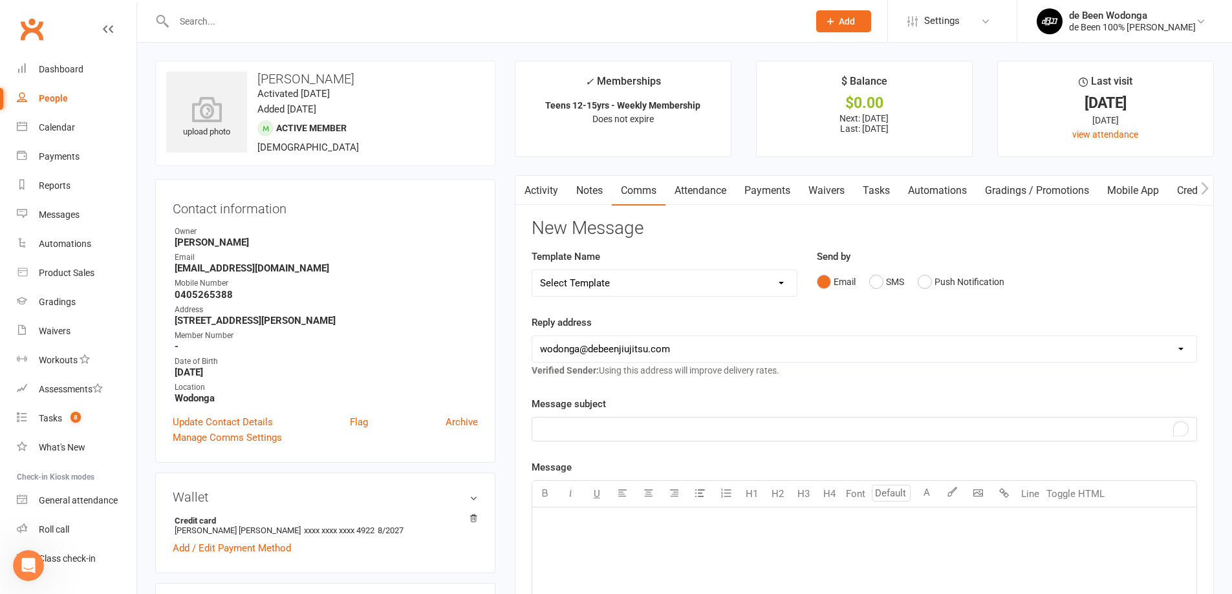
click at [618, 424] on p "﻿" at bounding box center [864, 430] width 649 height 16
click at [583, 524] on p "﻿" at bounding box center [864, 524] width 649 height 16
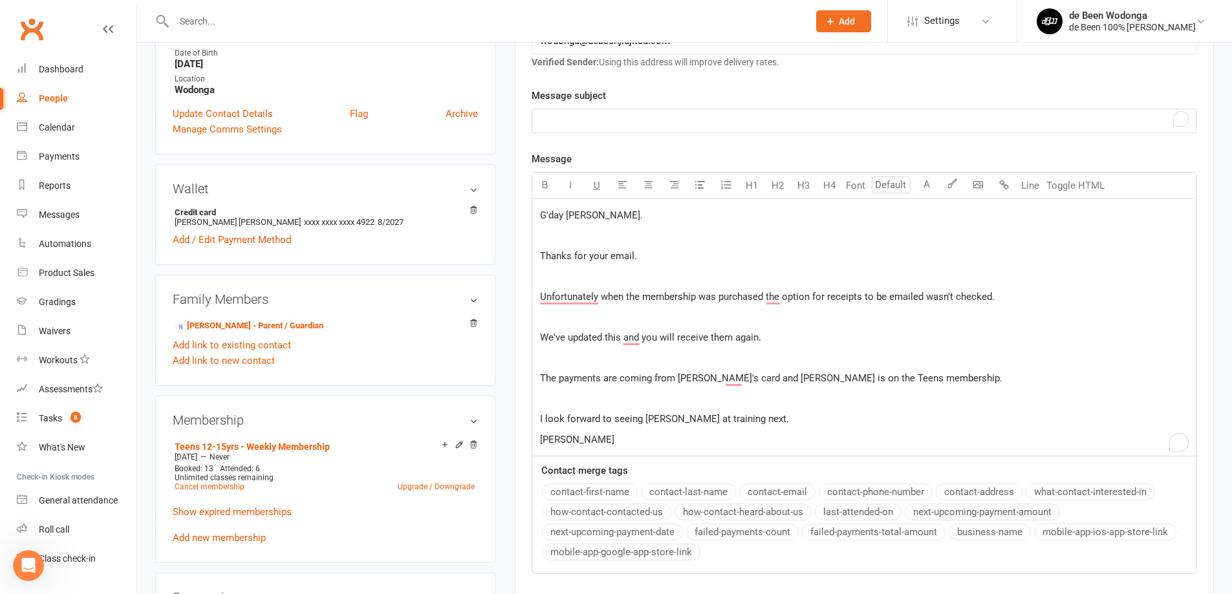
click at [598, 129] on div "﻿" at bounding box center [864, 120] width 664 height 23
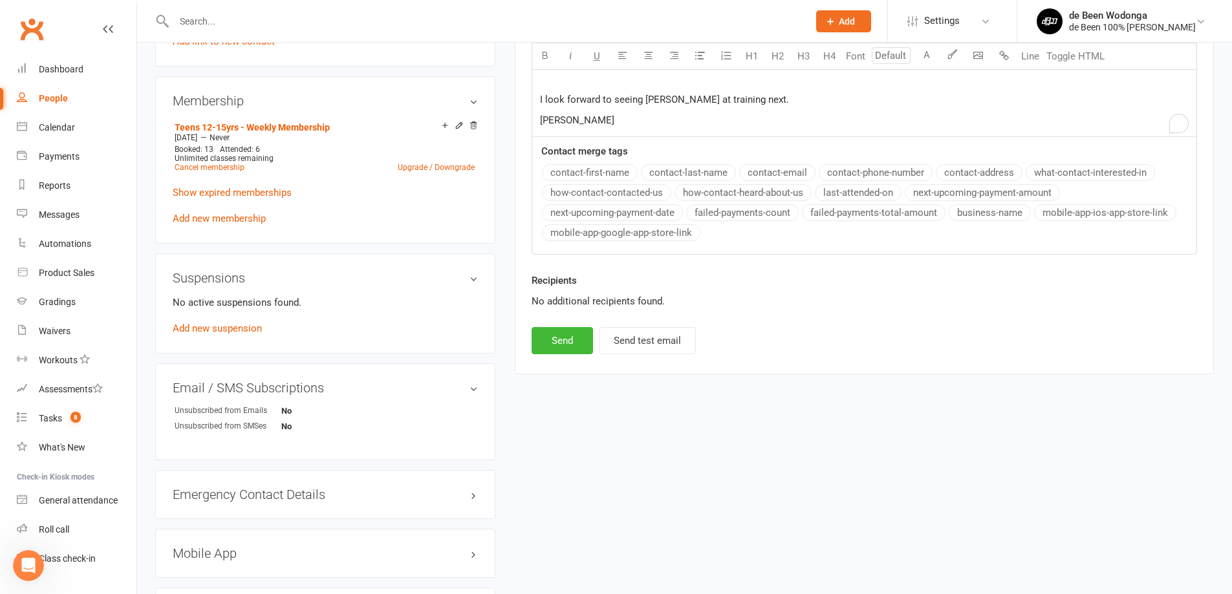
scroll to position [821, 0]
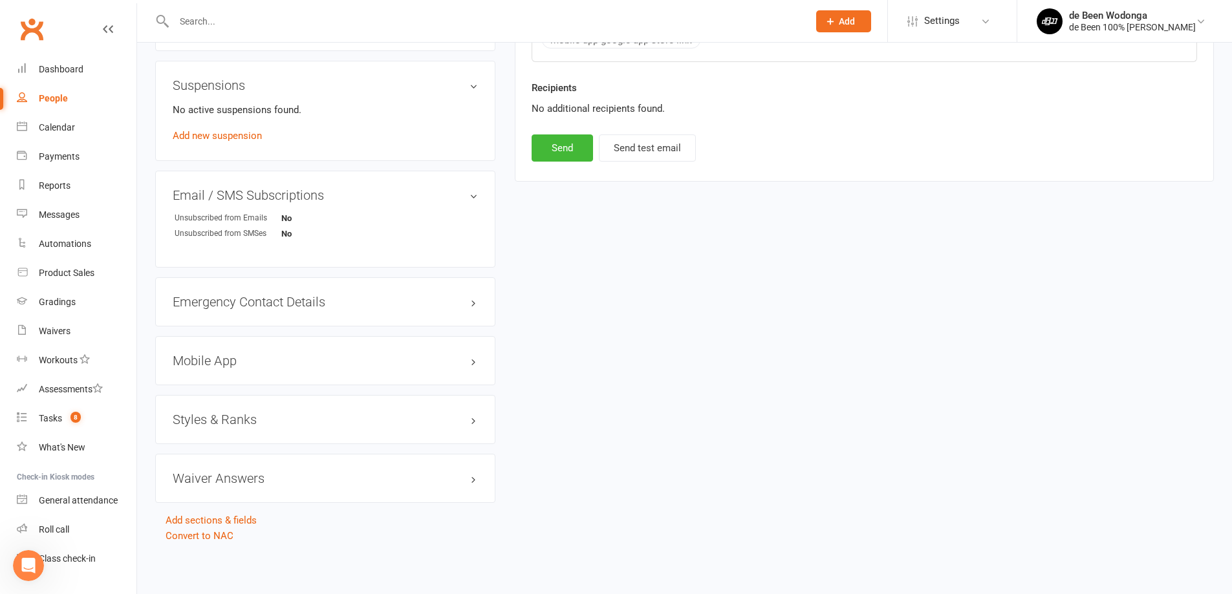
click at [554, 131] on div "Recipients No additional recipients found." at bounding box center [864, 107] width 685 height 54
click at [553, 148] on button "Send" at bounding box center [562, 147] width 61 height 27
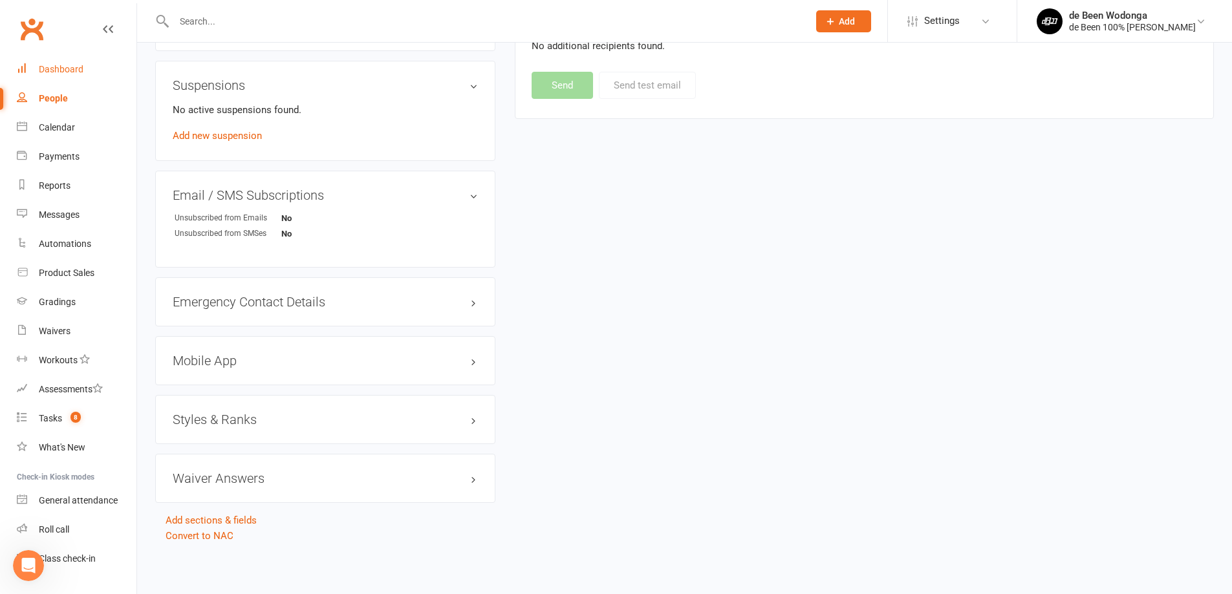
click at [63, 73] on div "Dashboard" at bounding box center [61, 69] width 45 height 10
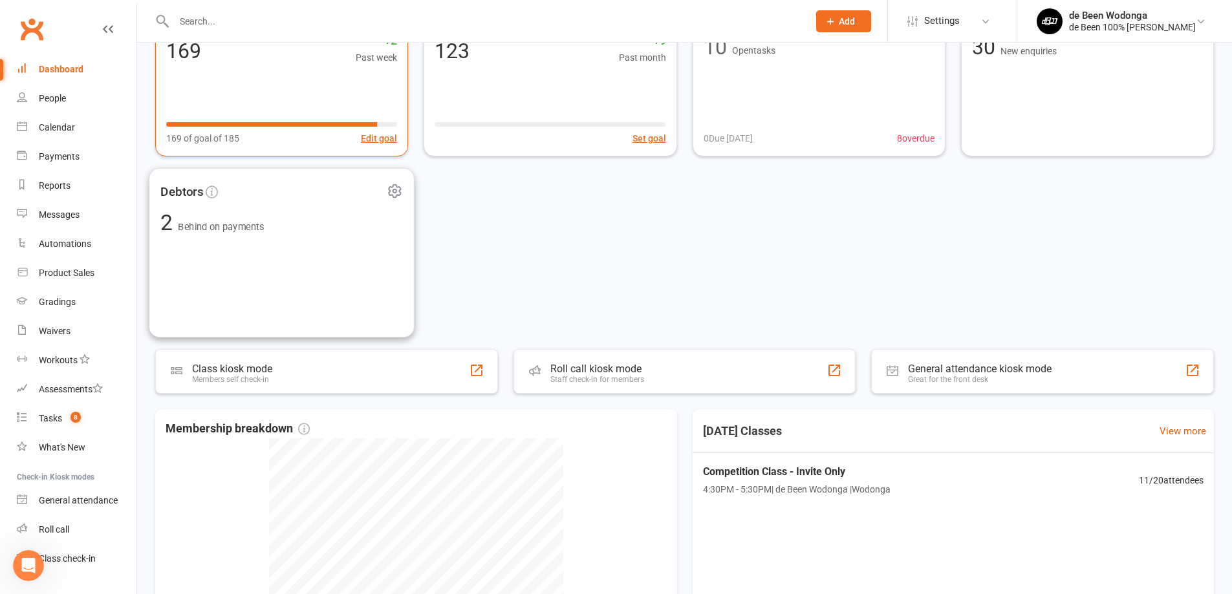
scroll to position [108, 0]
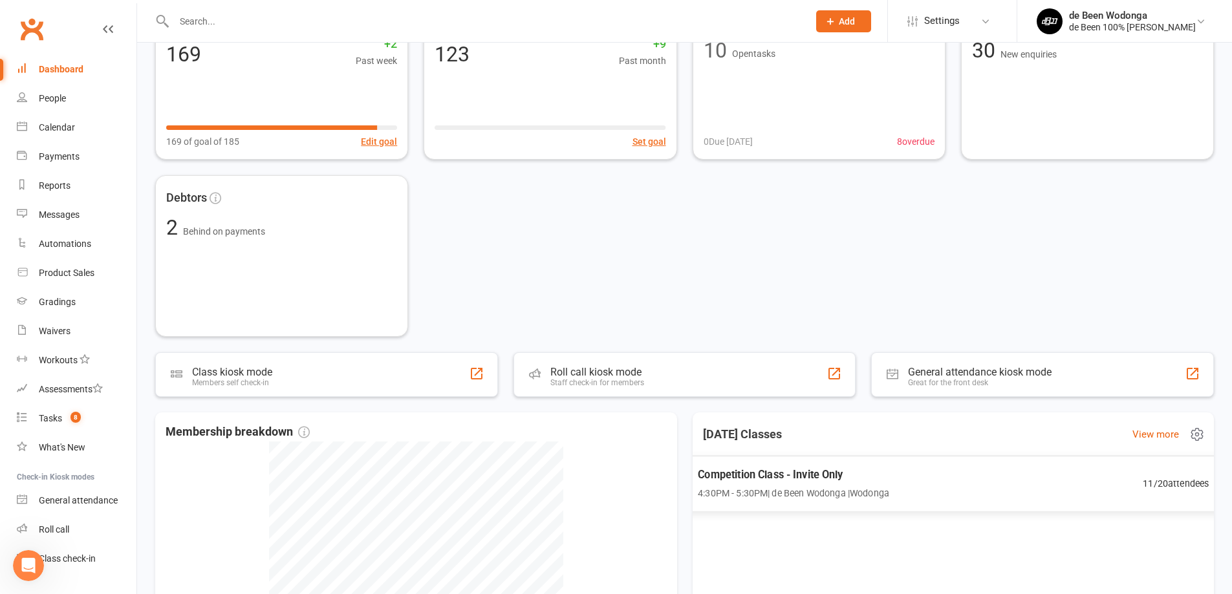
click at [1174, 471] on div "Competition Class - Invite Only 4:30PM - 5:30PM | de Been [GEOGRAPHIC_DATA] | […" at bounding box center [953, 484] width 543 height 56
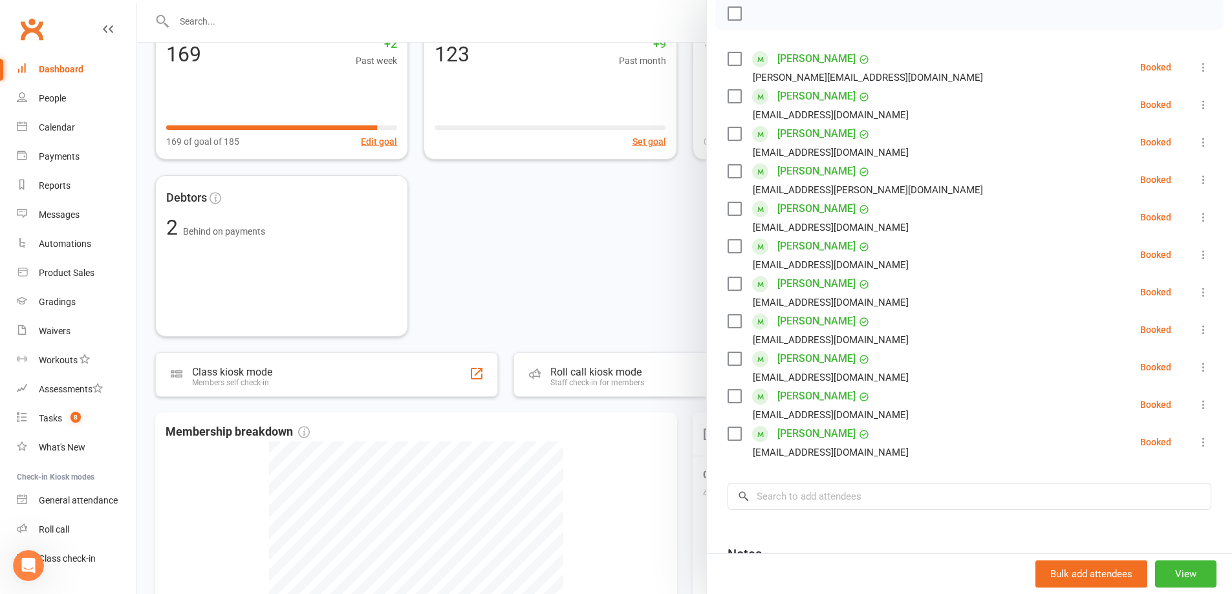
scroll to position [193, 0]
click at [600, 197] on div at bounding box center [684, 297] width 1095 height 594
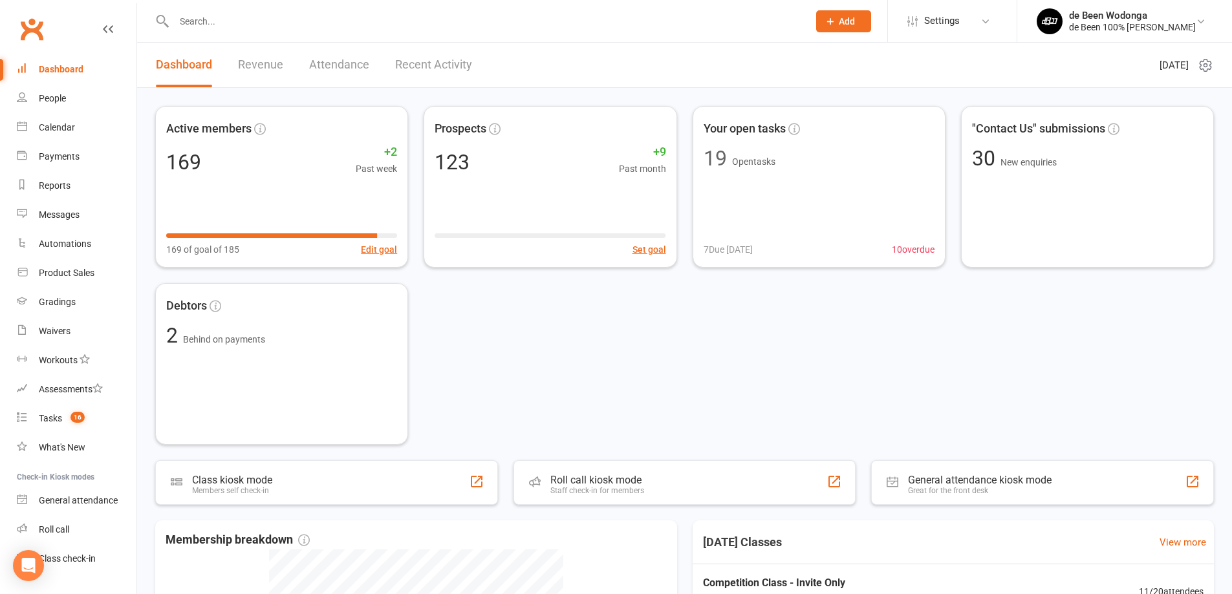
click at [248, 21] on input "text" at bounding box center [484, 21] width 629 height 18
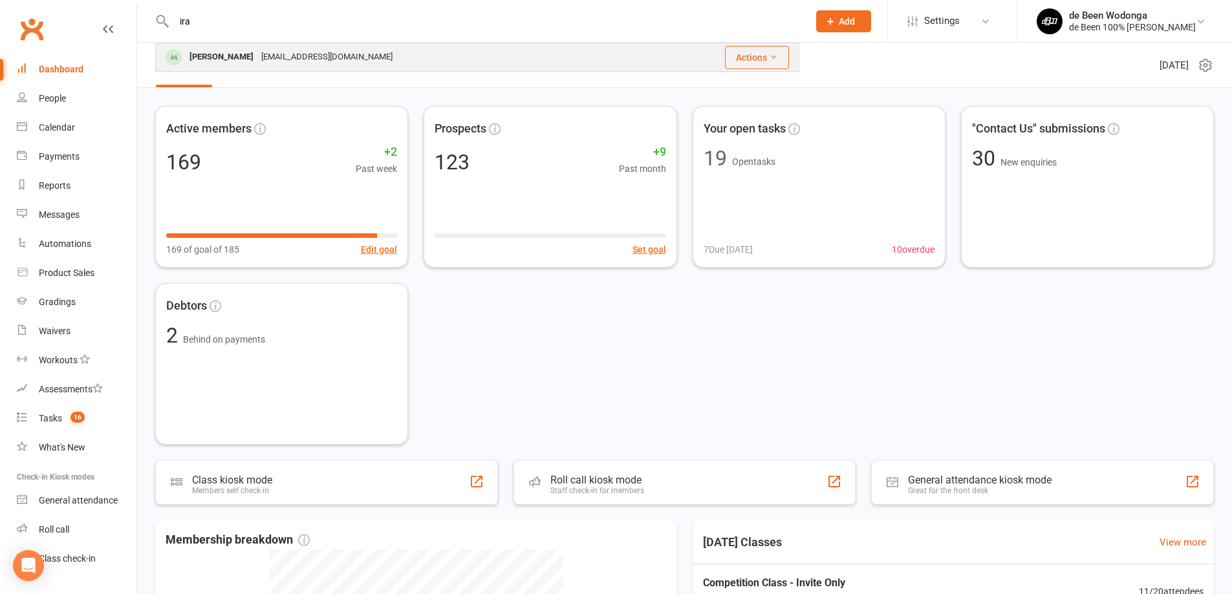
type input "ira"
click at [215, 62] on div "[PERSON_NAME]" at bounding box center [222, 57] width 72 height 19
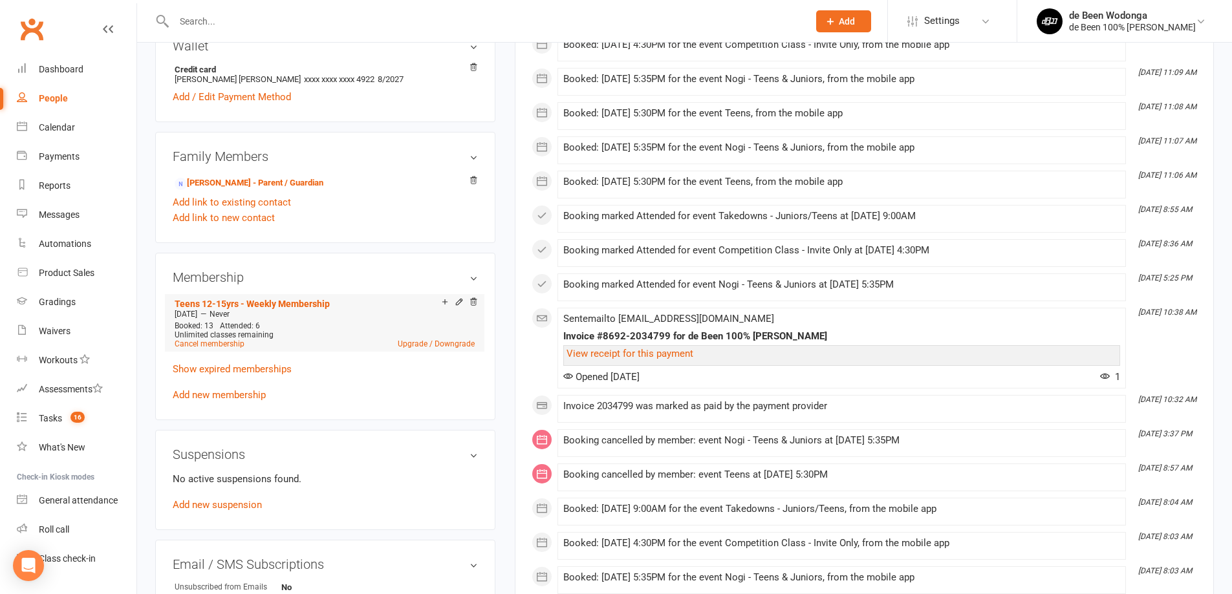
scroll to position [452, 0]
